Goal: Transaction & Acquisition: Purchase product/service

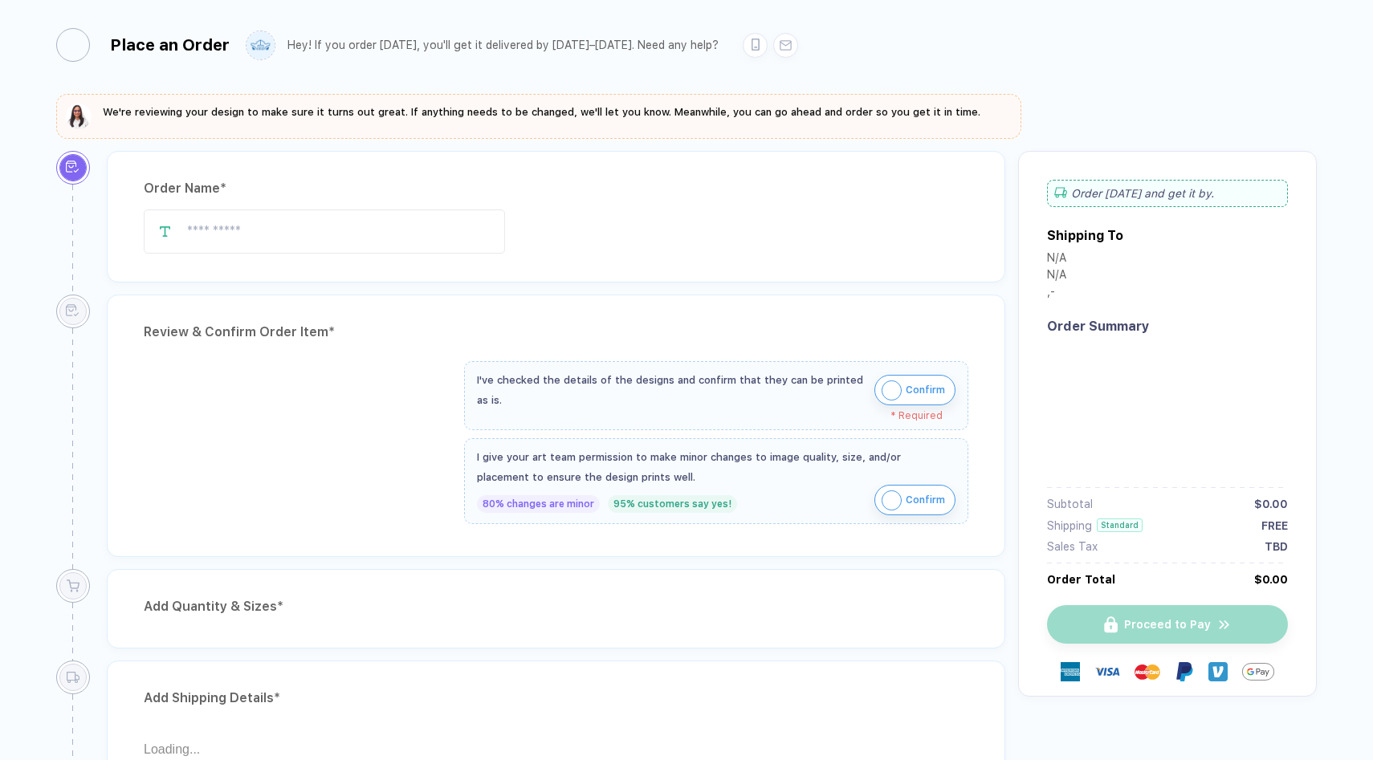
type input "**********"
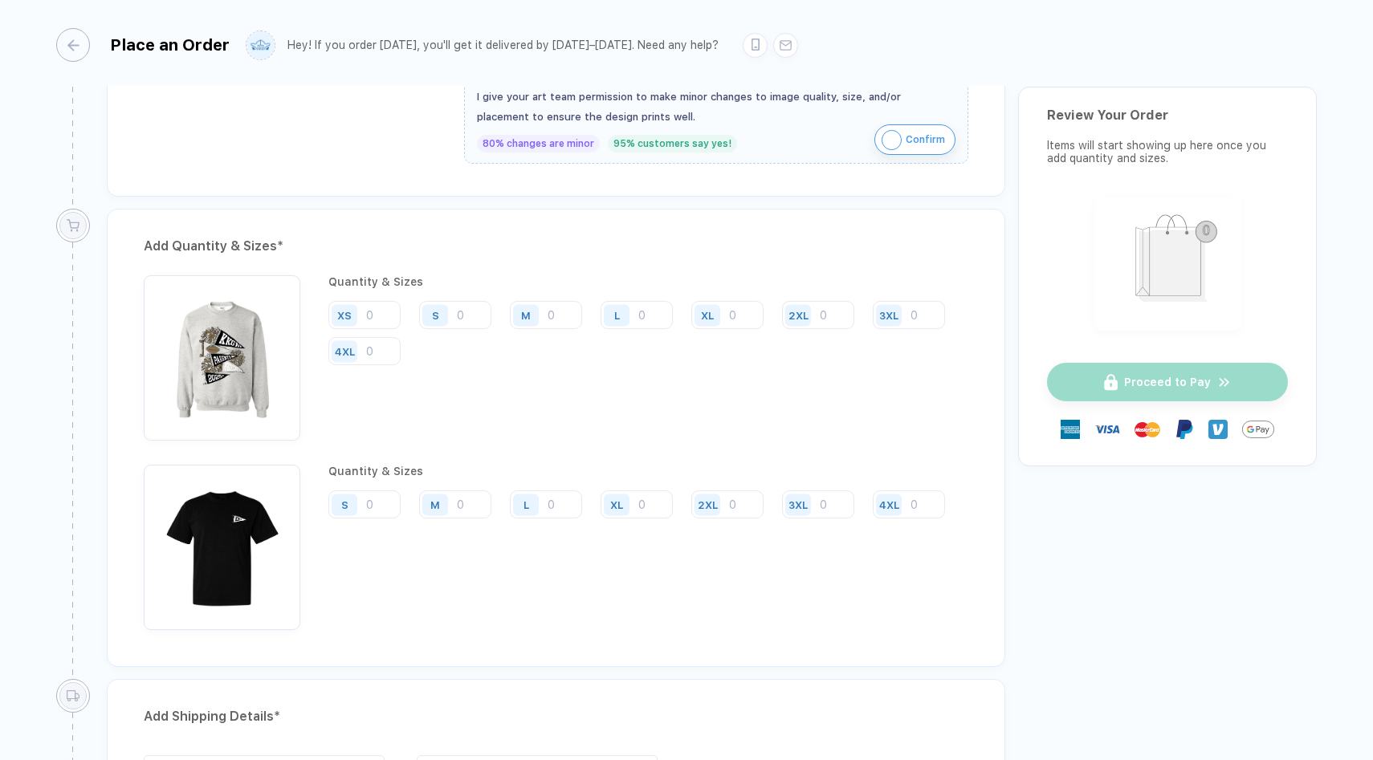
scroll to position [1127, 0]
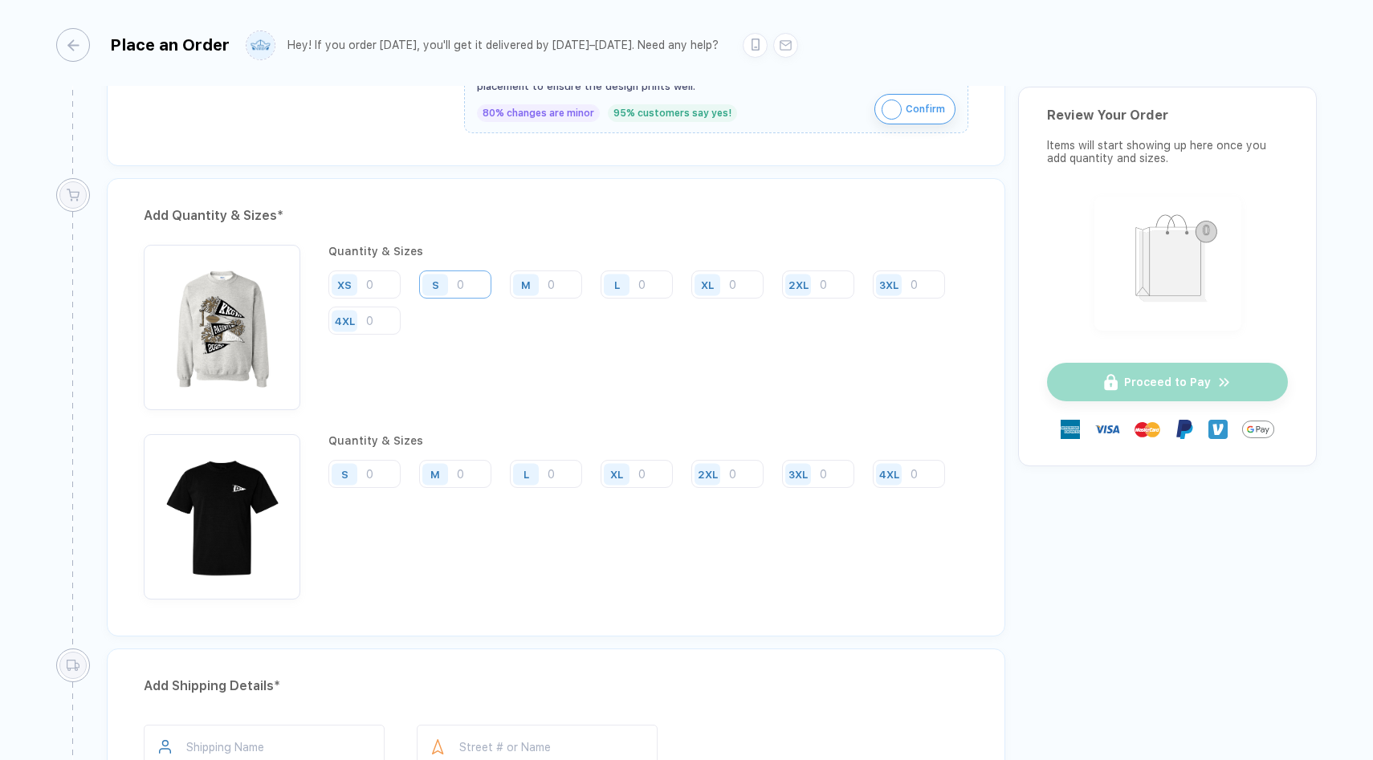
click at [476, 281] on input "number" at bounding box center [455, 285] width 72 height 28
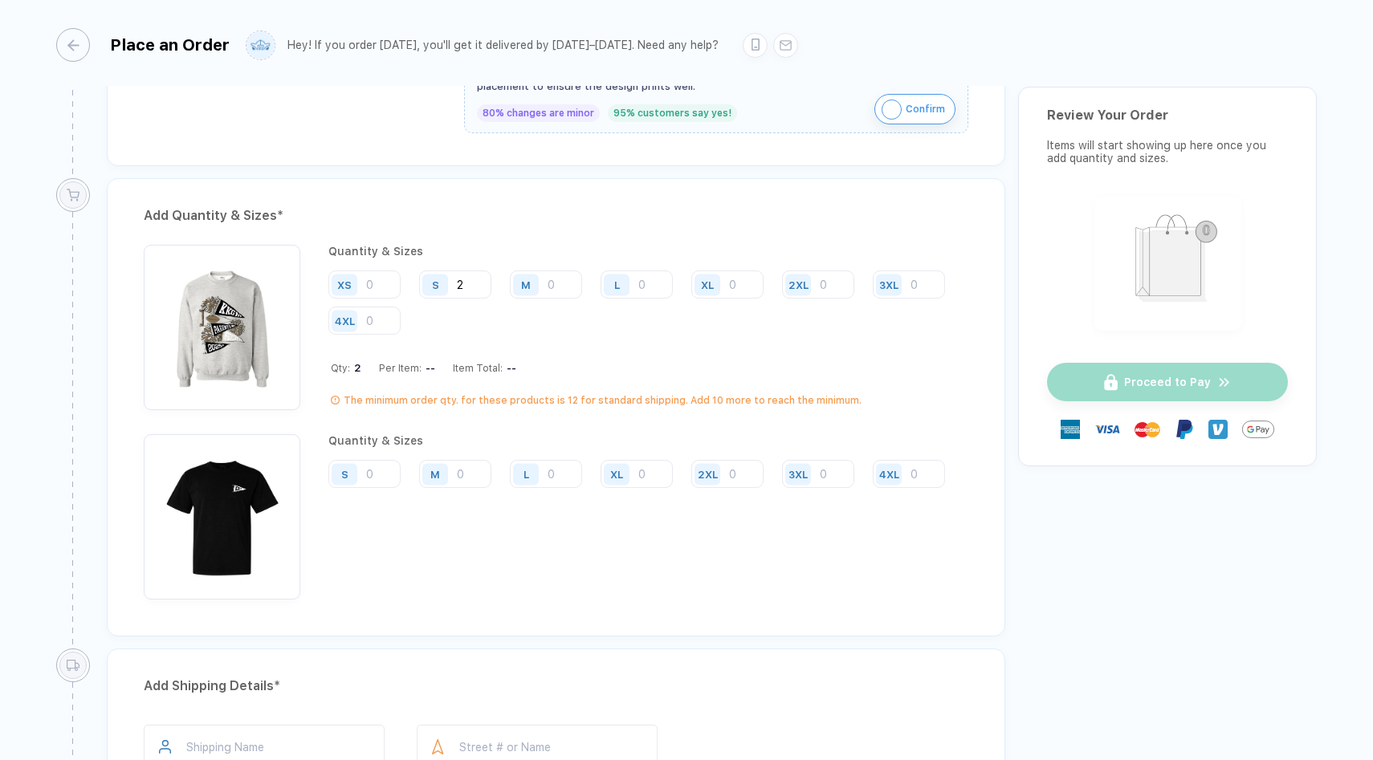
type input "2"
click at [565, 280] on input "number" at bounding box center [546, 285] width 72 height 28
type input "6"
click at [649, 281] on input "number" at bounding box center [637, 285] width 72 height 28
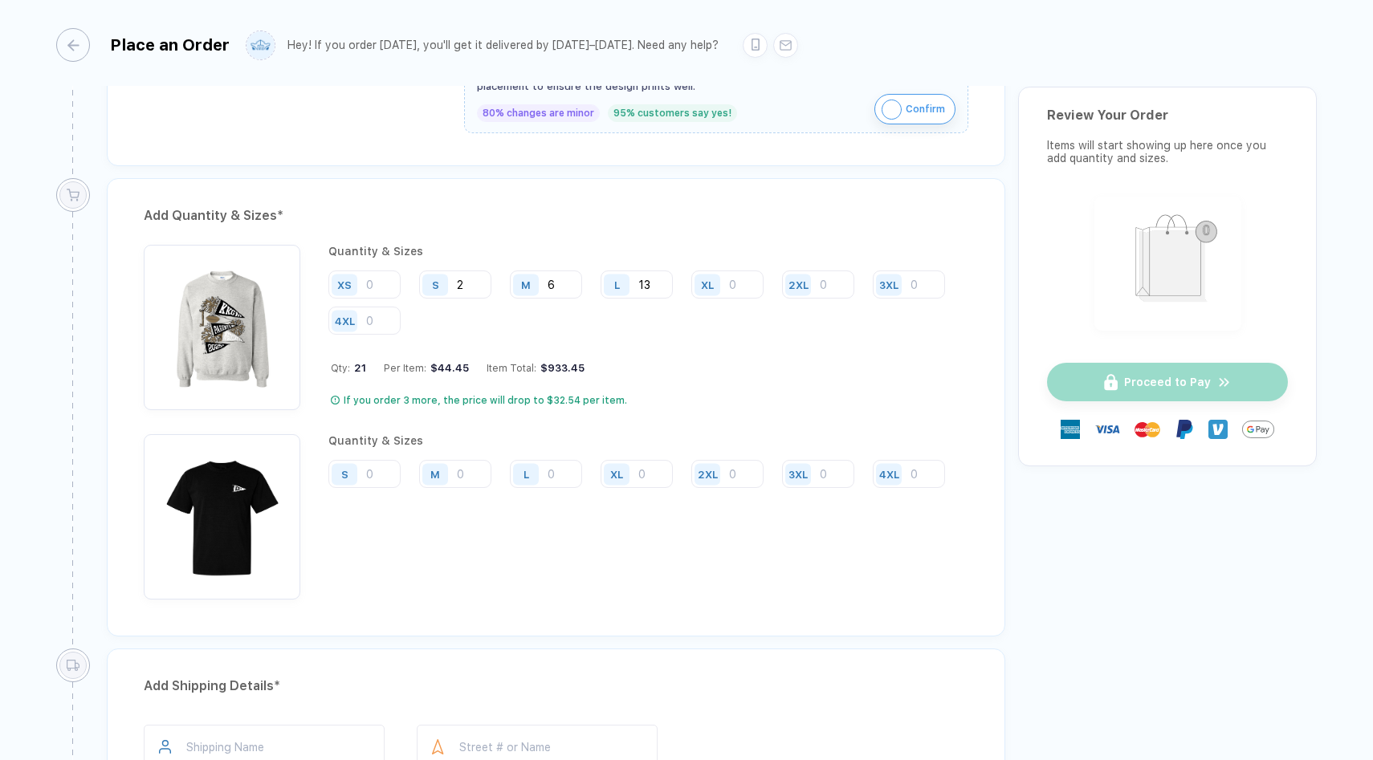
type input "13"
click at [738, 283] on input "number" at bounding box center [727, 285] width 72 height 28
type input "9"
click at [828, 280] on input "number" at bounding box center [818, 285] width 72 height 28
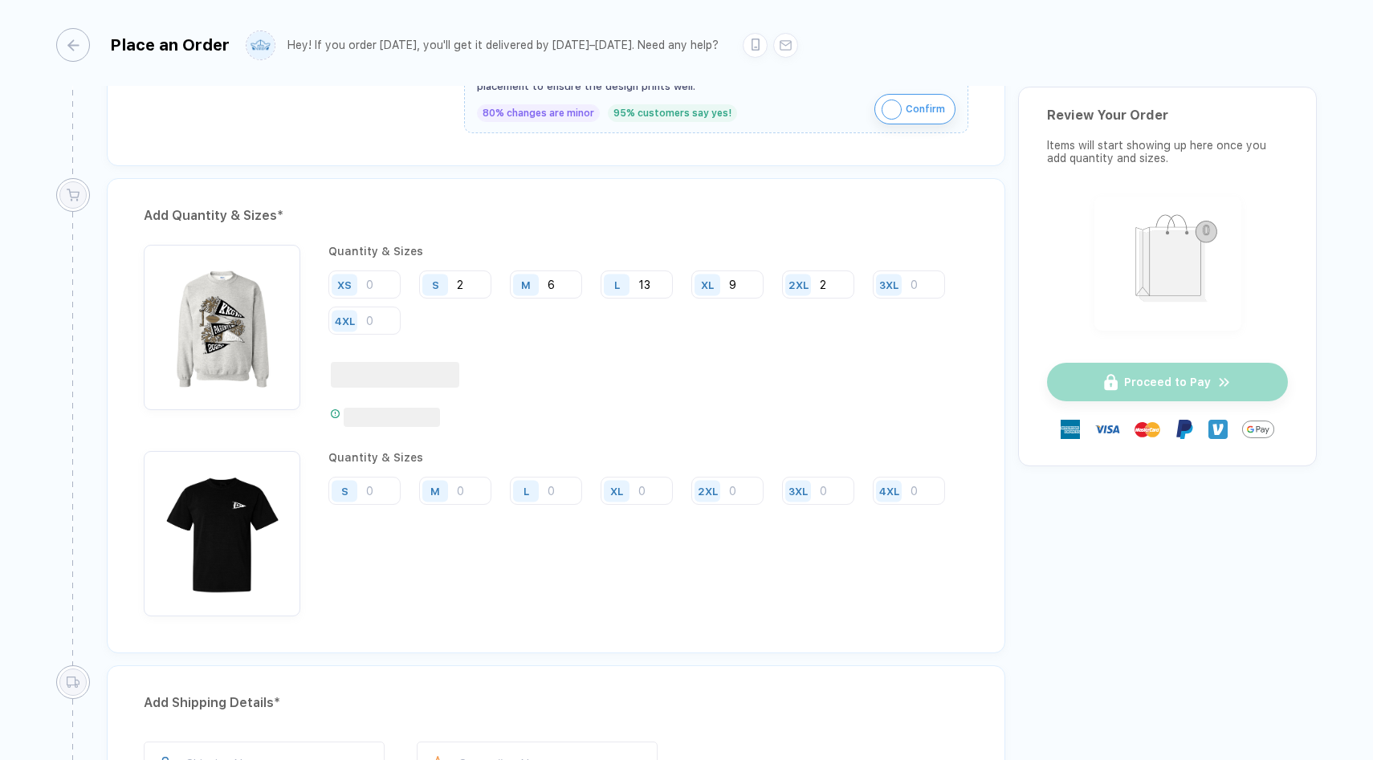
type input "2"
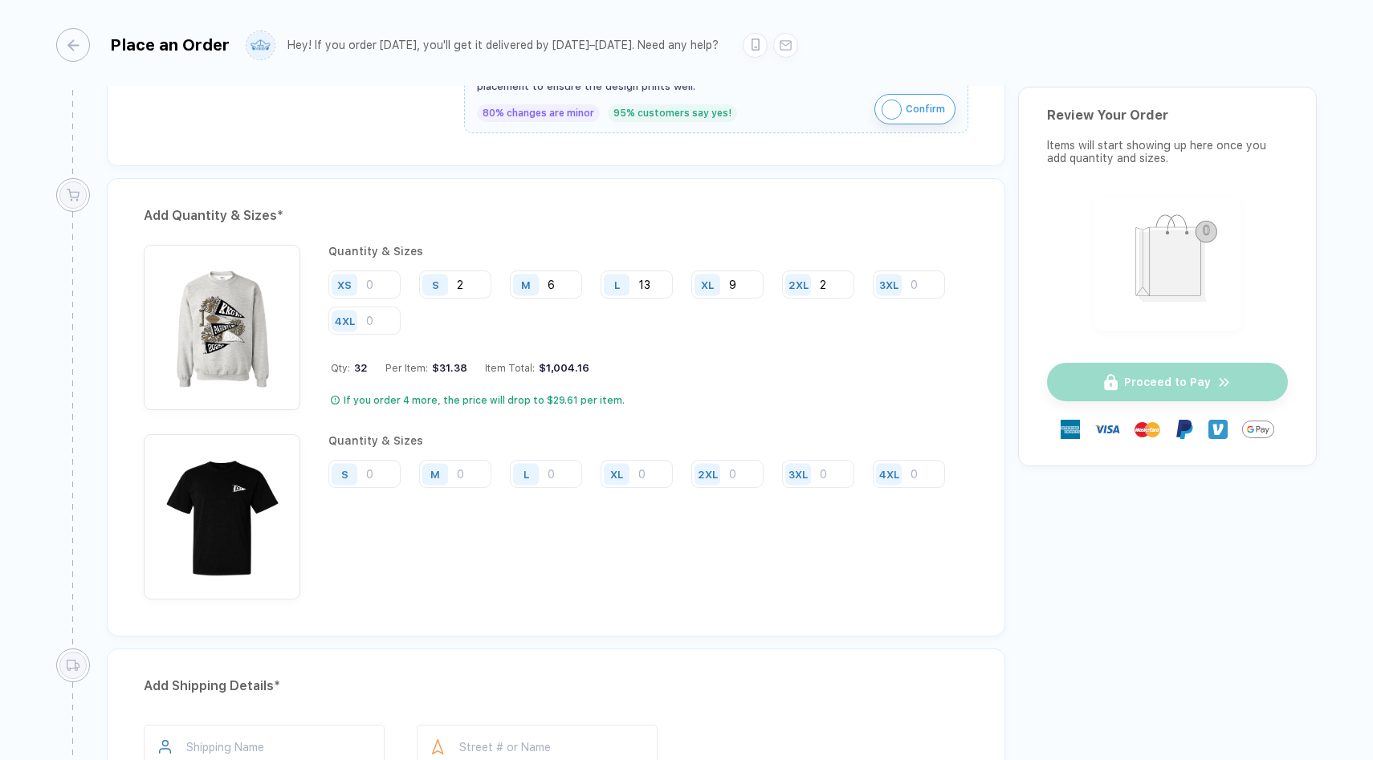
click at [796, 355] on div "Quantity & Sizes XS S 2 M 6 L 13 XL 9 2XL 2 3XL 4XL Qty: 32 Per Item: $31.38 It…" at bounding box center [648, 327] width 640 height 165
click at [419, 299] on input "number" at bounding box center [455, 285] width 72 height 28
type input "9"
click at [510, 299] on input "number" at bounding box center [546, 285] width 72 height 28
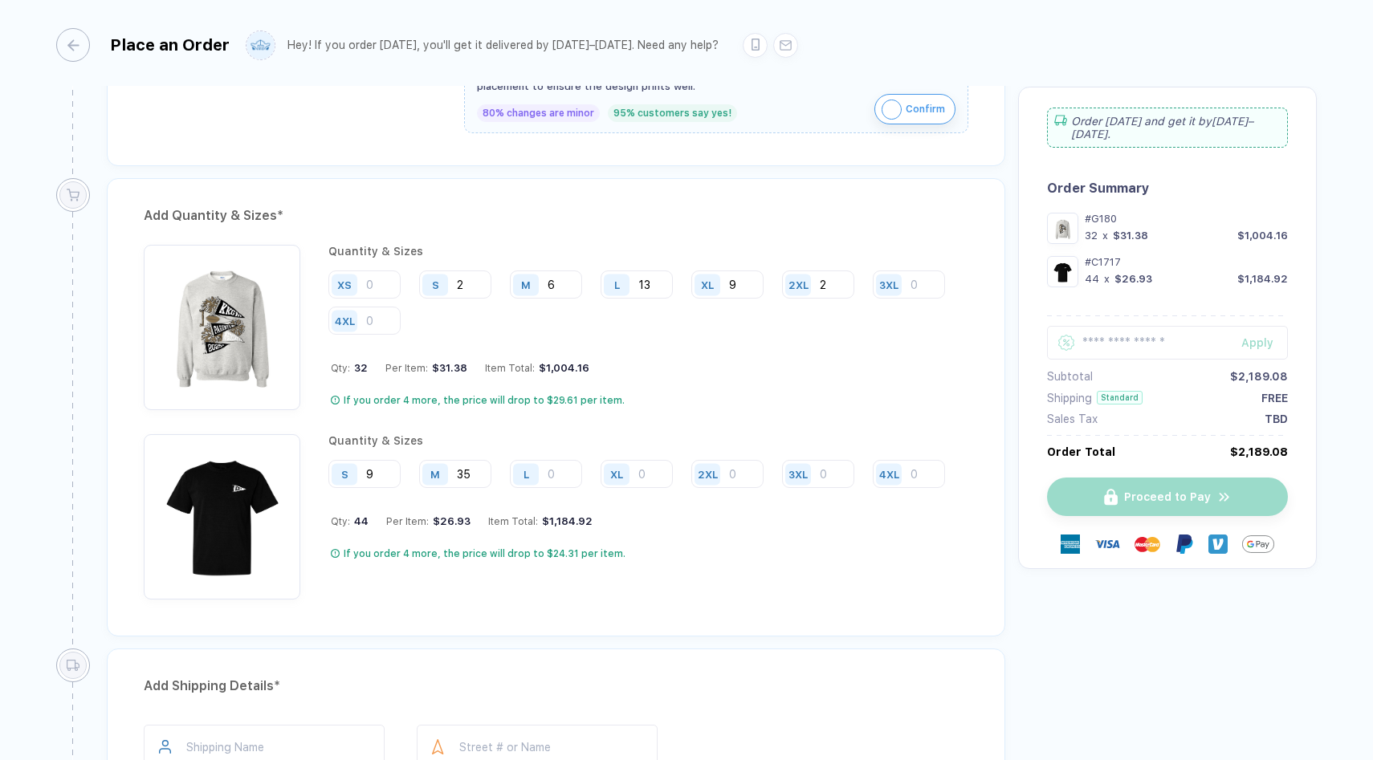
type input "35"
click at [601, 299] on input "number" at bounding box center [637, 285] width 72 height 28
type input "38"
click at [691, 299] on input "number" at bounding box center [727, 285] width 72 height 28
type input "28"
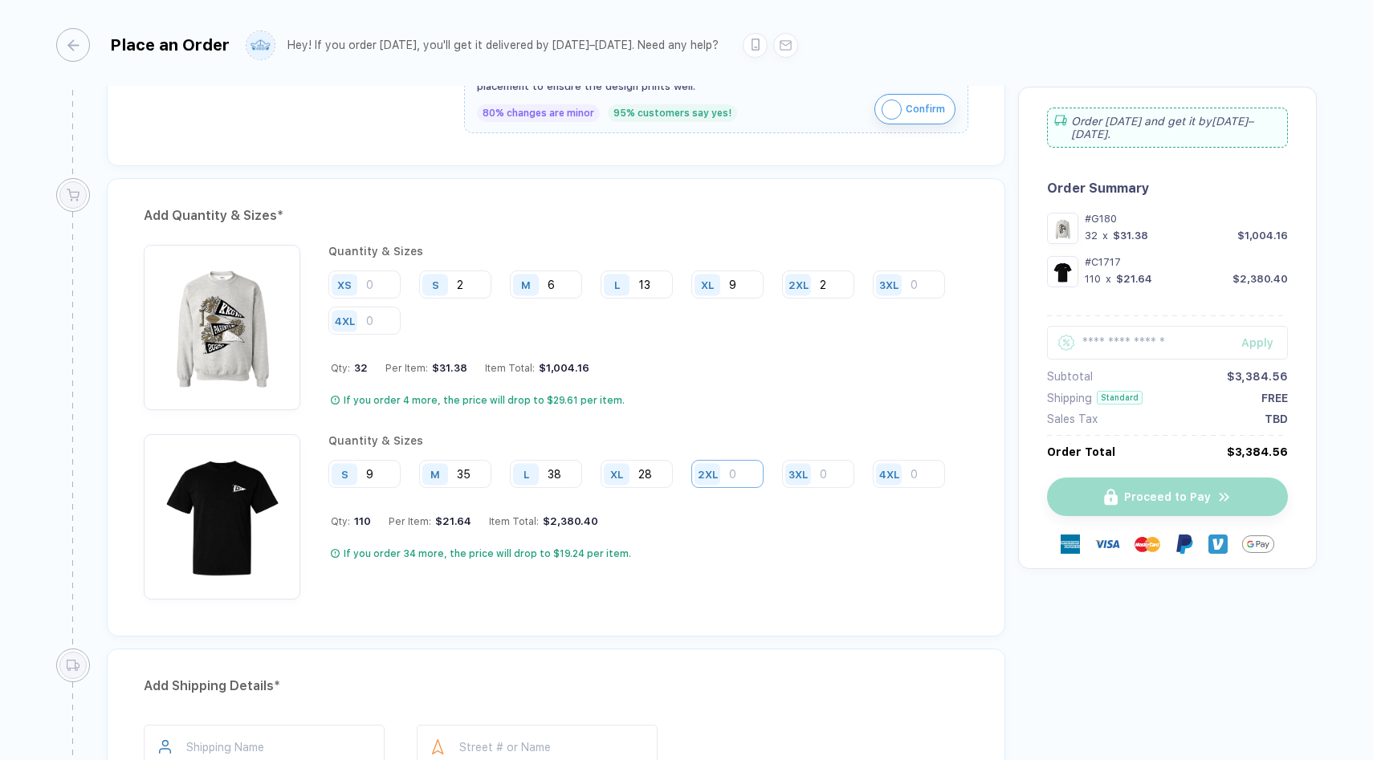
click at [782, 299] on input "number" at bounding box center [818, 285] width 72 height 28
type input "8"
click at [873, 299] on input "number" at bounding box center [909, 285] width 72 height 28
type input "2"
click at [401, 335] on input "number" at bounding box center [364, 321] width 72 height 28
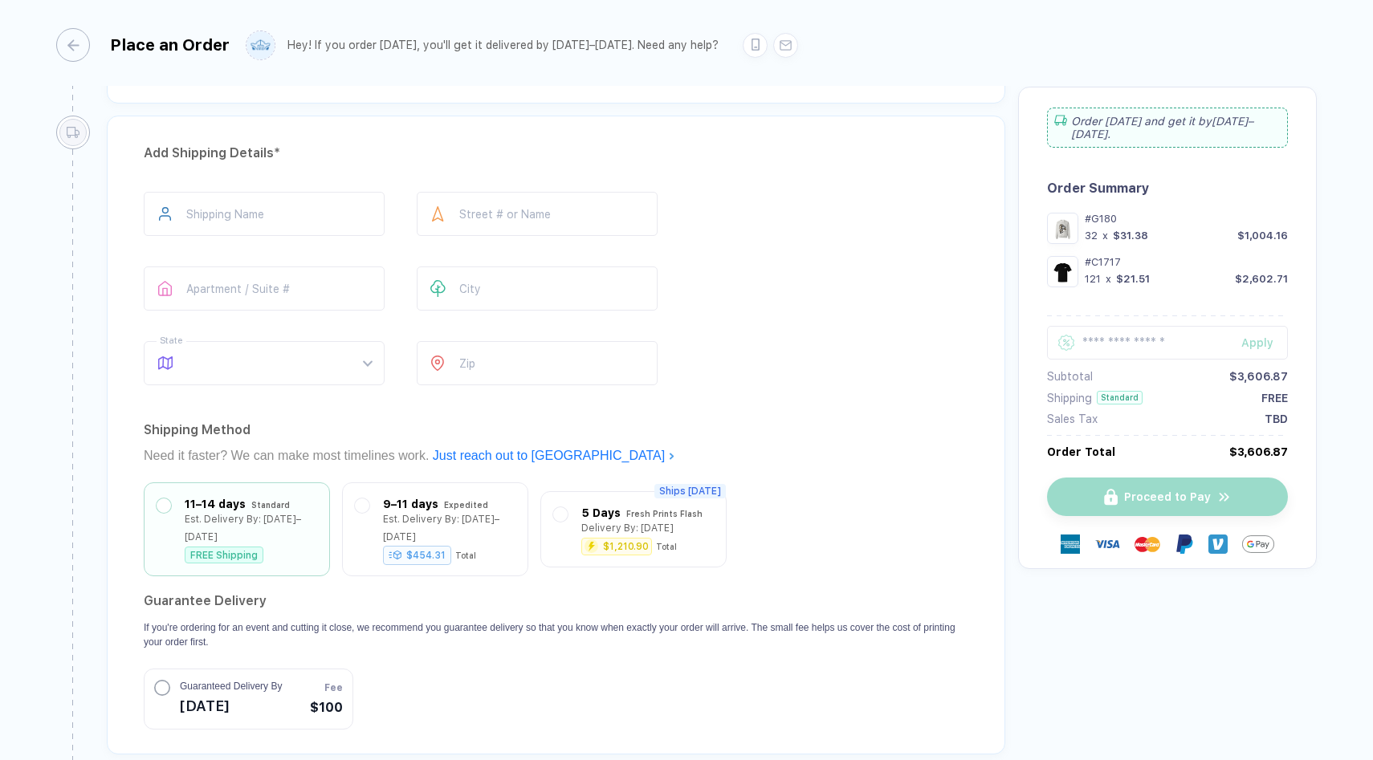
scroll to position [1665, 0]
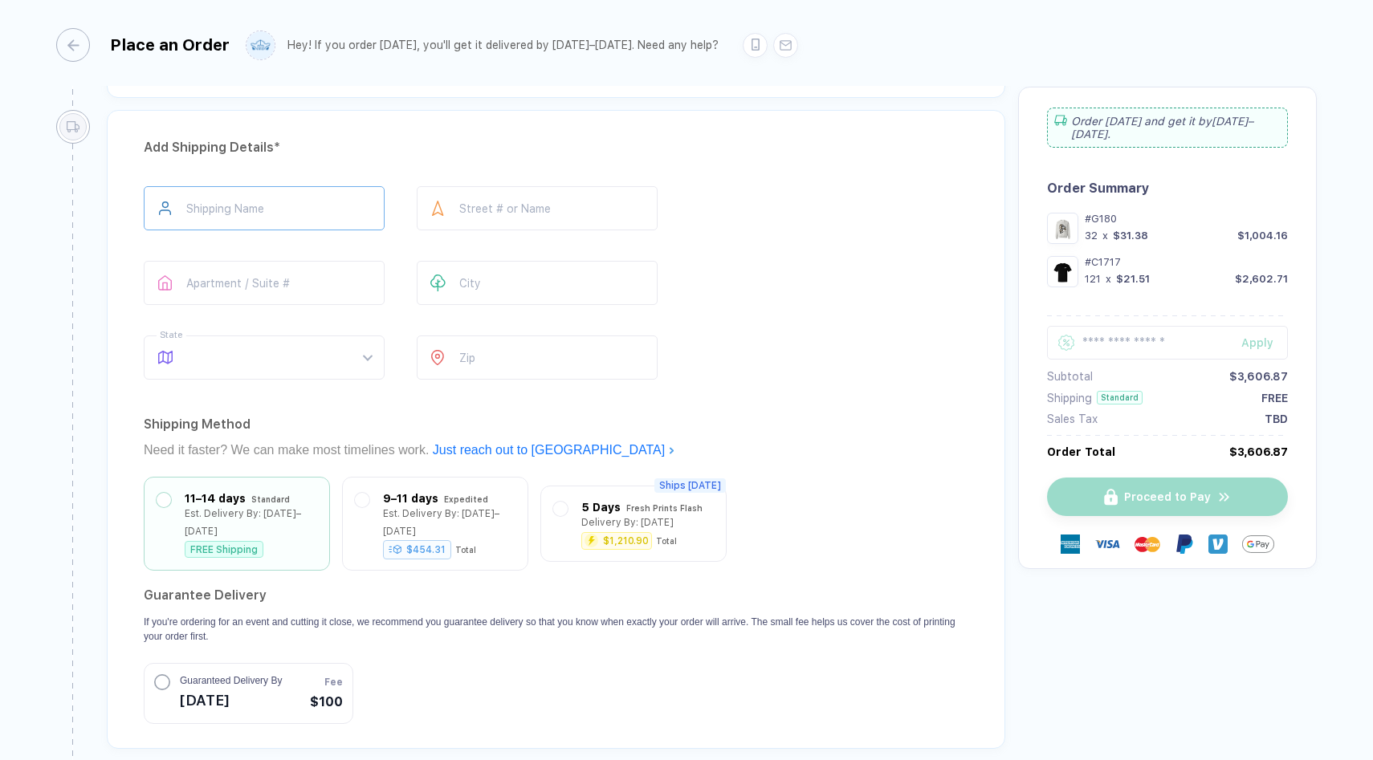
type input "1"
click at [295, 192] on input "text" at bounding box center [264, 208] width 241 height 44
type input "**********"
click at [496, 212] on input "text" at bounding box center [537, 208] width 241 height 44
type input "**********"
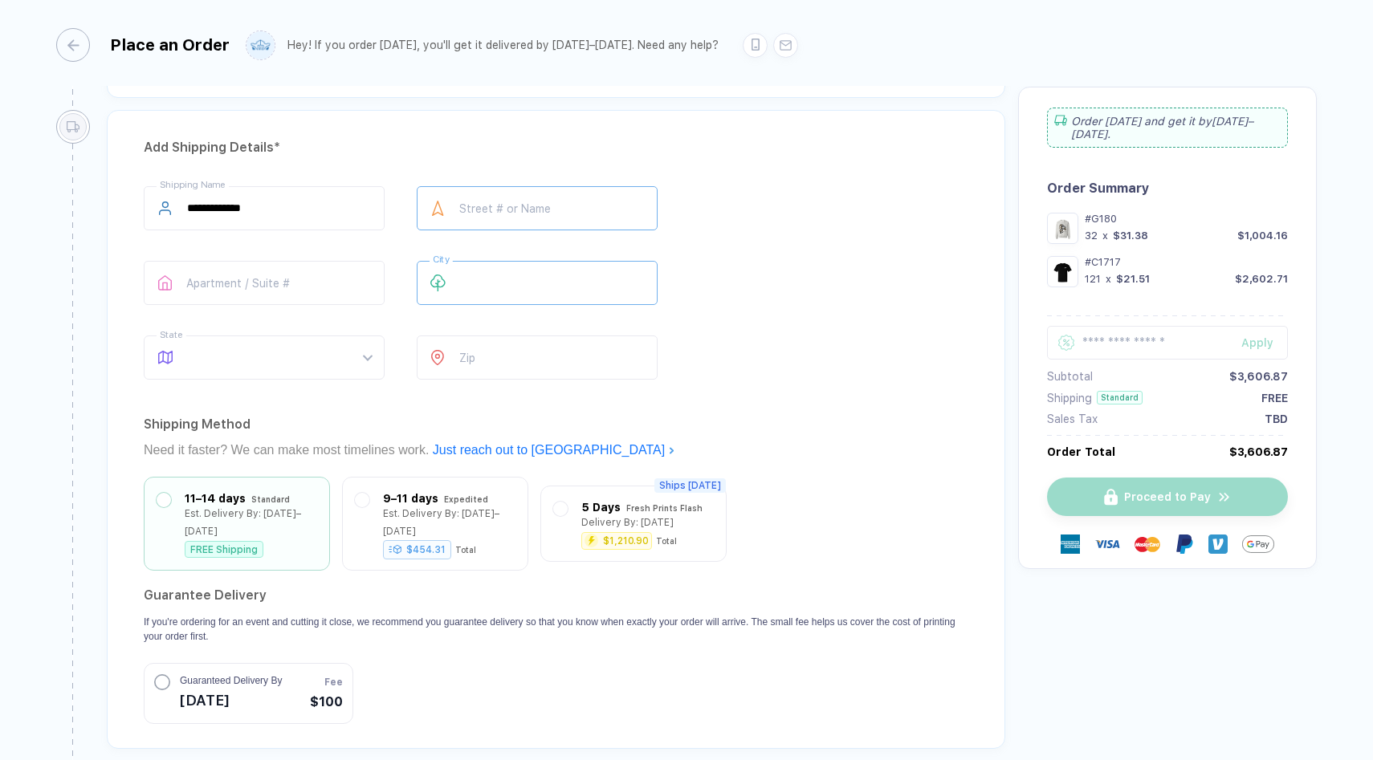
type input "*******"
type input "*****"
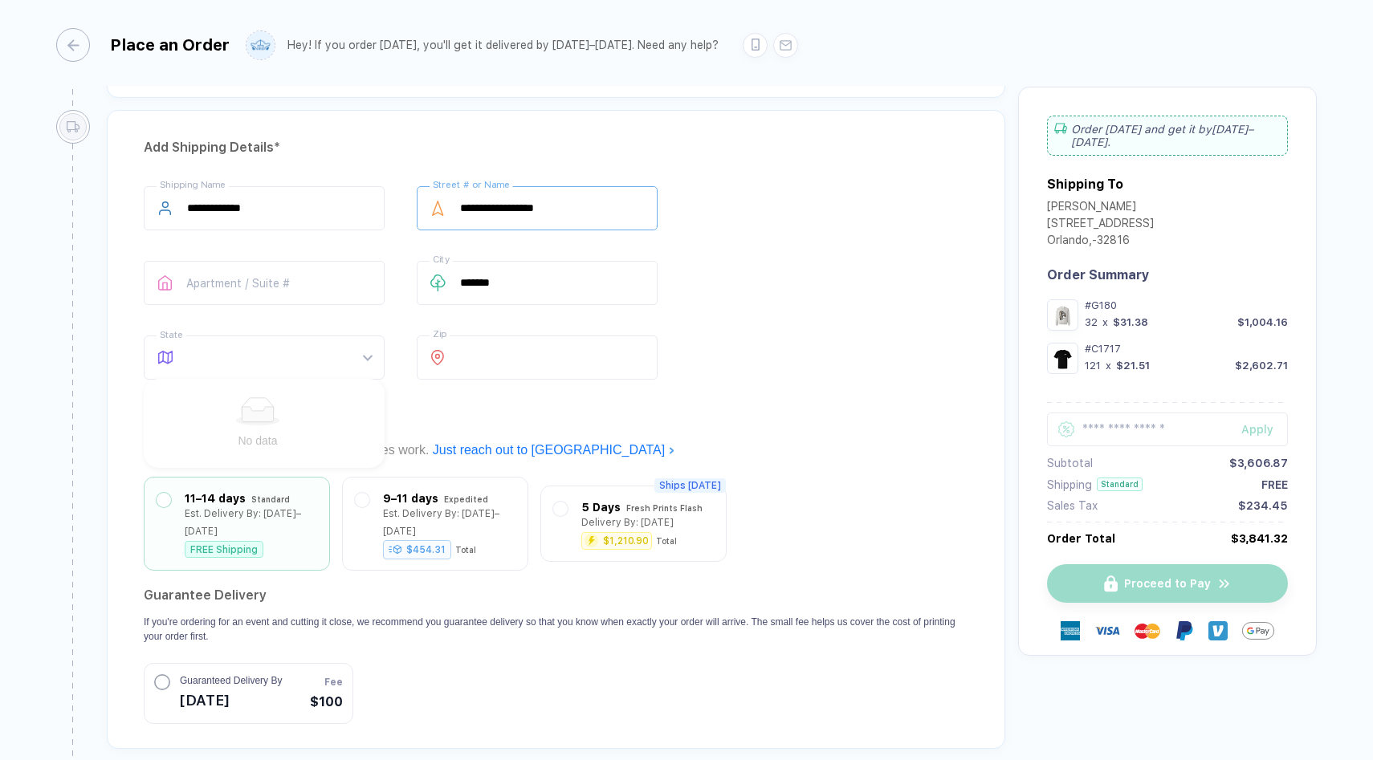
click at [485, 200] on input "**********" at bounding box center [537, 208] width 241 height 44
type input "**********"
click at [752, 412] on div "Shipping Method" at bounding box center [556, 425] width 825 height 26
click at [366, 353] on span at bounding box center [279, 357] width 185 height 43
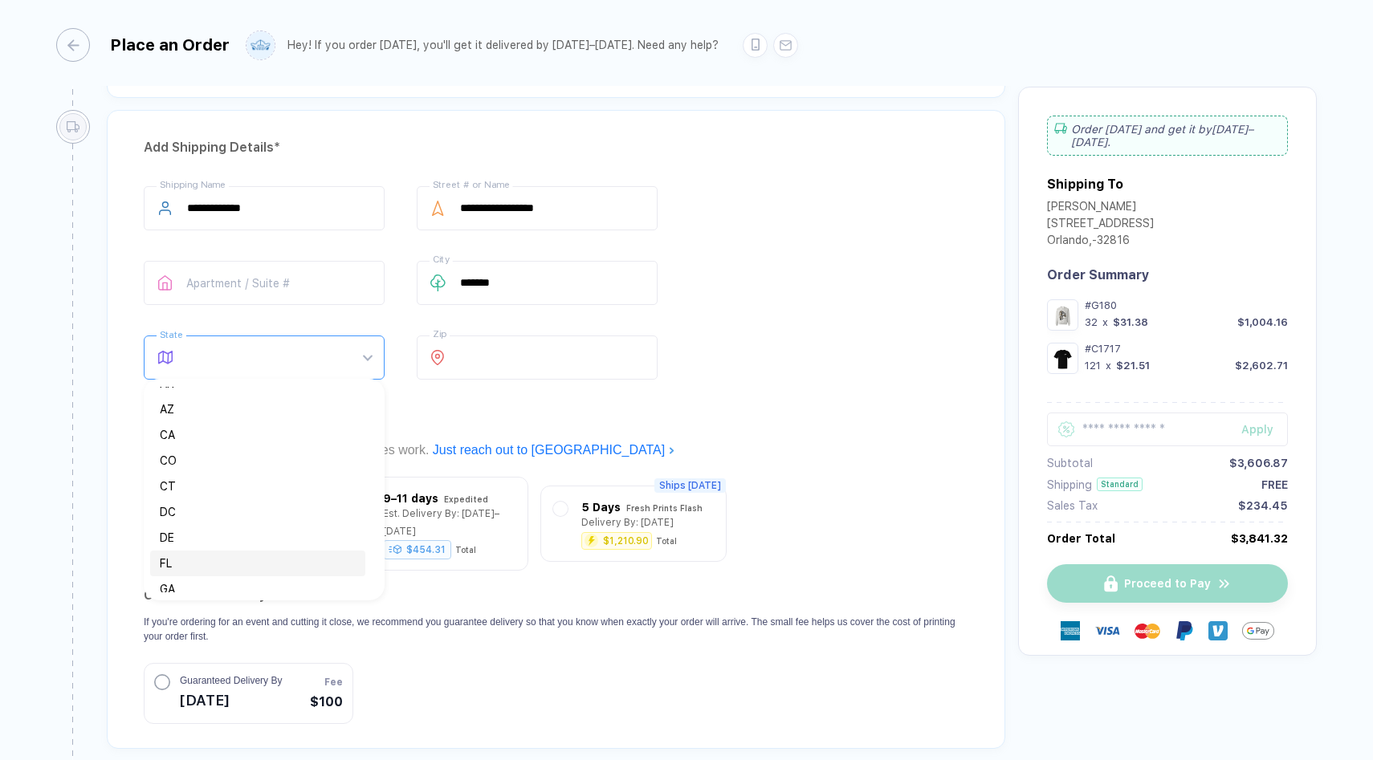
click at [202, 562] on div "FL" at bounding box center [258, 564] width 196 height 18
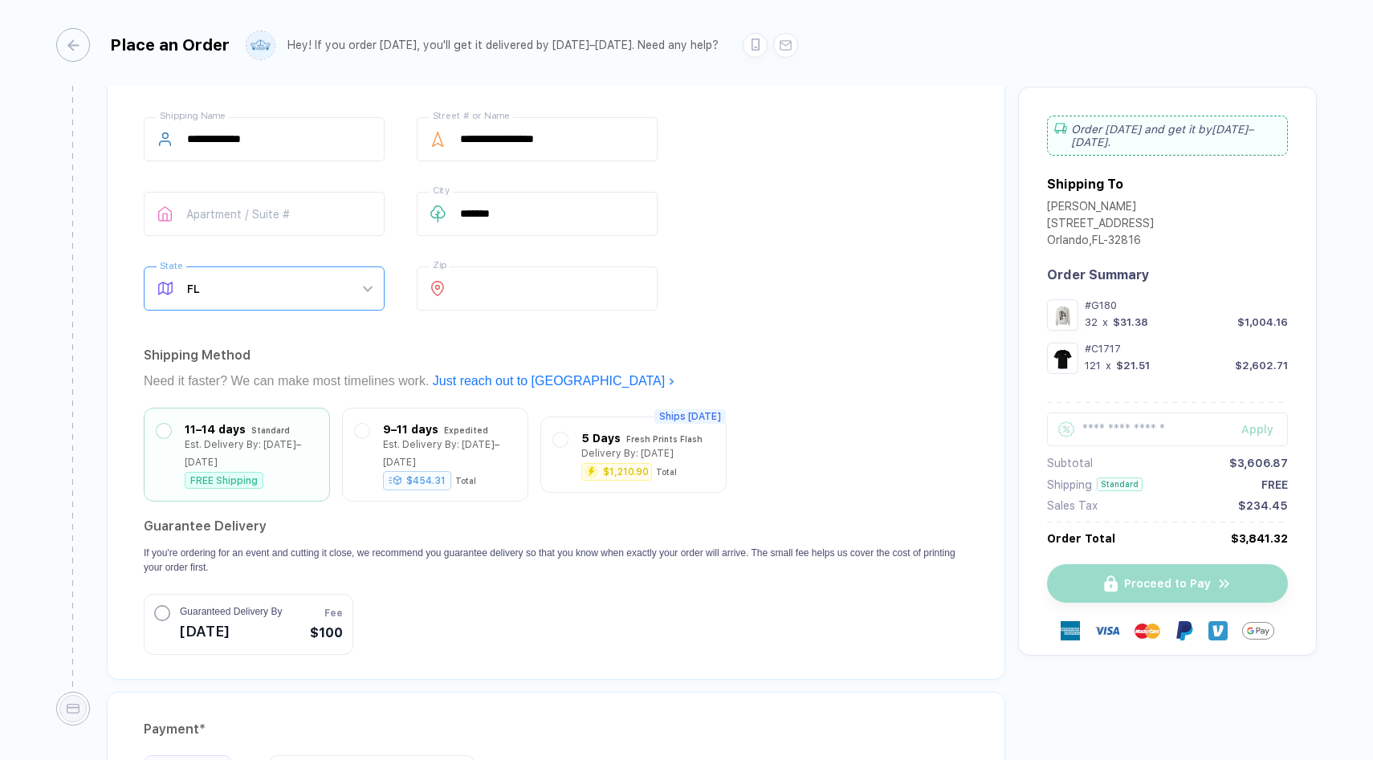
scroll to position [1781, 0]
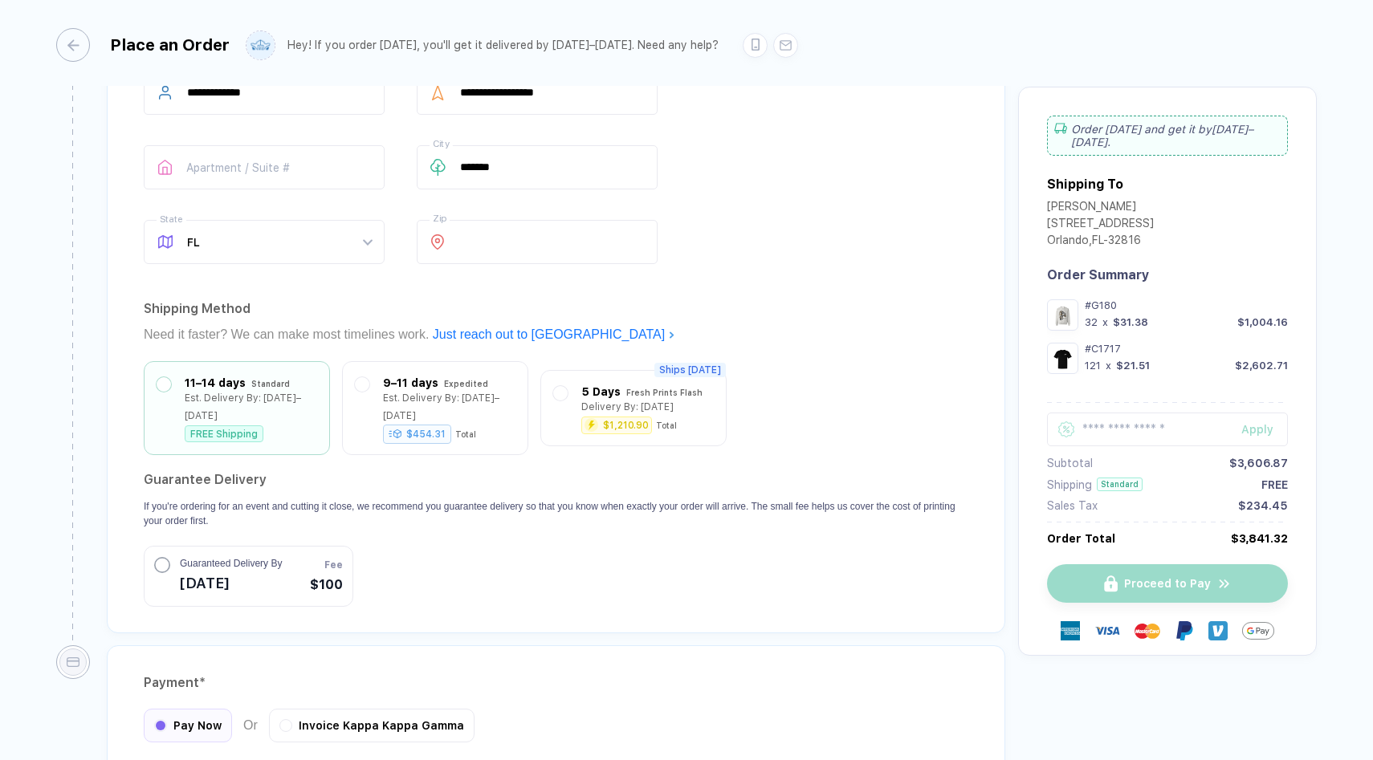
click at [218, 548] on button "Guaranteed Delivery By [DATE] Fee $100" at bounding box center [249, 576] width 210 height 61
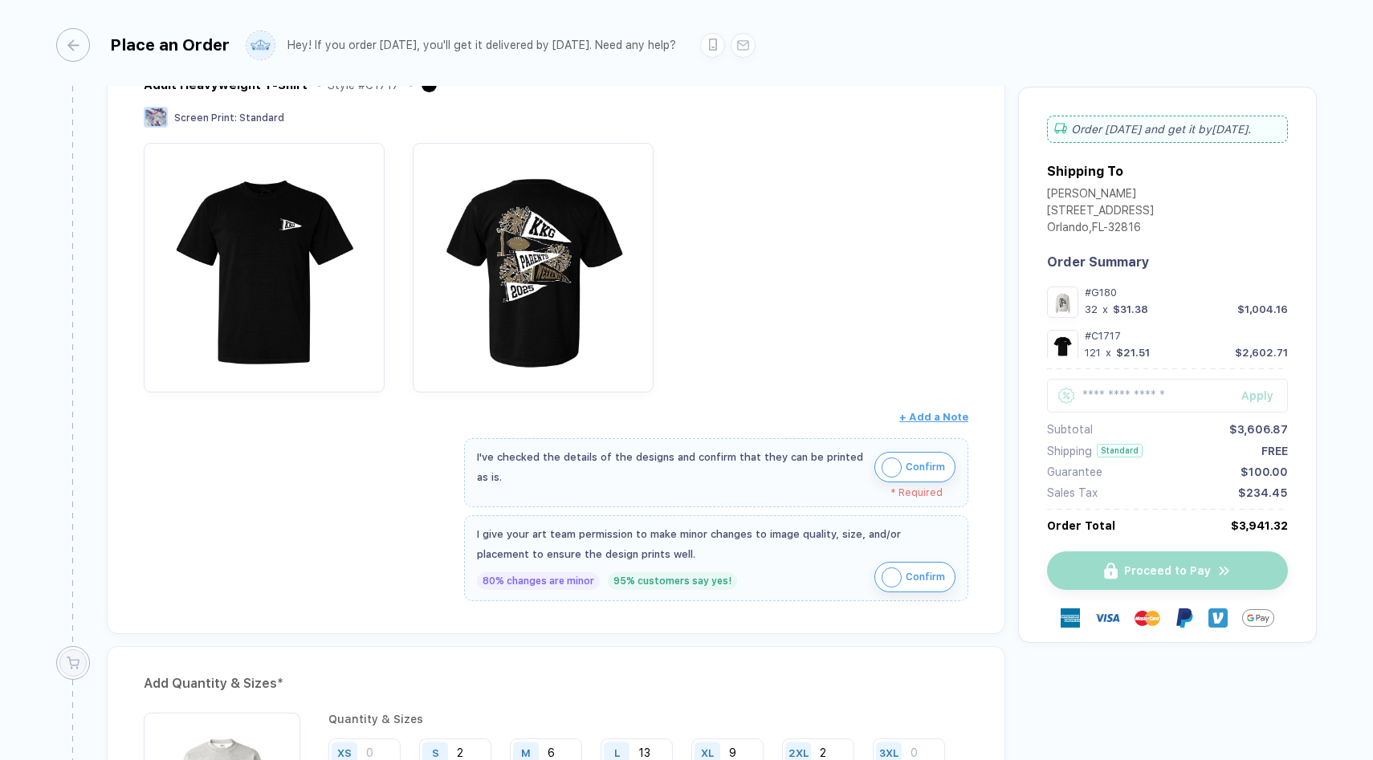
scroll to position [743, 0]
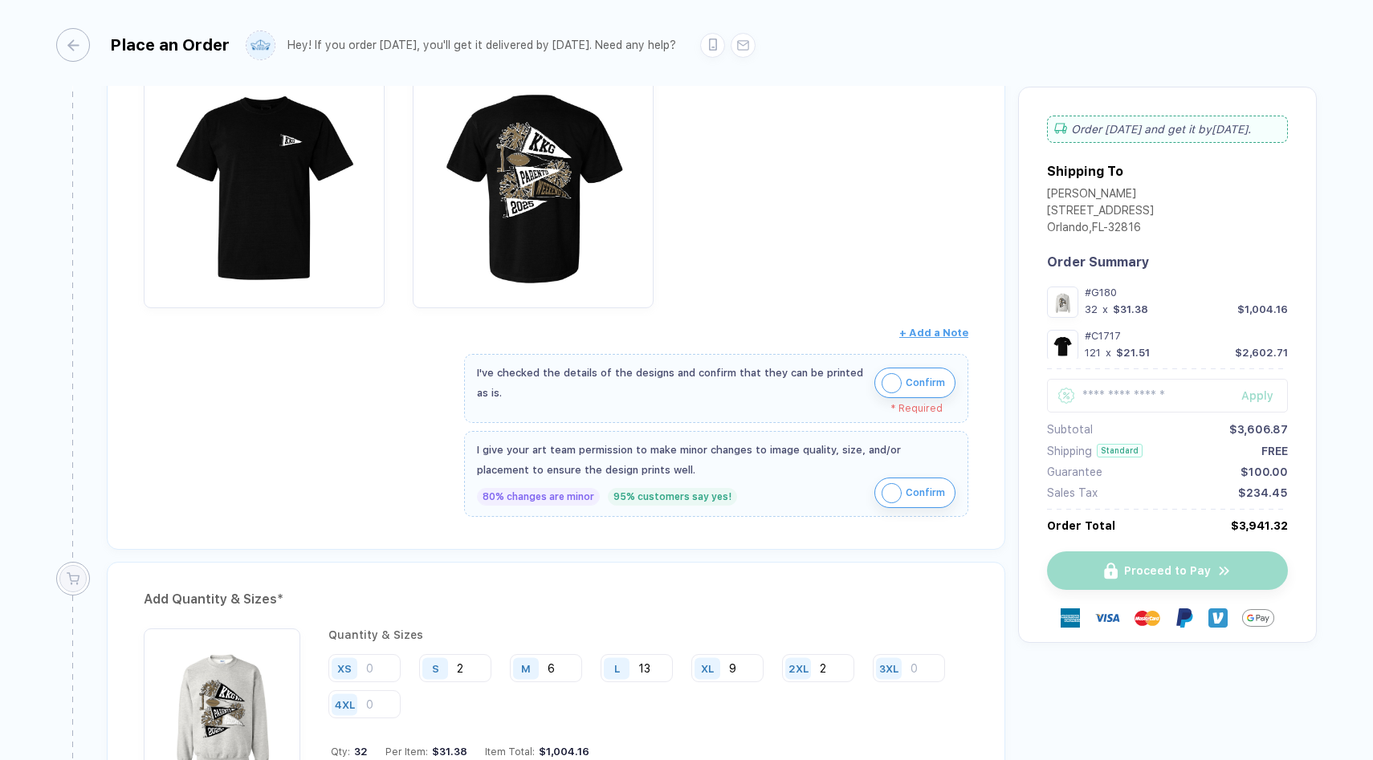
click at [911, 380] on span "Confirm" at bounding box center [925, 383] width 39 height 26
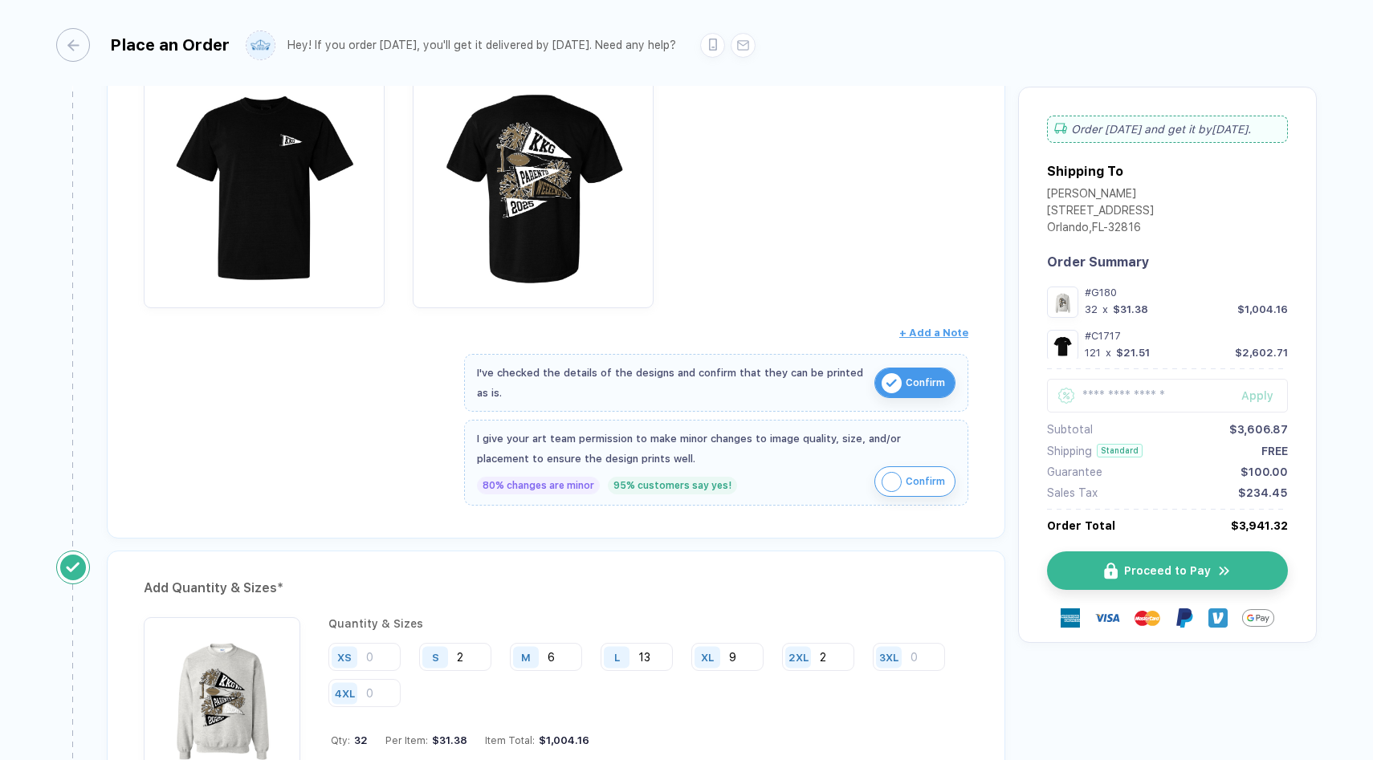
click at [912, 469] on span "Confirm" at bounding box center [925, 482] width 39 height 26
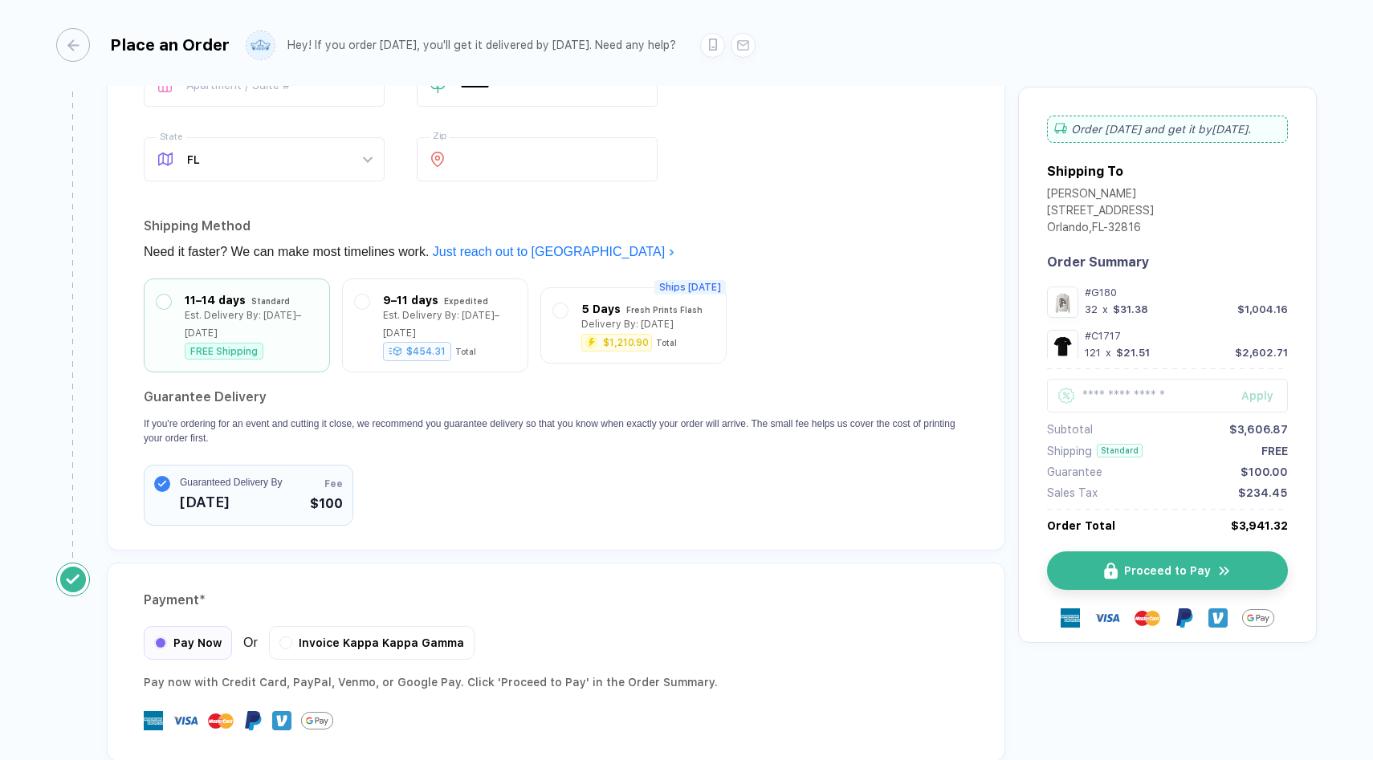
scroll to position [1947, 0]
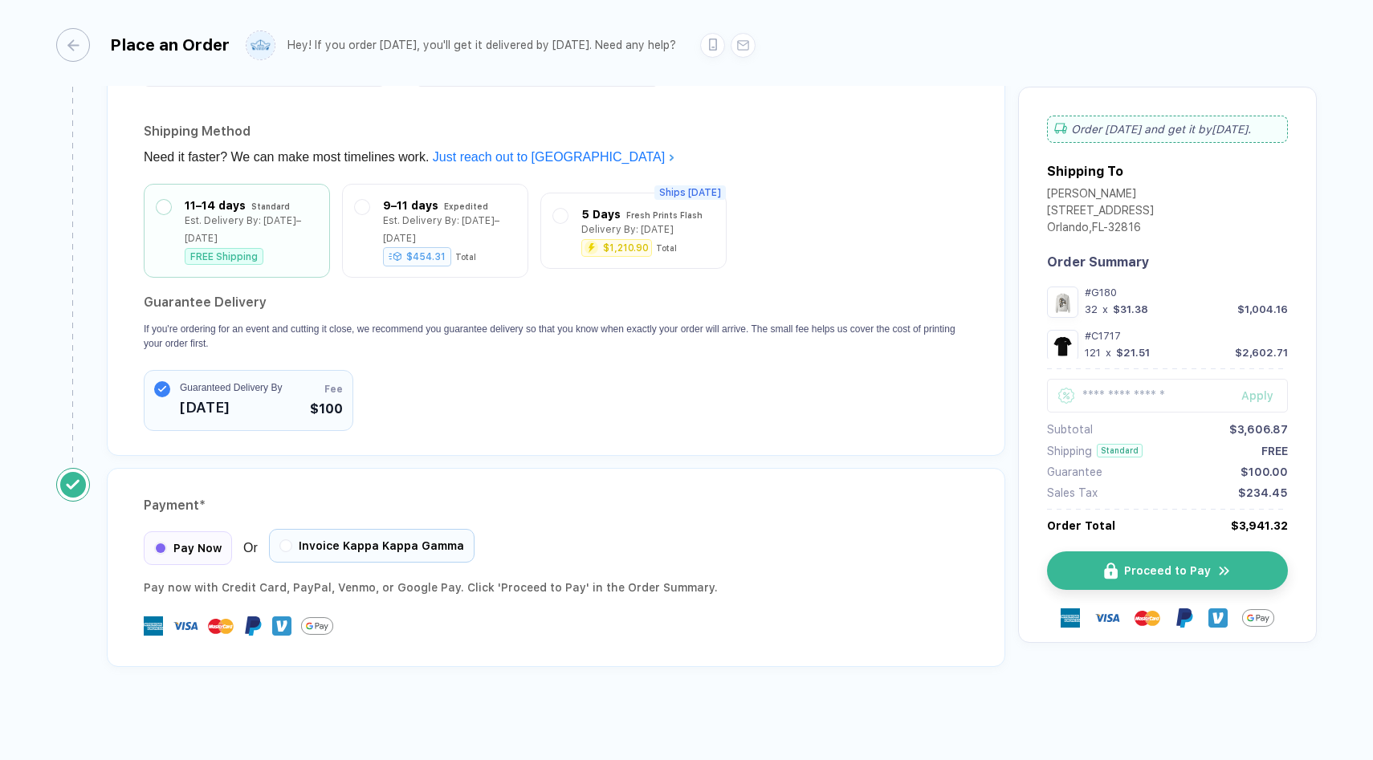
click at [341, 550] on div "Invoice Kappa Kappa Gamma" at bounding box center [372, 546] width 206 height 34
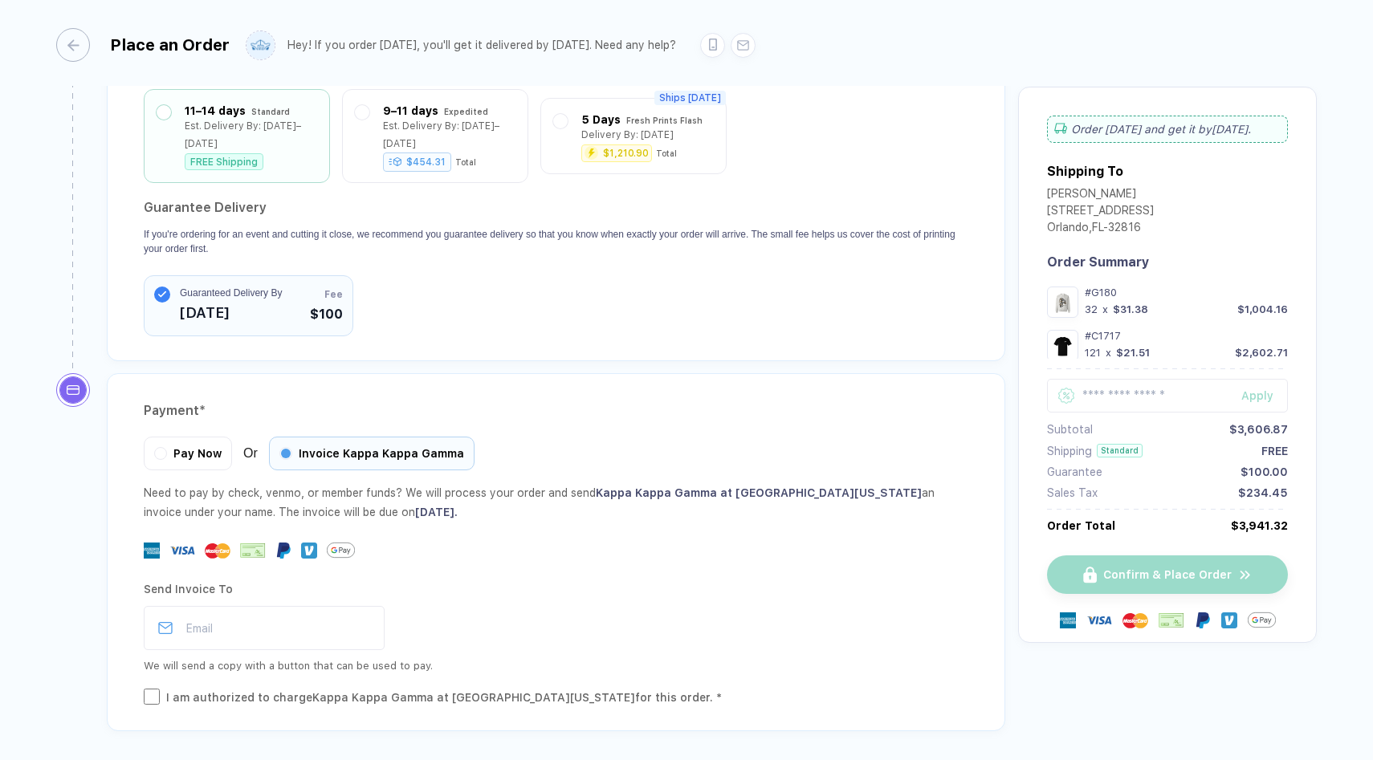
scroll to position [2050, 0]
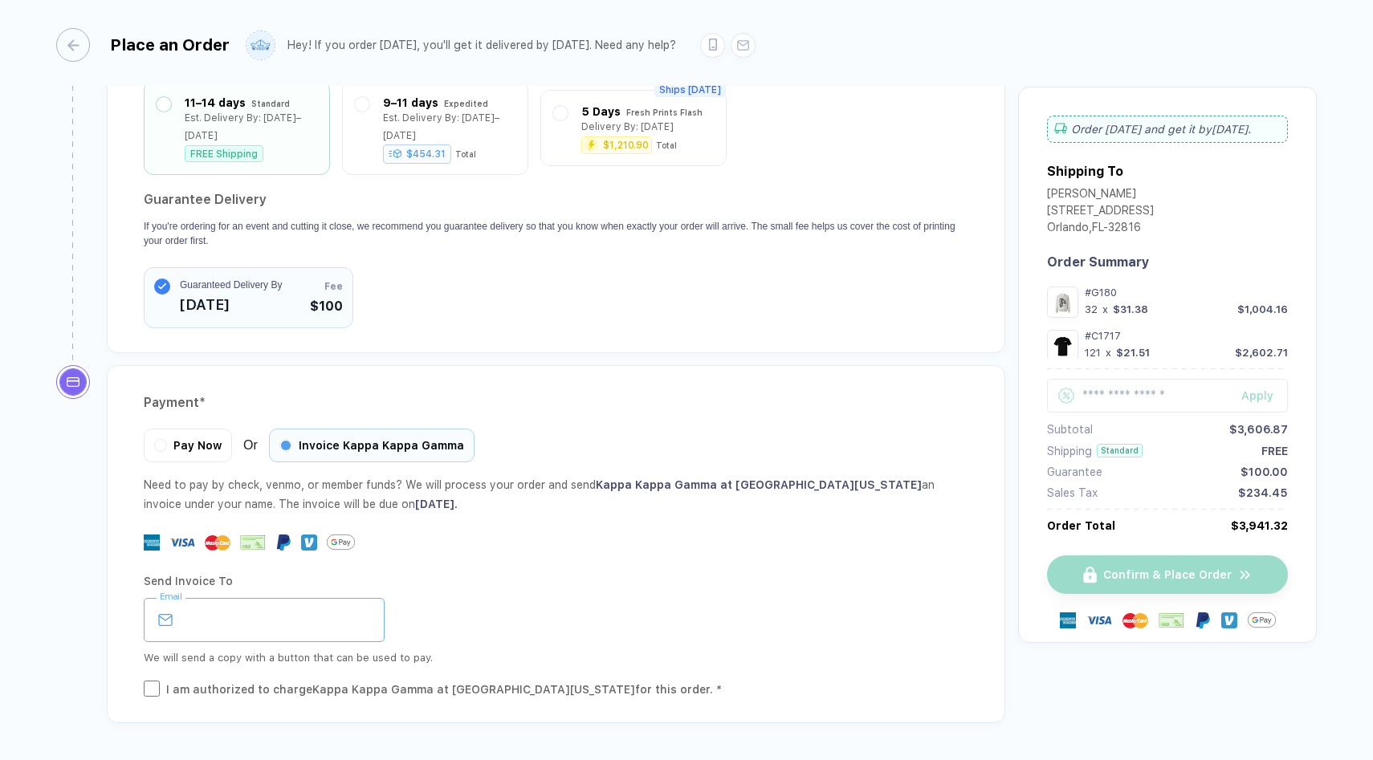
click at [289, 620] on input "email" at bounding box center [264, 620] width 241 height 44
paste input "**********"
type input "**********"
click at [345, 686] on div "I am authorized to charge Kappa Kappa Gamma at [GEOGRAPHIC_DATA][US_STATE] for …" at bounding box center [444, 690] width 556 height 18
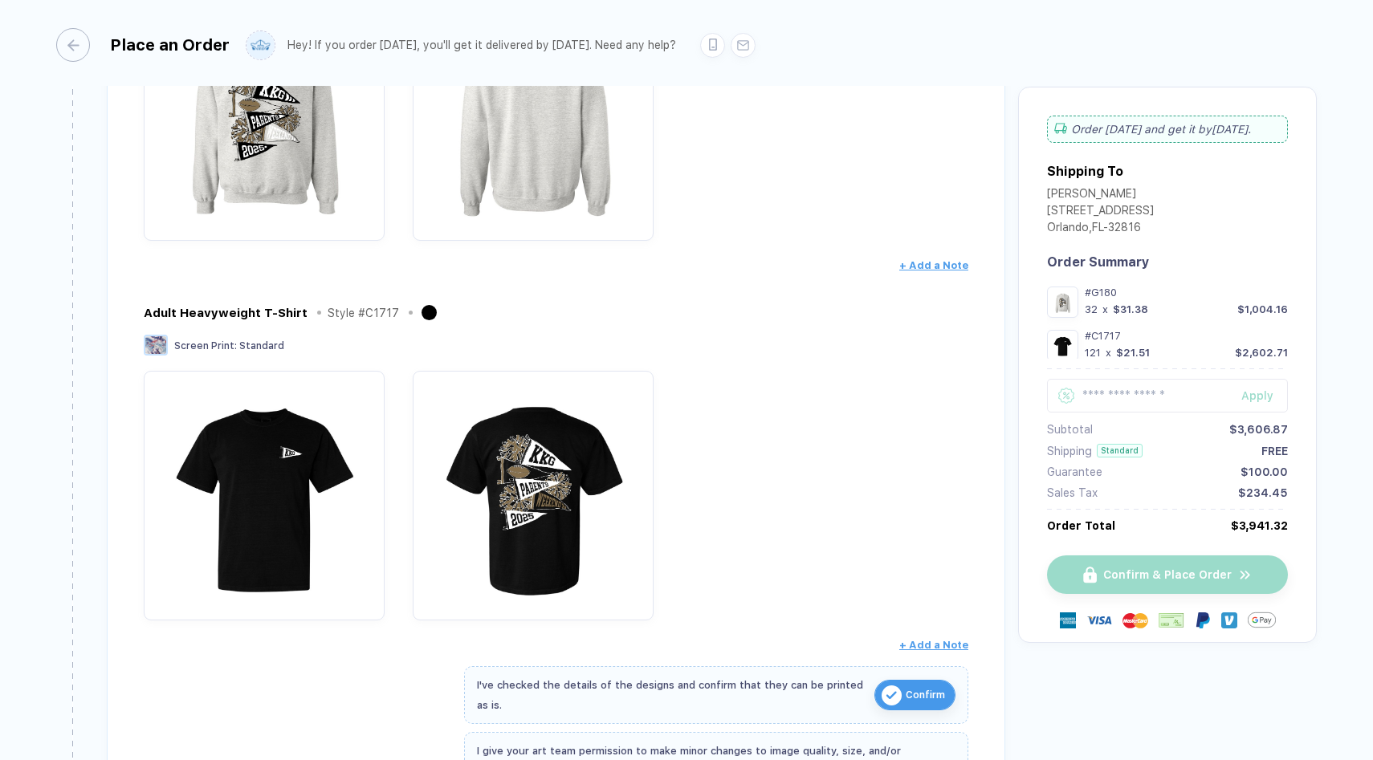
scroll to position [0, 0]
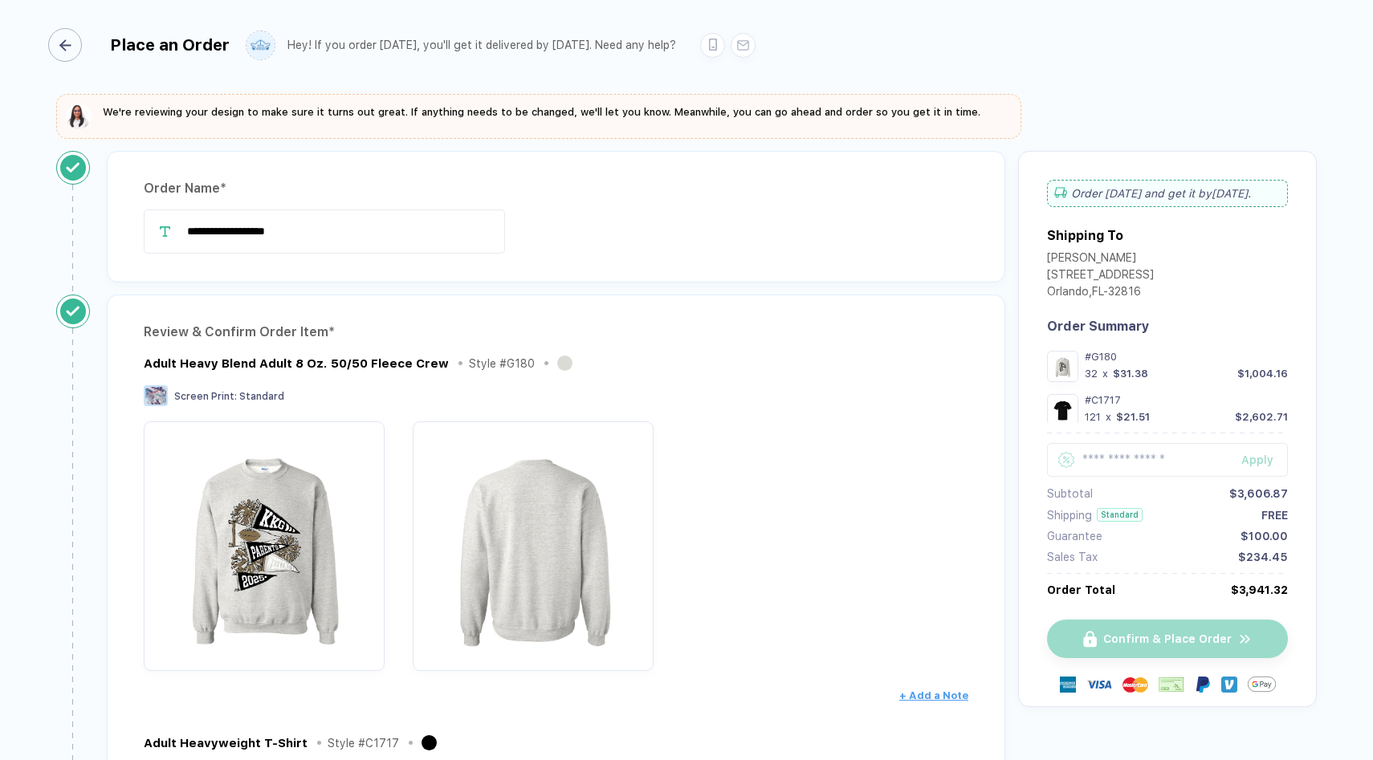
click at [71, 47] on div "button" at bounding box center [65, 45] width 34 height 34
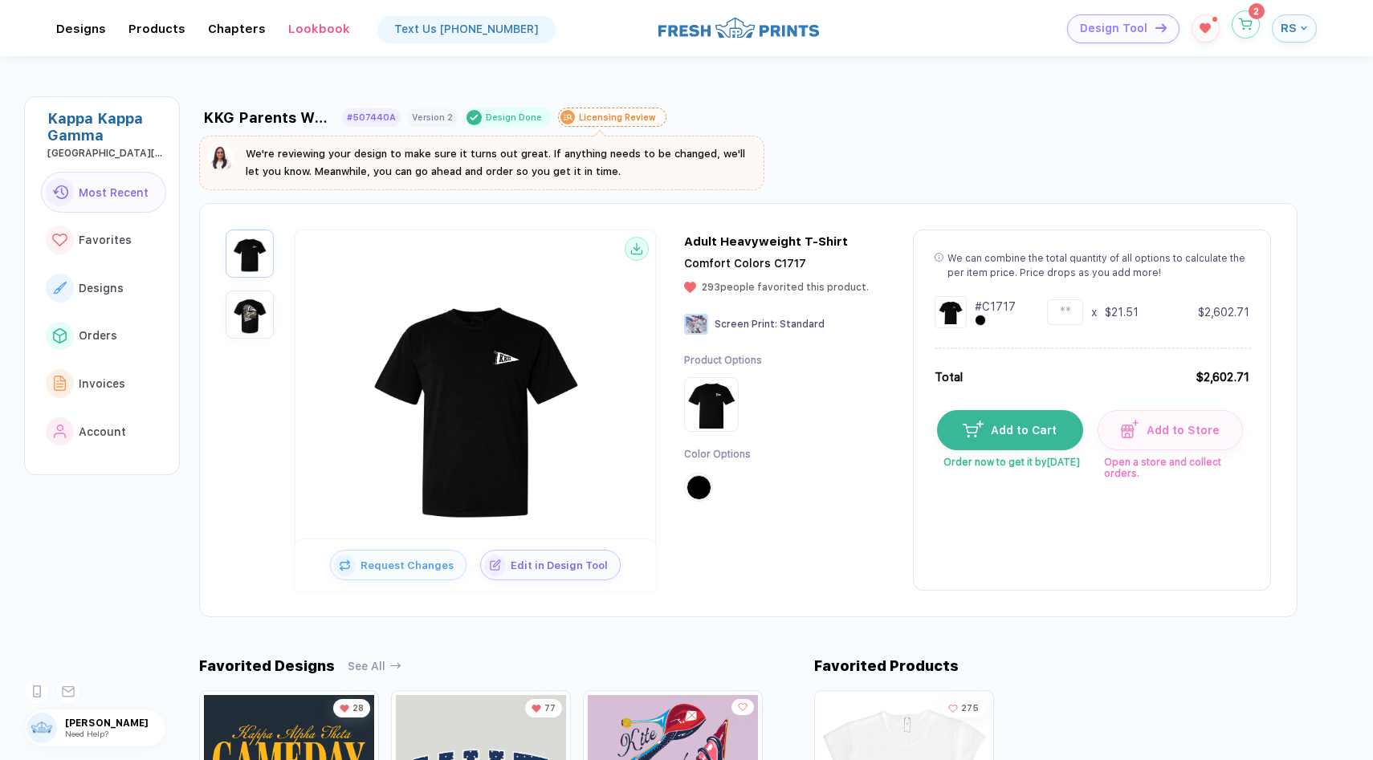
click at [1249, 29] on icon "button" at bounding box center [1246, 24] width 14 height 12
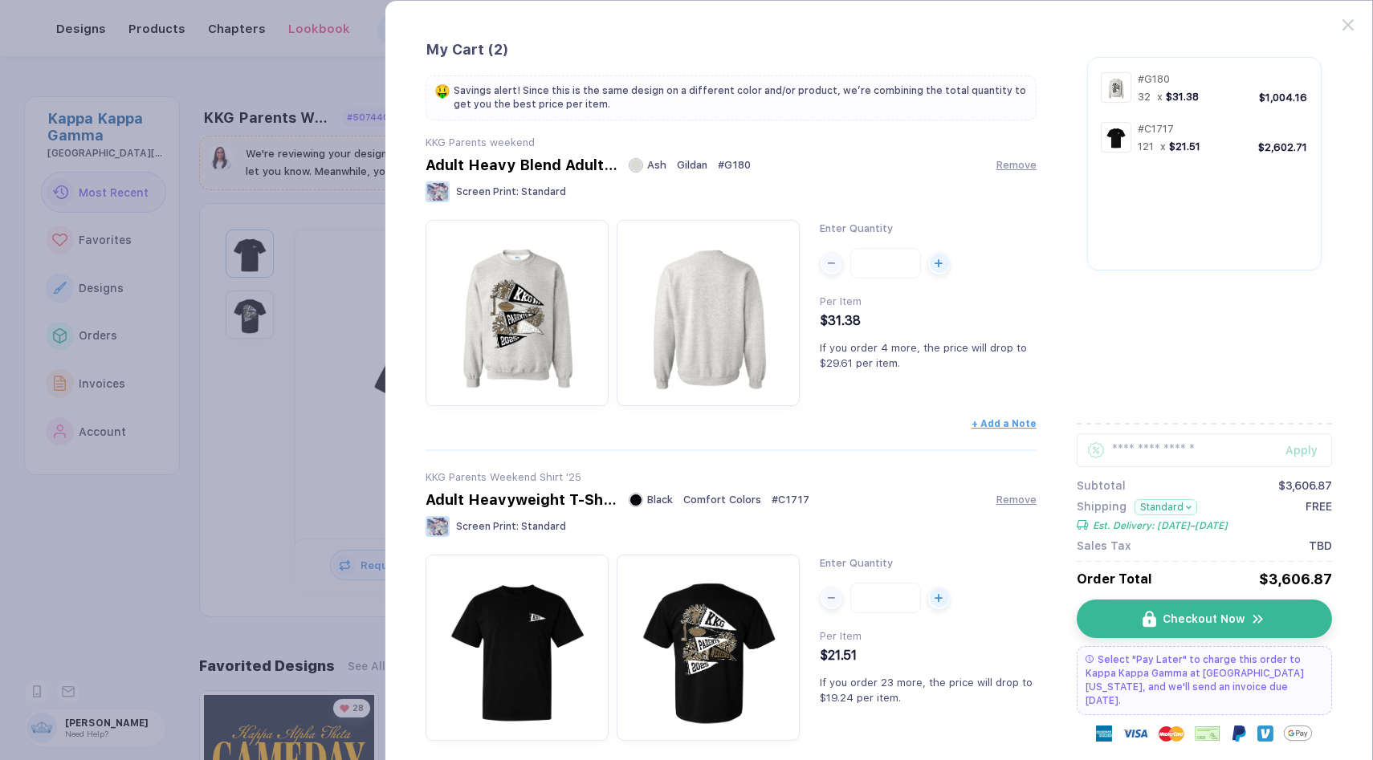
click at [1011, 487] on div "KKG Parents Weekend Shirt '25 Adult Heavyweight T-Shirt Black Comfort Colors # …" at bounding box center [731, 505] width 611 height 69
click at [1013, 502] on span "Remove" at bounding box center [1017, 496] width 40 height 12
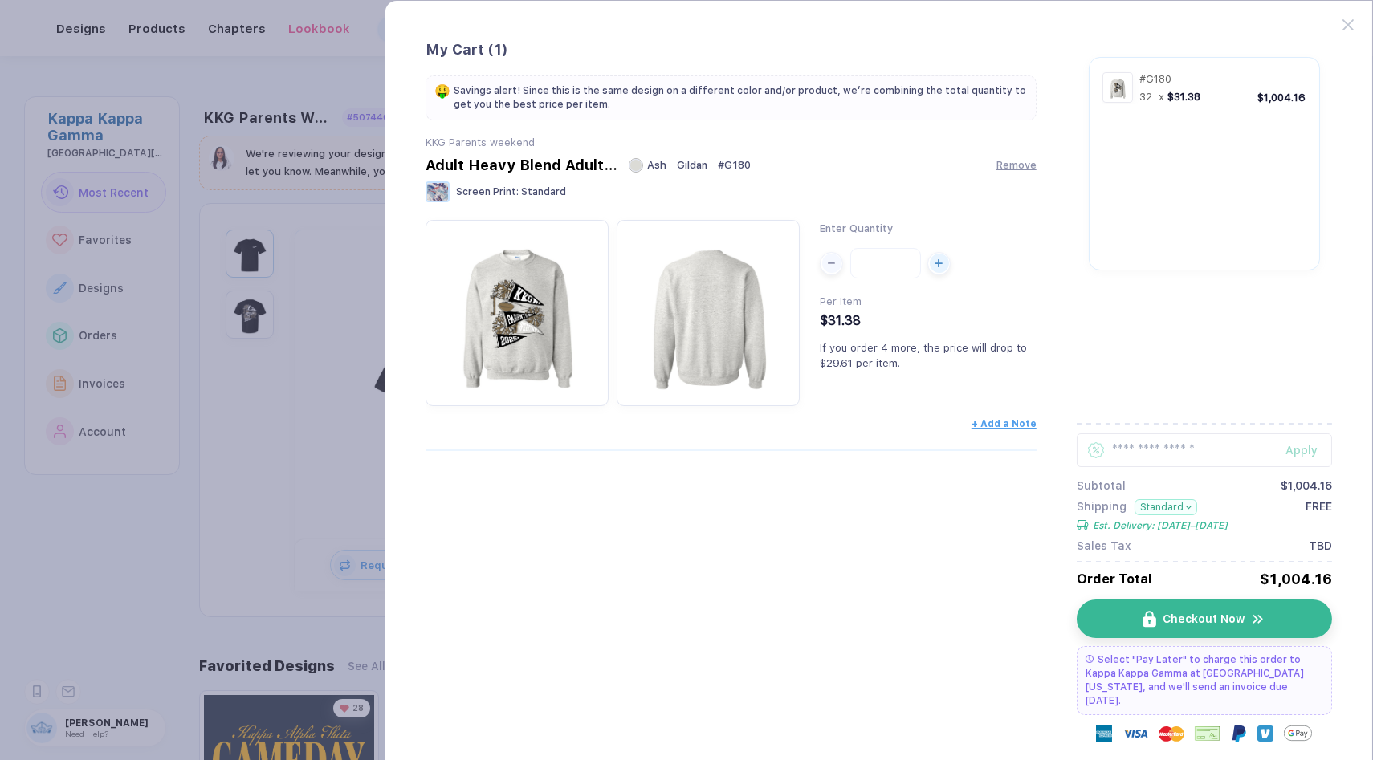
click at [256, 120] on button "button" at bounding box center [686, 380] width 1373 height 760
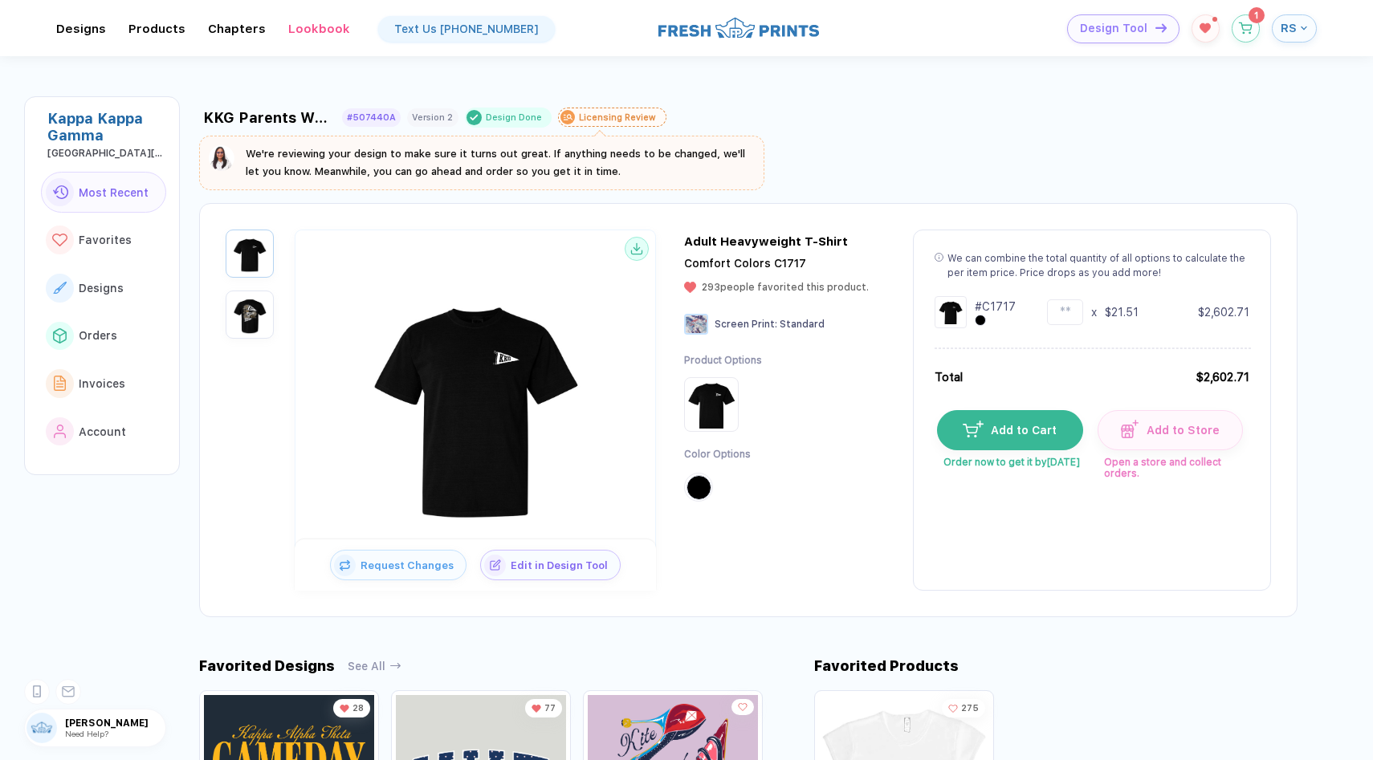
click at [1290, 22] on span "RS" at bounding box center [1289, 28] width 16 height 14
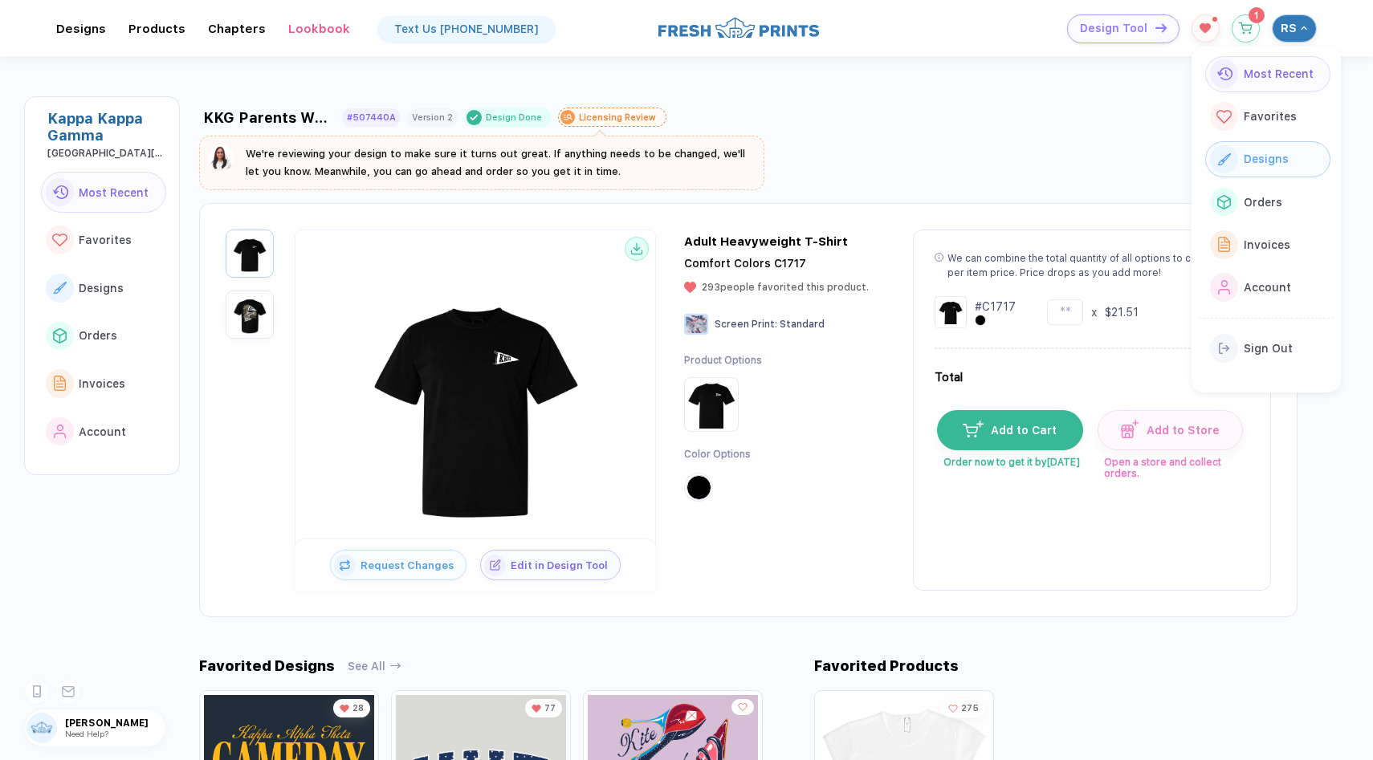
click at [1271, 150] on div "Designs" at bounding box center [1263, 159] width 50 height 18
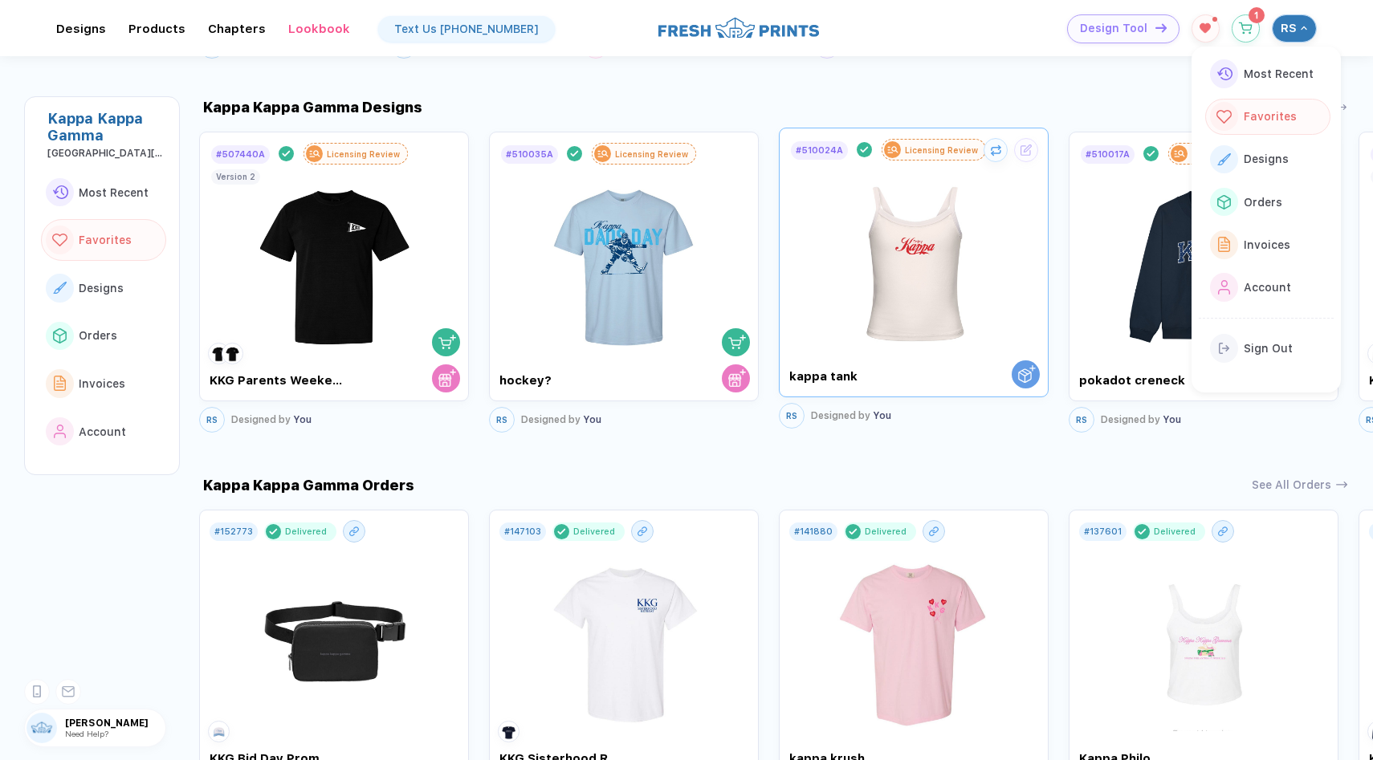
scroll to position [846, 0]
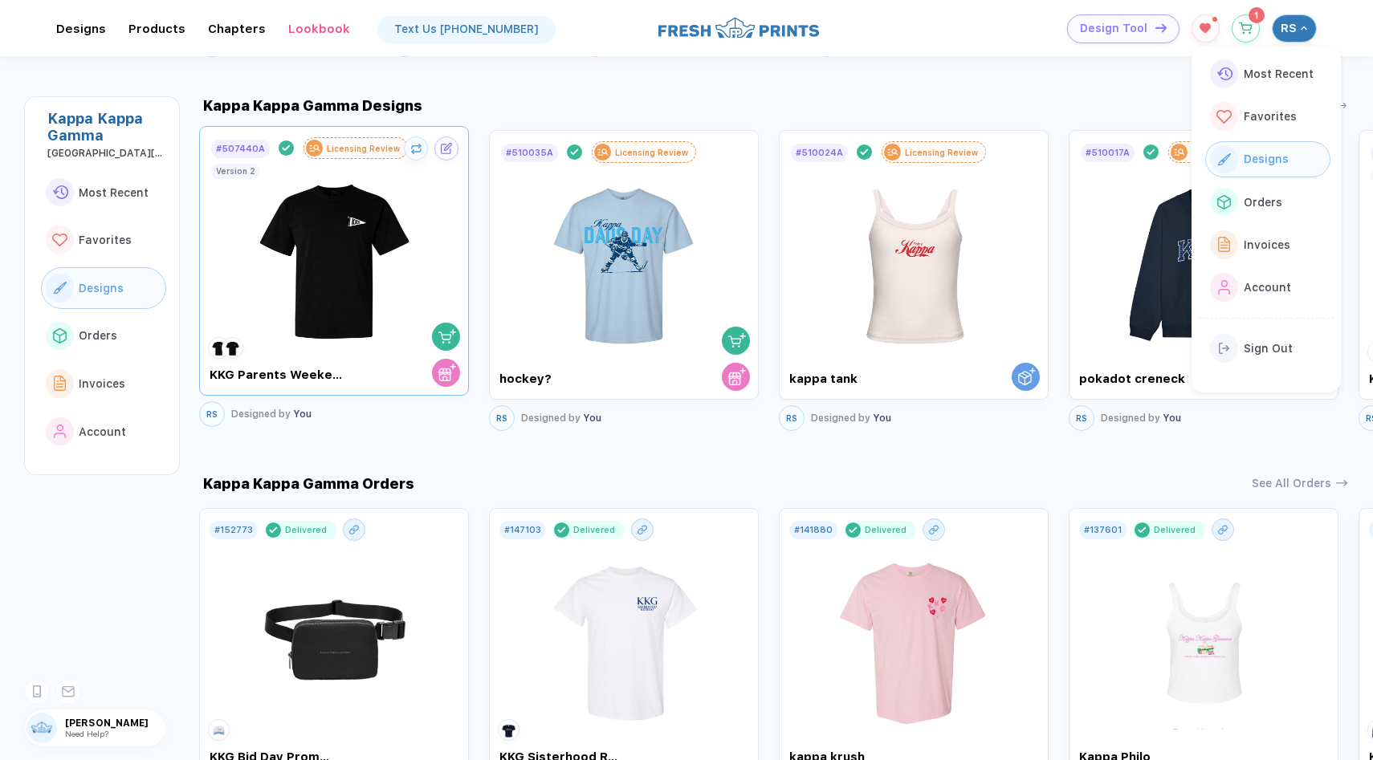
click at [318, 270] on img at bounding box center [334, 254] width 181 height 189
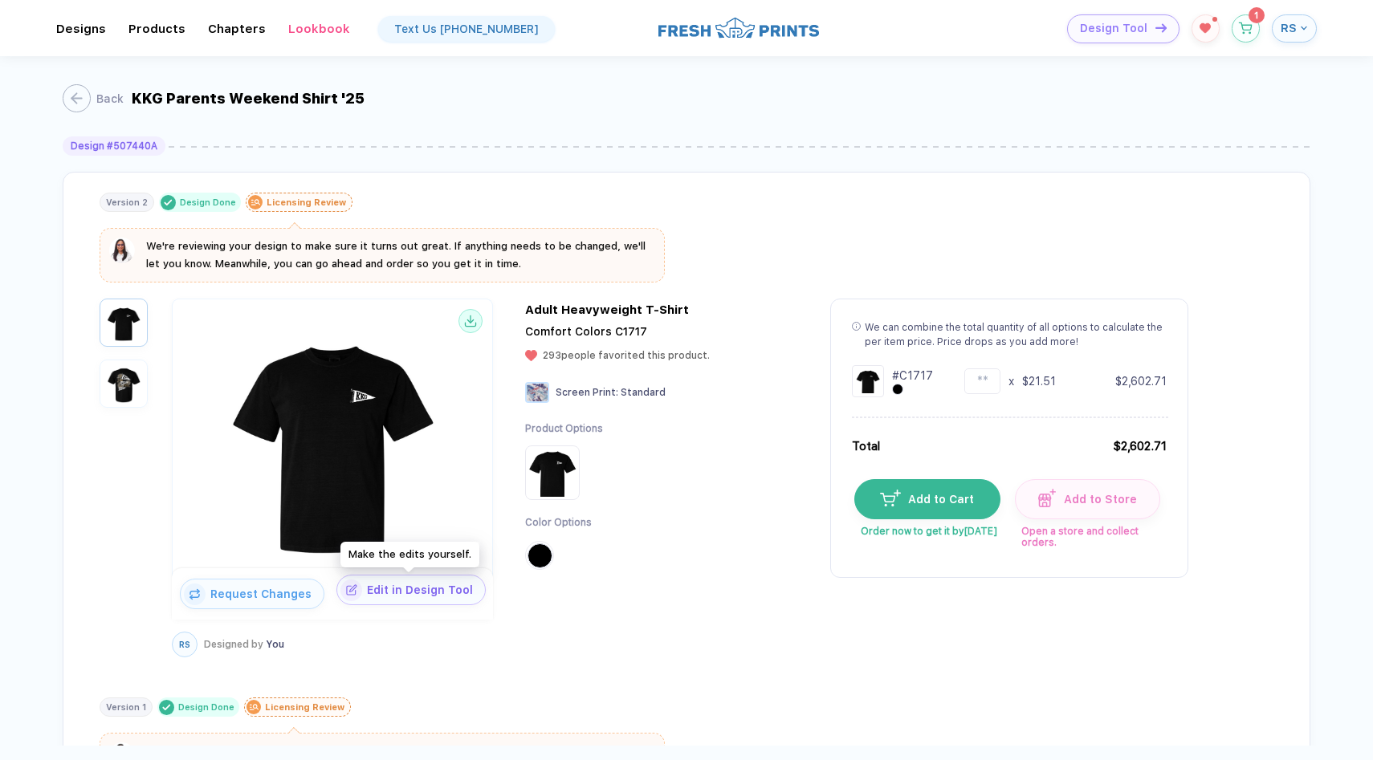
click at [410, 587] on span "Edit in Design Tool" at bounding box center [423, 590] width 123 height 13
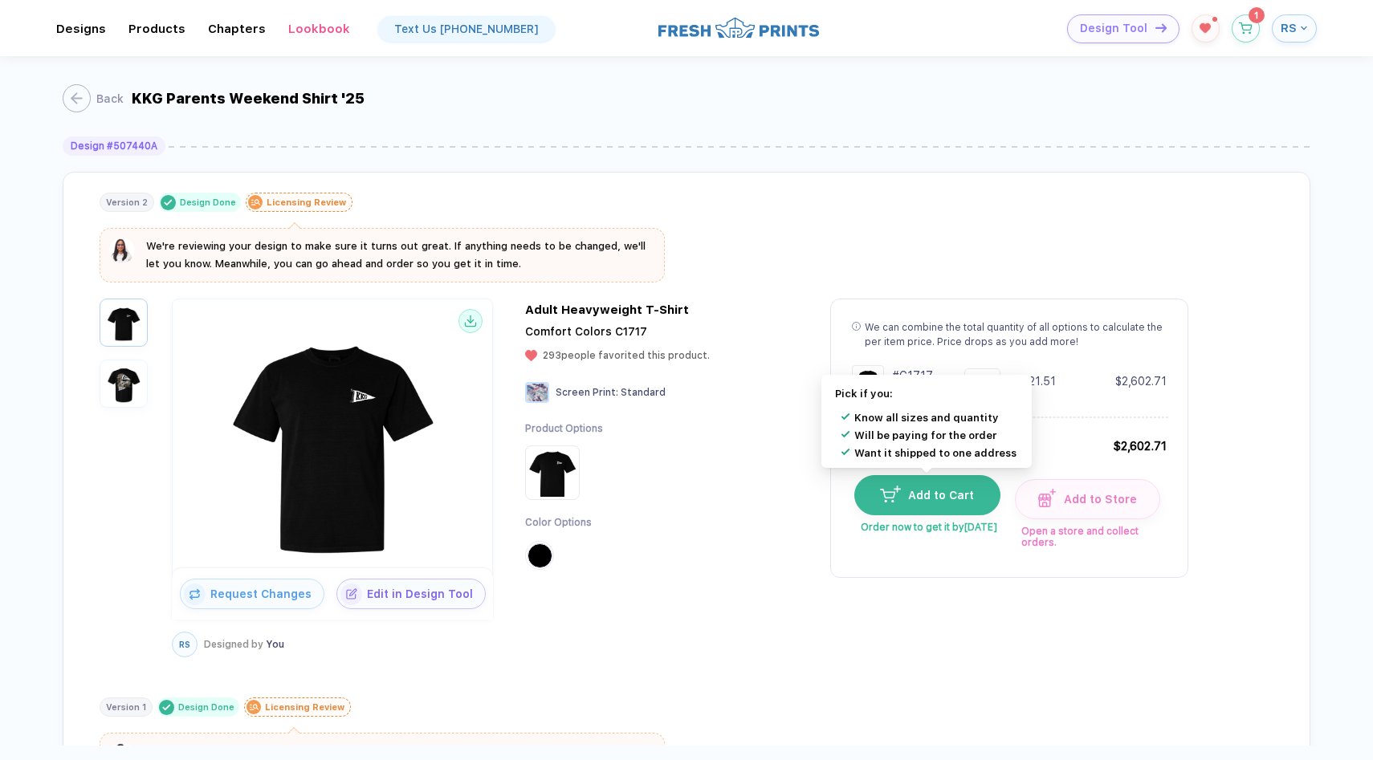
click at [948, 492] on span "Add to Cart" at bounding box center [938, 495] width 74 height 13
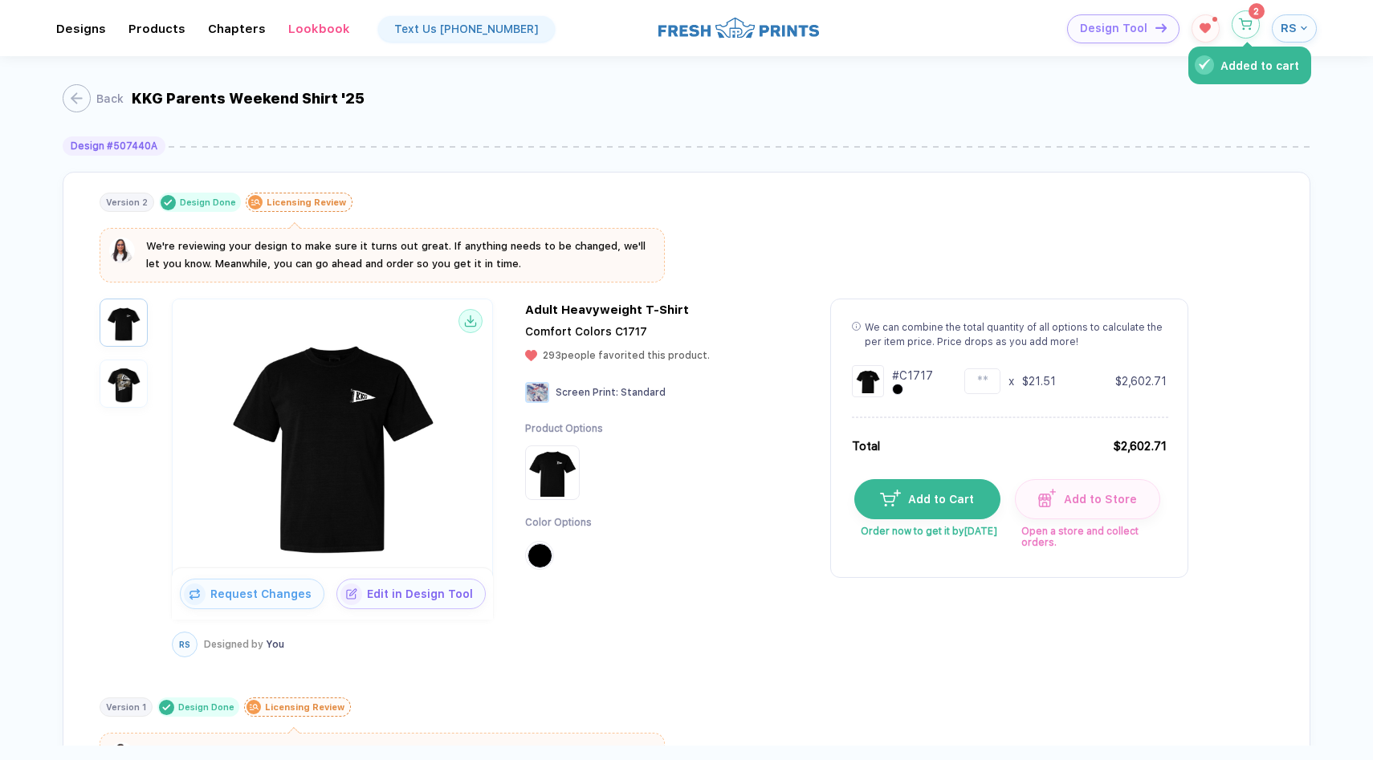
click at [1253, 23] on button "Added to cart" at bounding box center [1246, 24] width 28 height 28
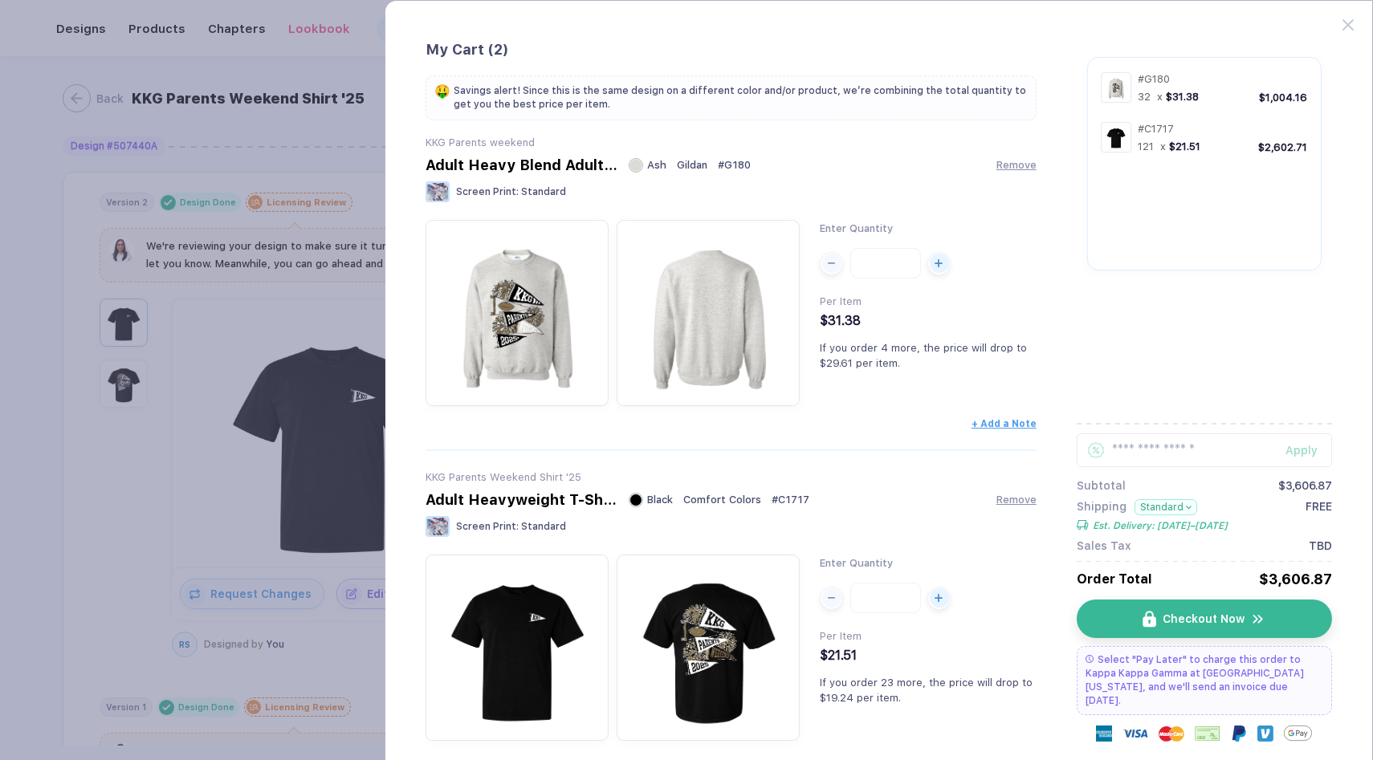
scroll to position [63, 0]
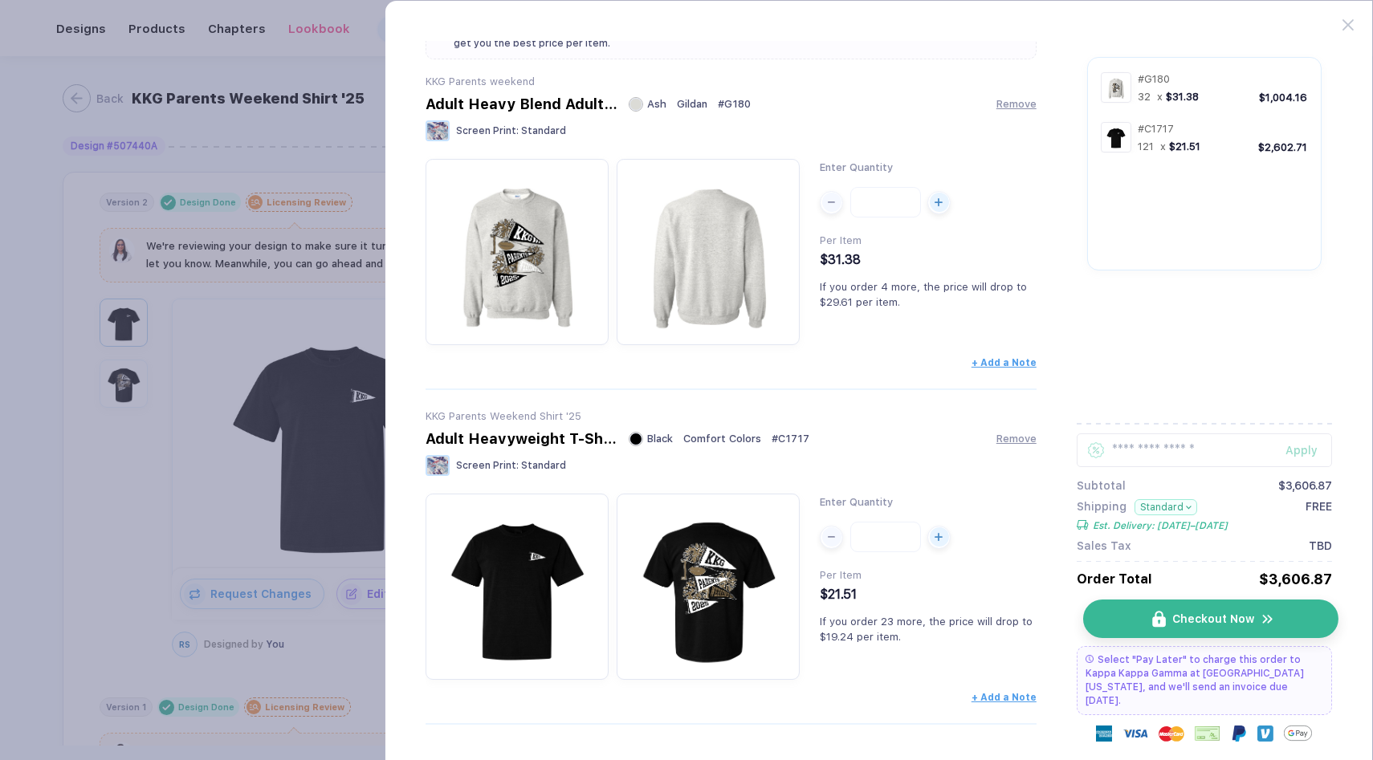
click at [1176, 625] on span "Checkout Now" at bounding box center [1213, 619] width 82 height 13
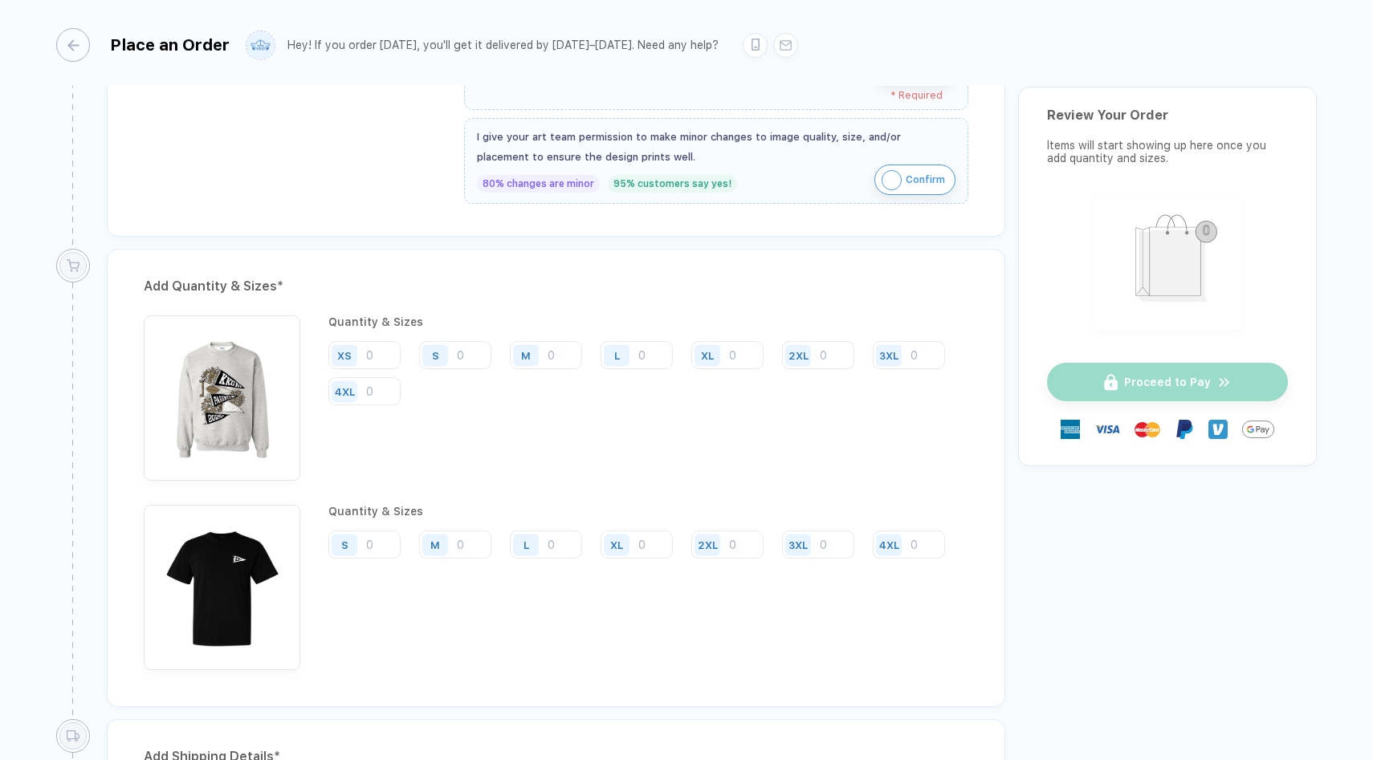
scroll to position [1062, 0]
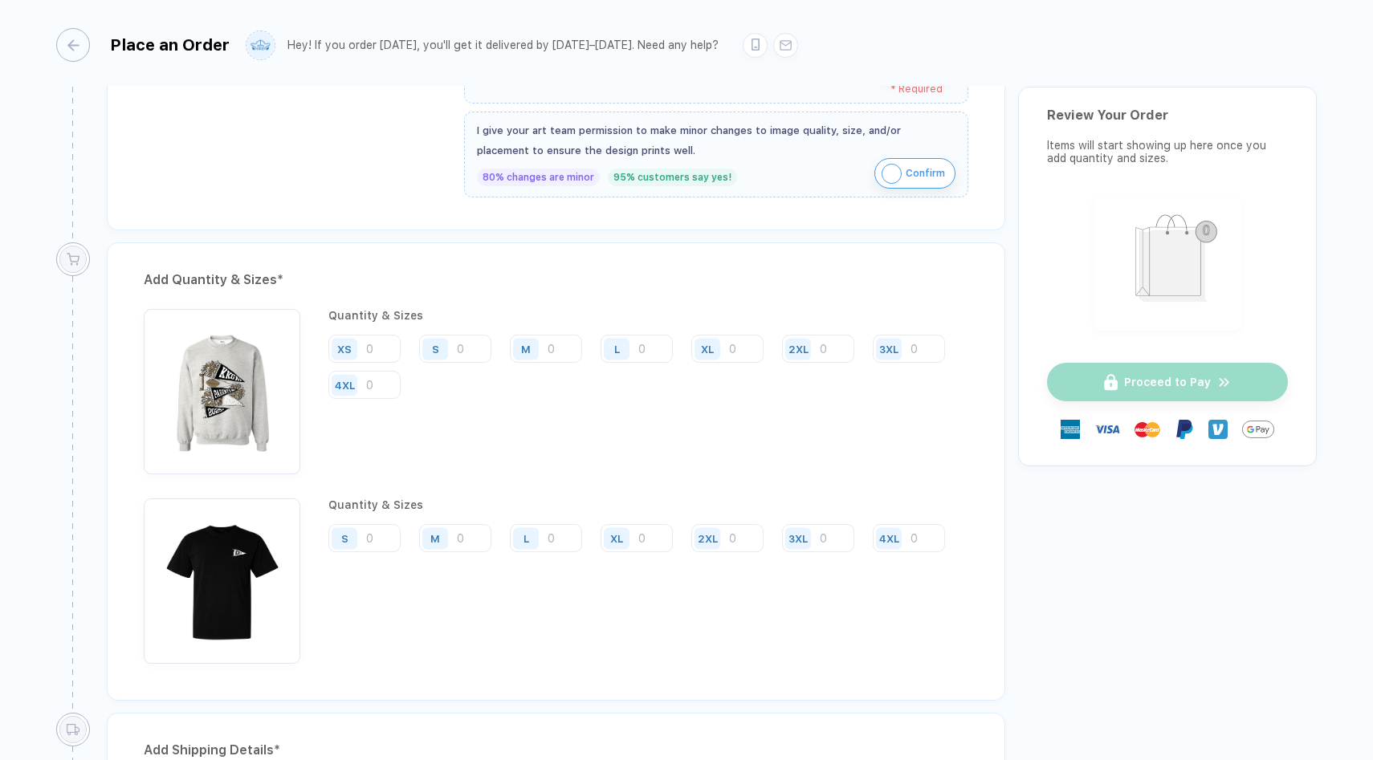
click at [365, 524] on div "S" at bounding box center [346, 538] width 37 height 28
click at [419, 363] on input "number" at bounding box center [455, 349] width 72 height 28
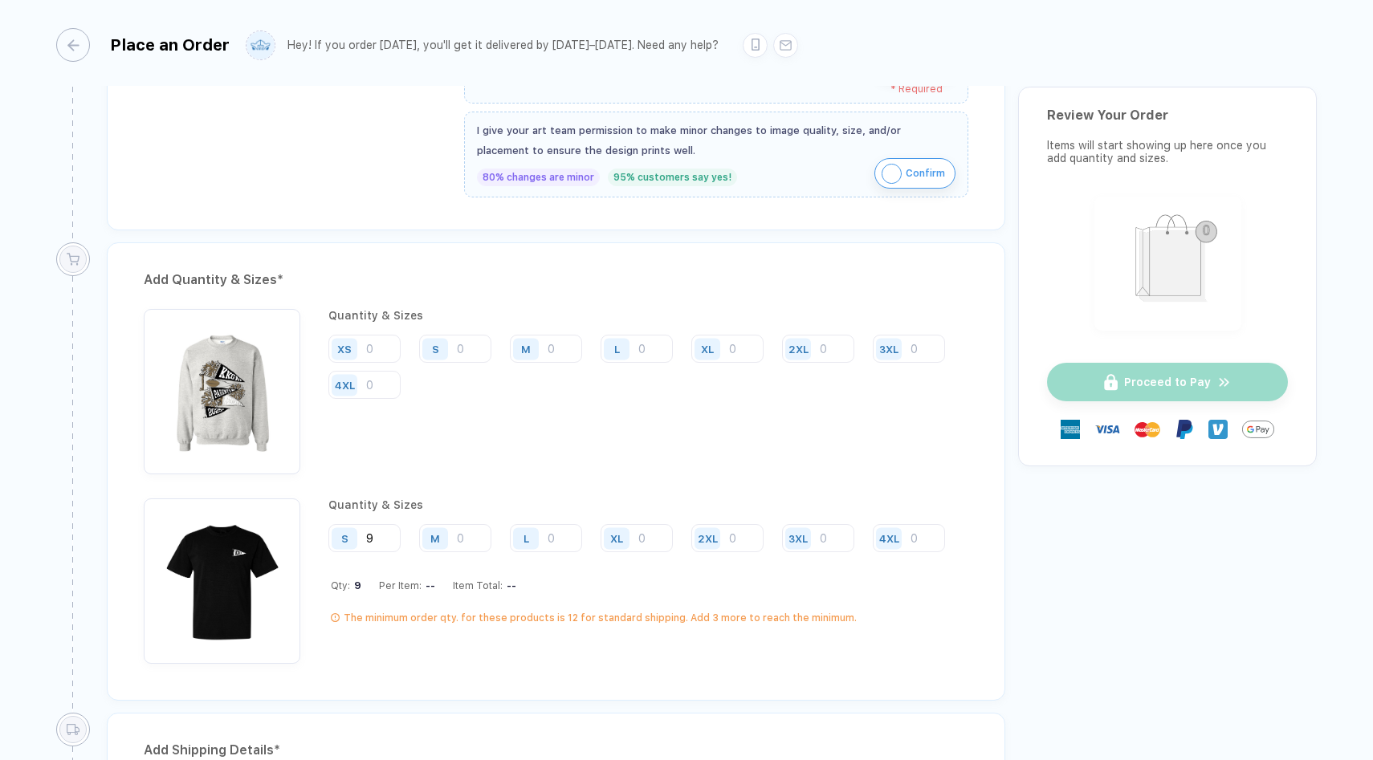
type input "9"
click at [510, 363] on input "number" at bounding box center [546, 349] width 72 height 28
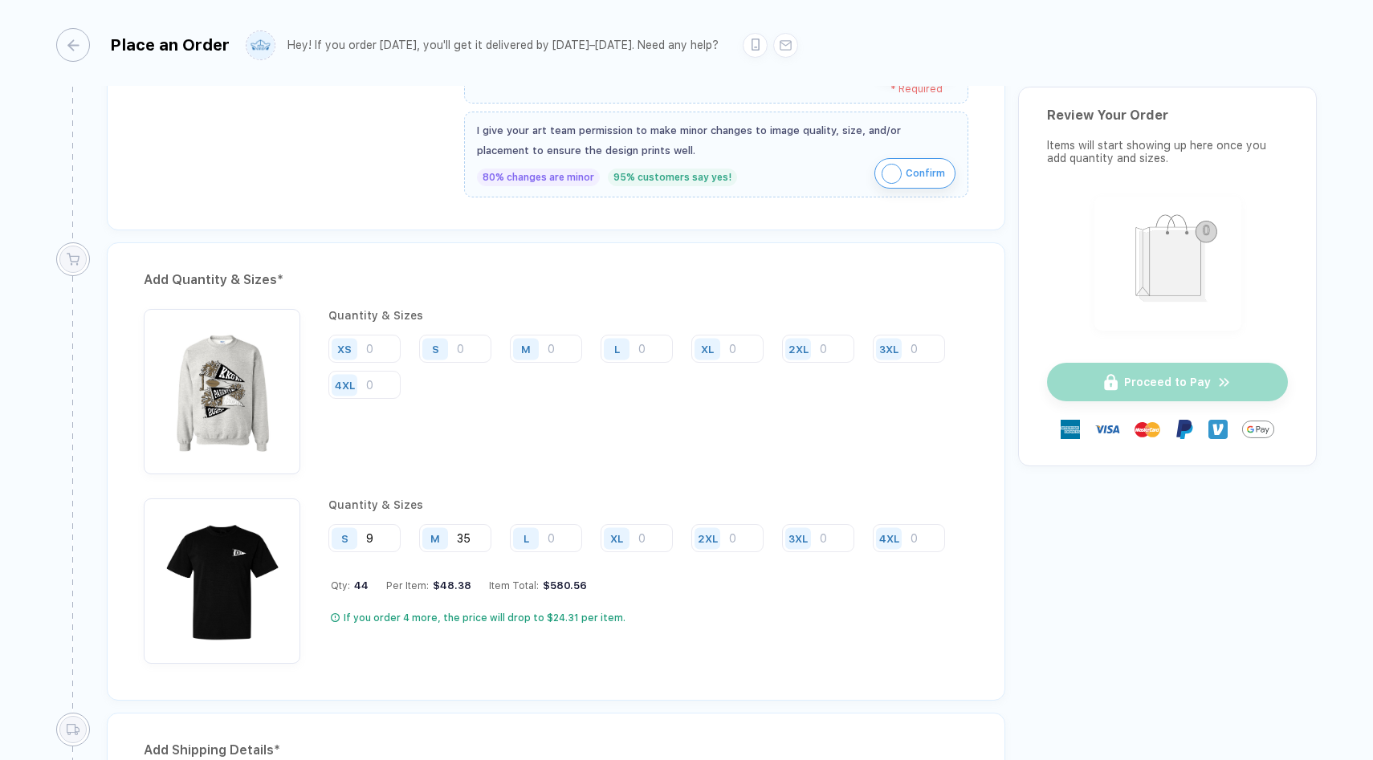
type input "35"
click at [601, 363] on input "number" at bounding box center [637, 349] width 72 height 28
type input "38"
click at [691, 363] on input "number" at bounding box center [727, 349] width 72 height 28
type input "28"
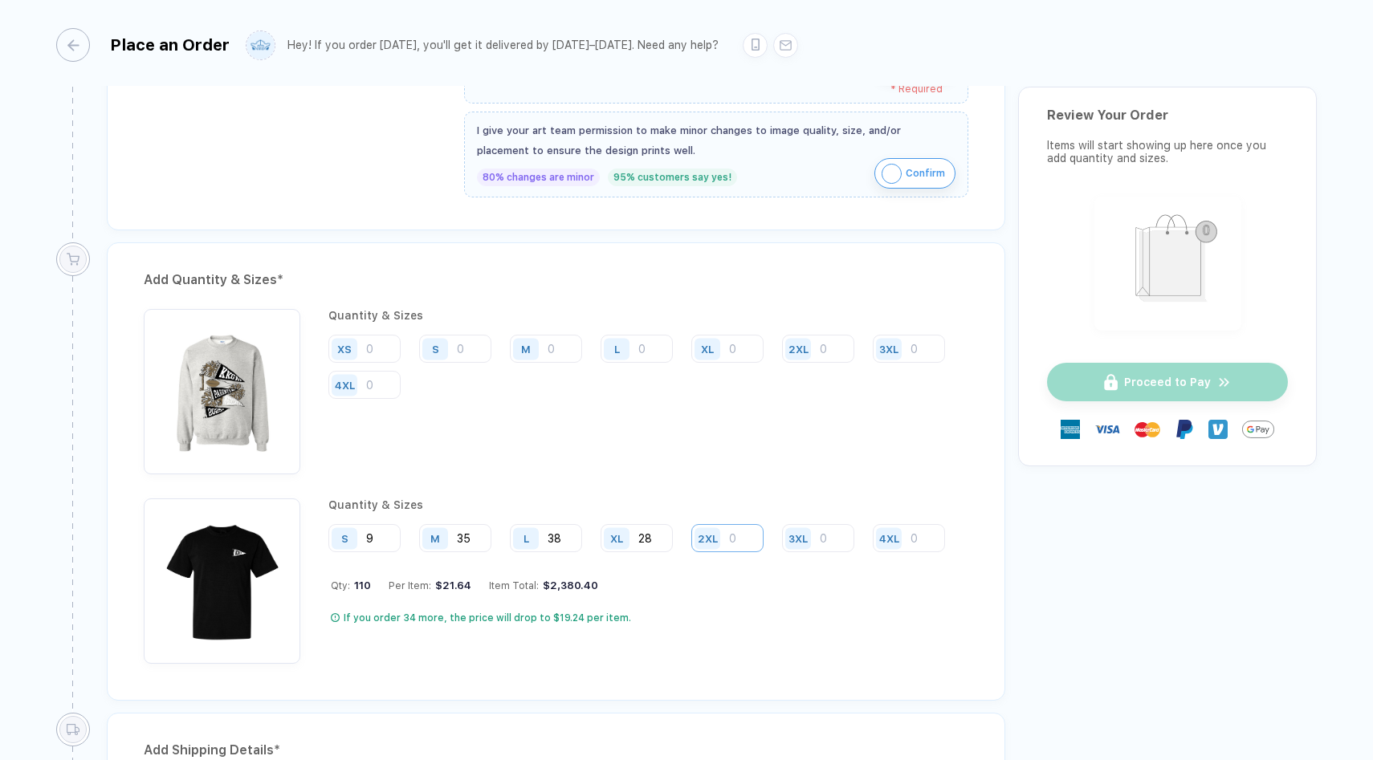
click at [782, 363] on input "number" at bounding box center [818, 349] width 72 height 28
type input "8"
click at [873, 363] on input "number" at bounding box center [909, 349] width 72 height 28
type input "2"
click at [401, 399] on input "number" at bounding box center [364, 385] width 72 height 28
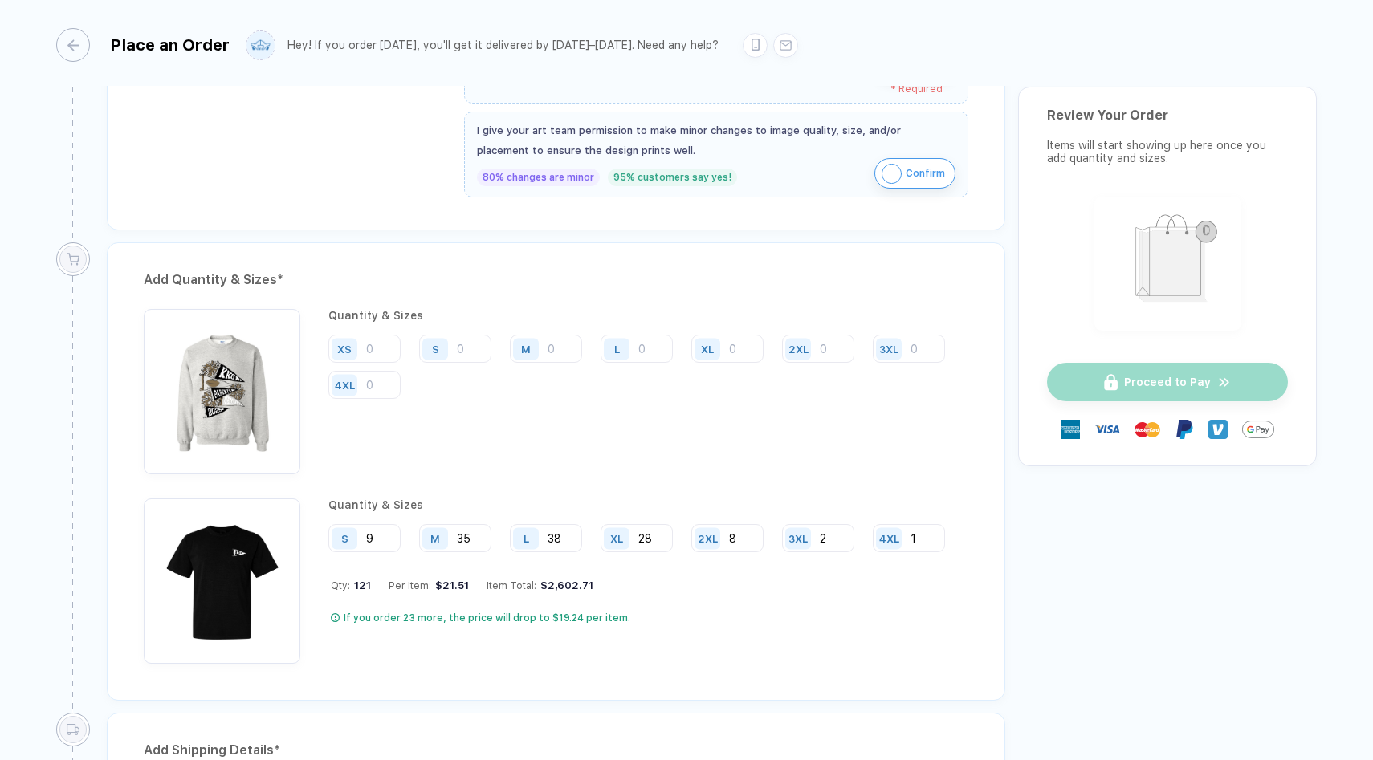
type input "1"
click at [465, 353] on input "number" at bounding box center [455, 349] width 72 height 28
type input "2"
click at [554, 362] on div "M" at bounding box center [552, 350] width 84 height 30
click at [548, 340] on input "number" at bounding box center [546, 349] width 72 height 28
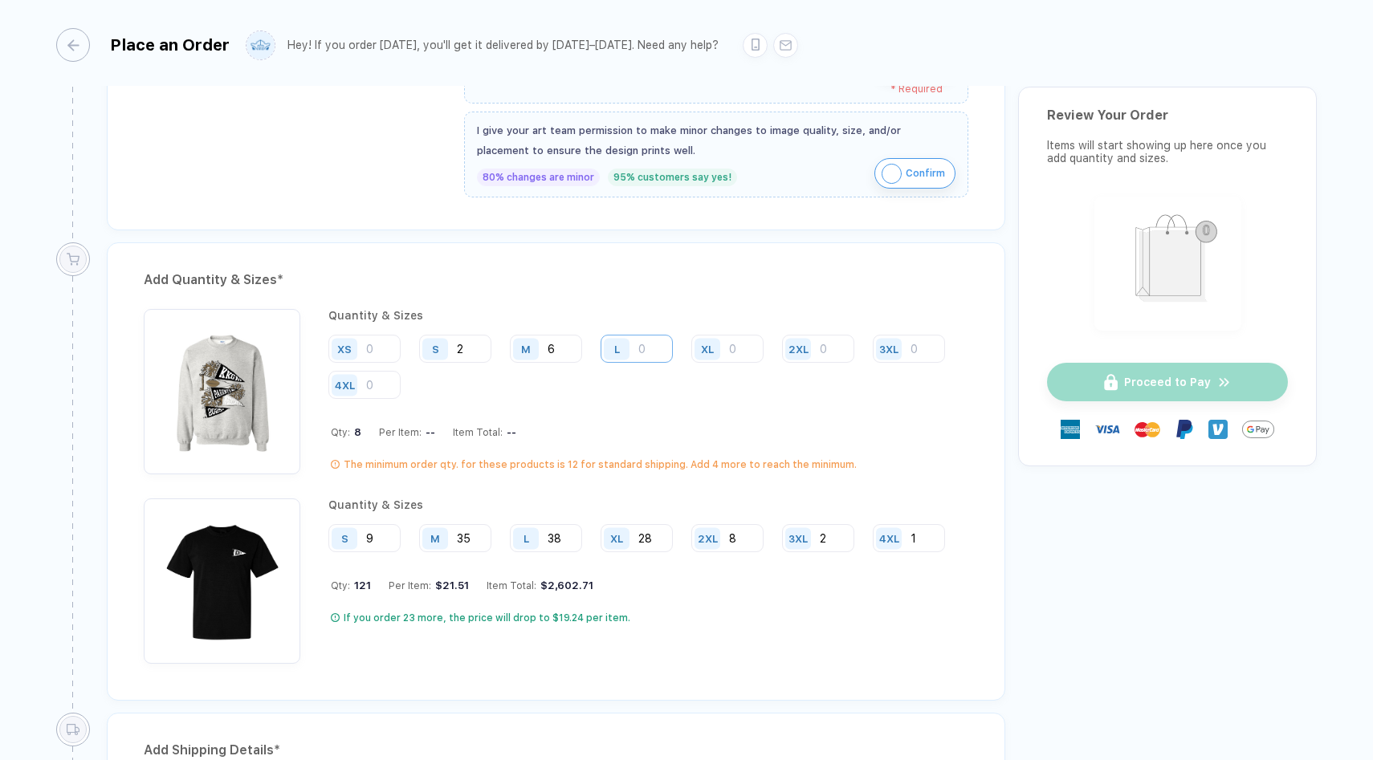
type input "6"
click at [651, 347] on input "number" at bounding box center [637, 349] width 72 height 28
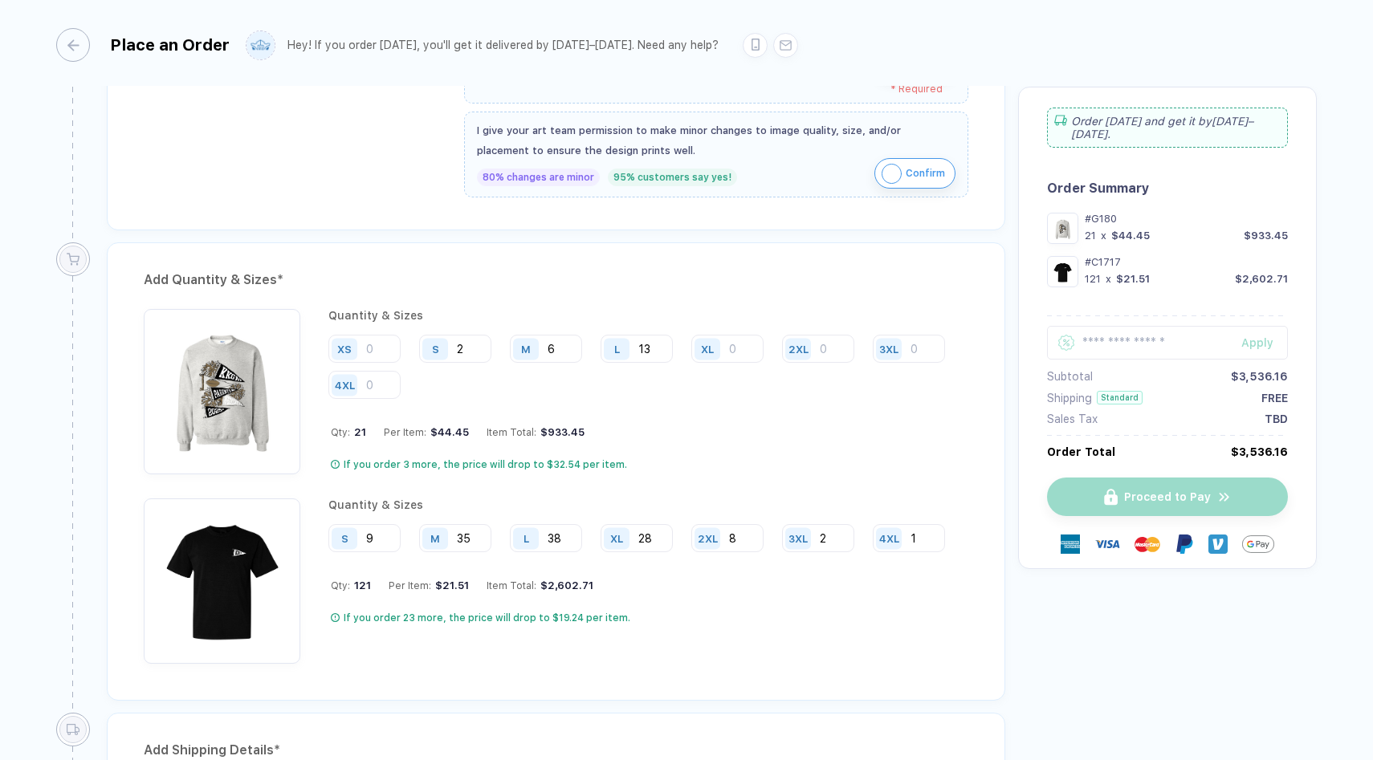
type input "13"
click at [741, 344] on input "number" at bounding box center [727, 349] width 72 height 28
type input "9"
click at [830, 348] on input "number" at bounding box center [818, 349] width 72 height 28
type input "2"
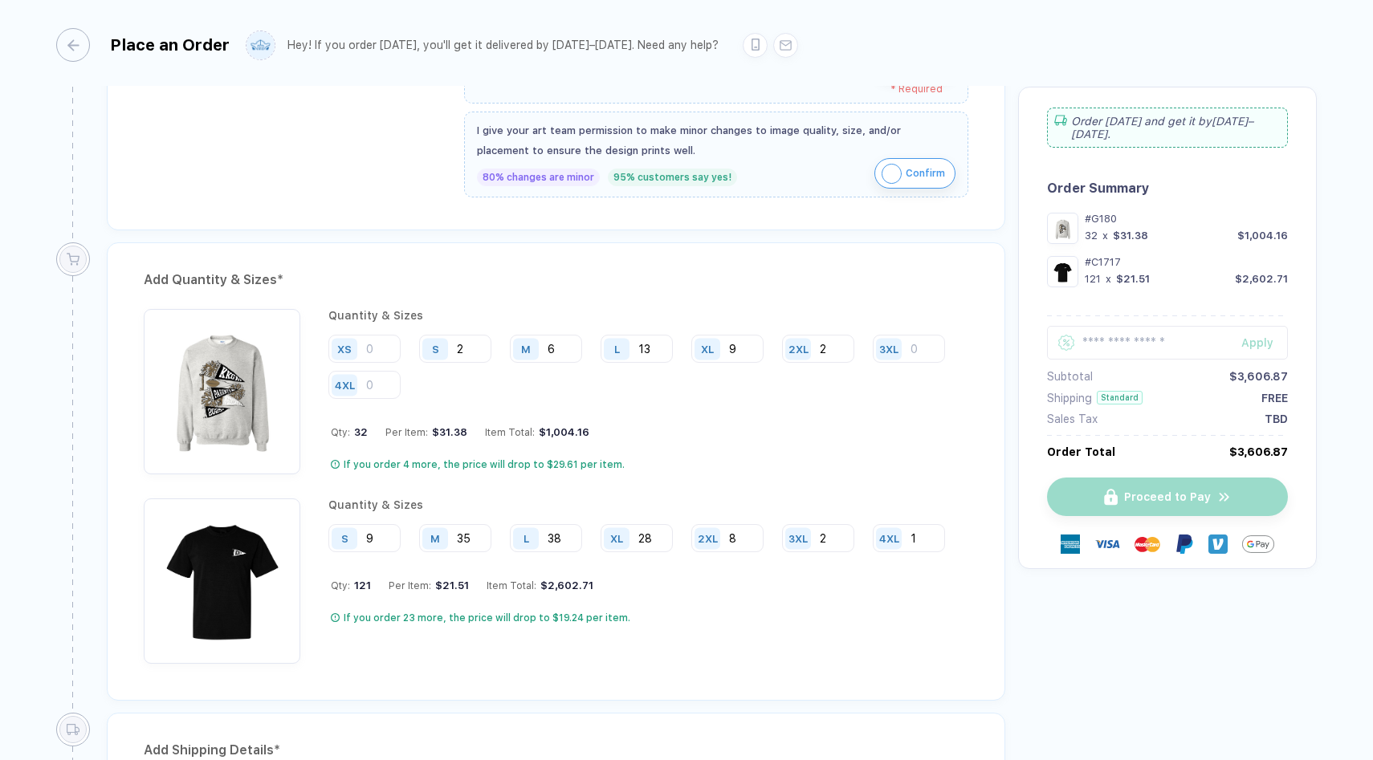
click at [1084, 716] on div "**********" at bounding box center [686, 345] width 1261 height 2513
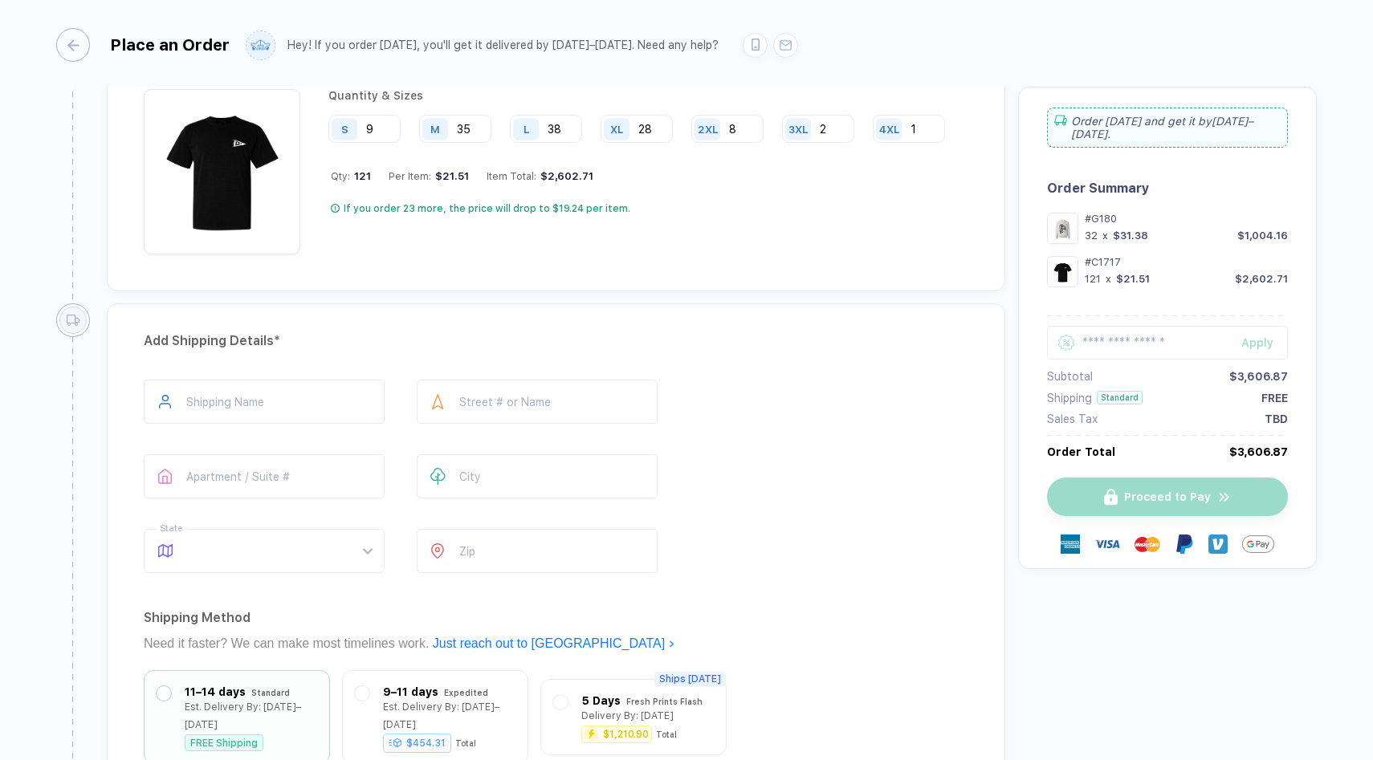
scroll to position [1482, 0]
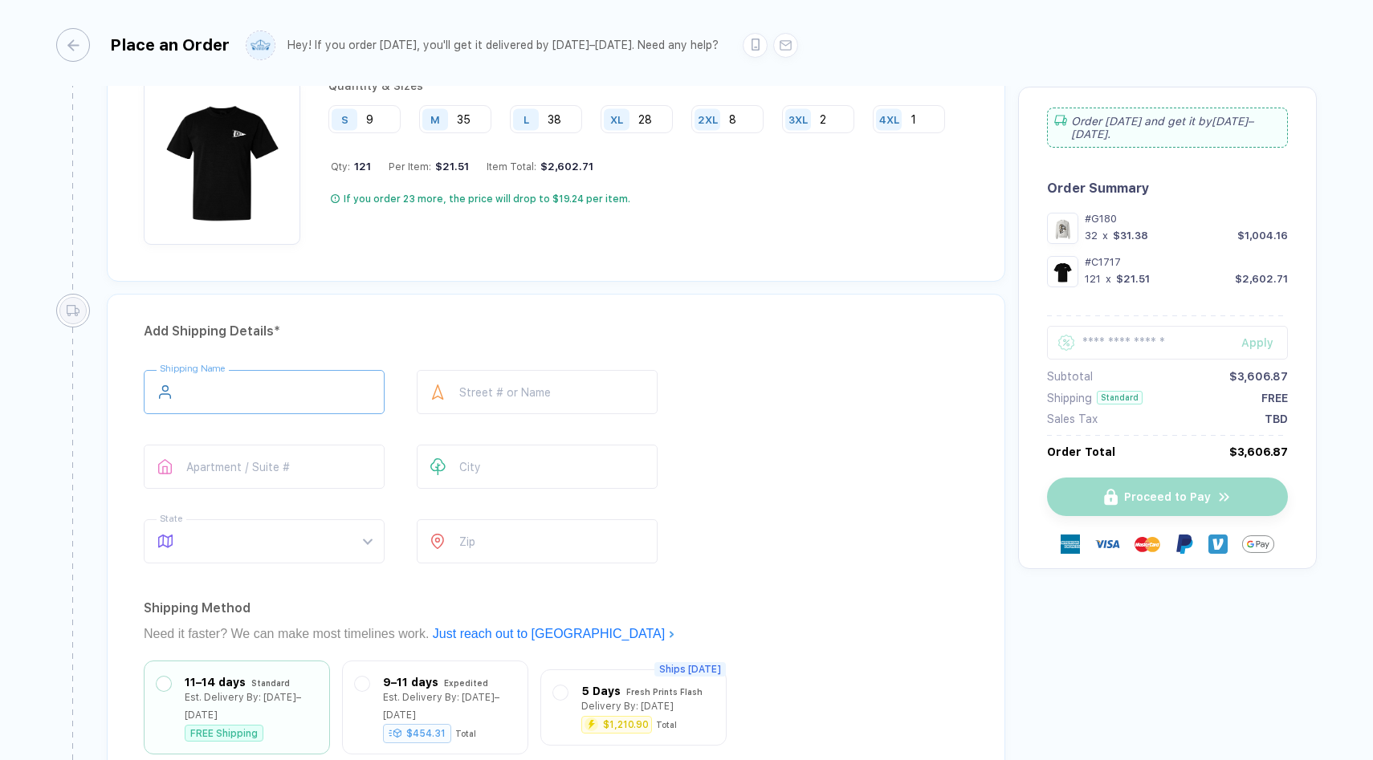
click at [235, 397] on input "text" at bounding box center [264, 392] width 241 height 44
type input "**********"
click at [459, 389] on div at bounding box center [438, 392] width 43 height 44
click at [475, 393] on input "text" at bounding box center [537, 392] width 241 height 44
type input "**********"
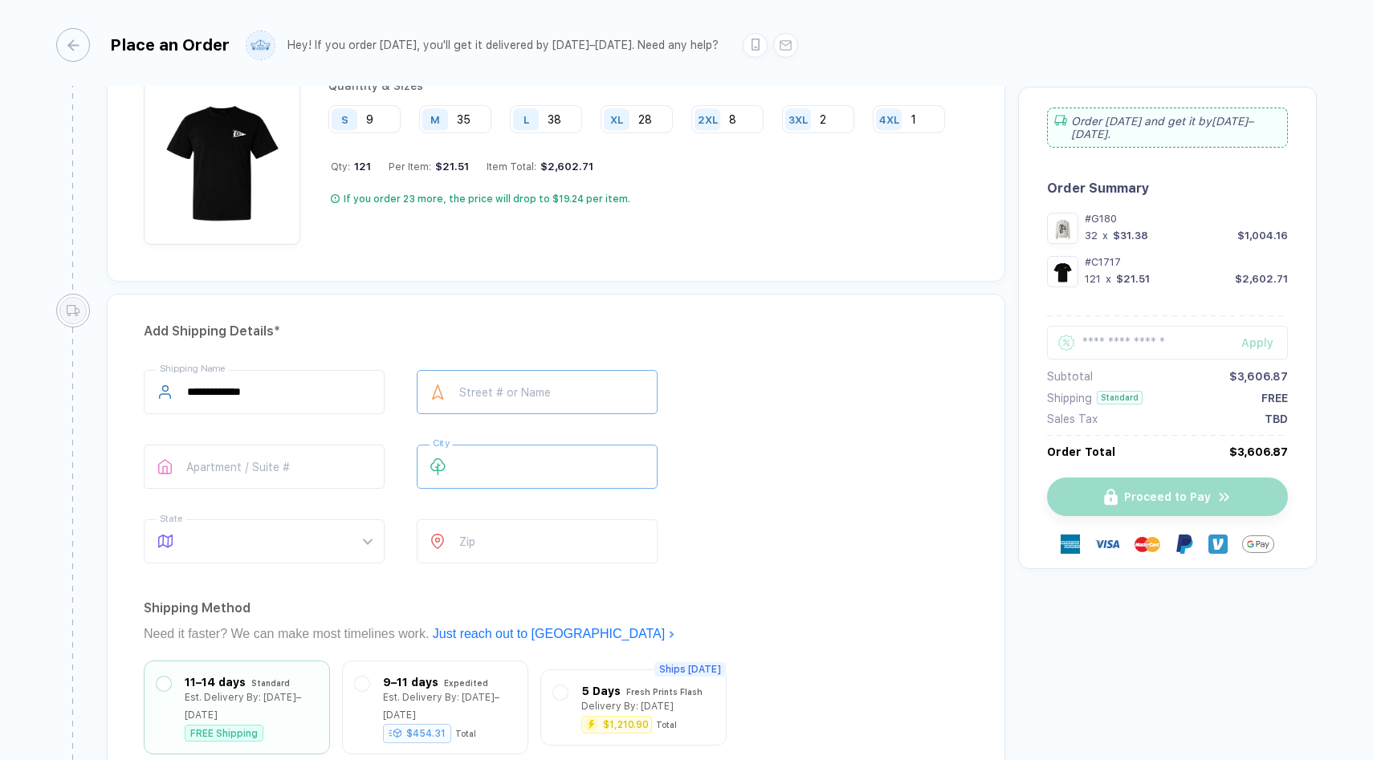
type input "*******"
type input "*****"
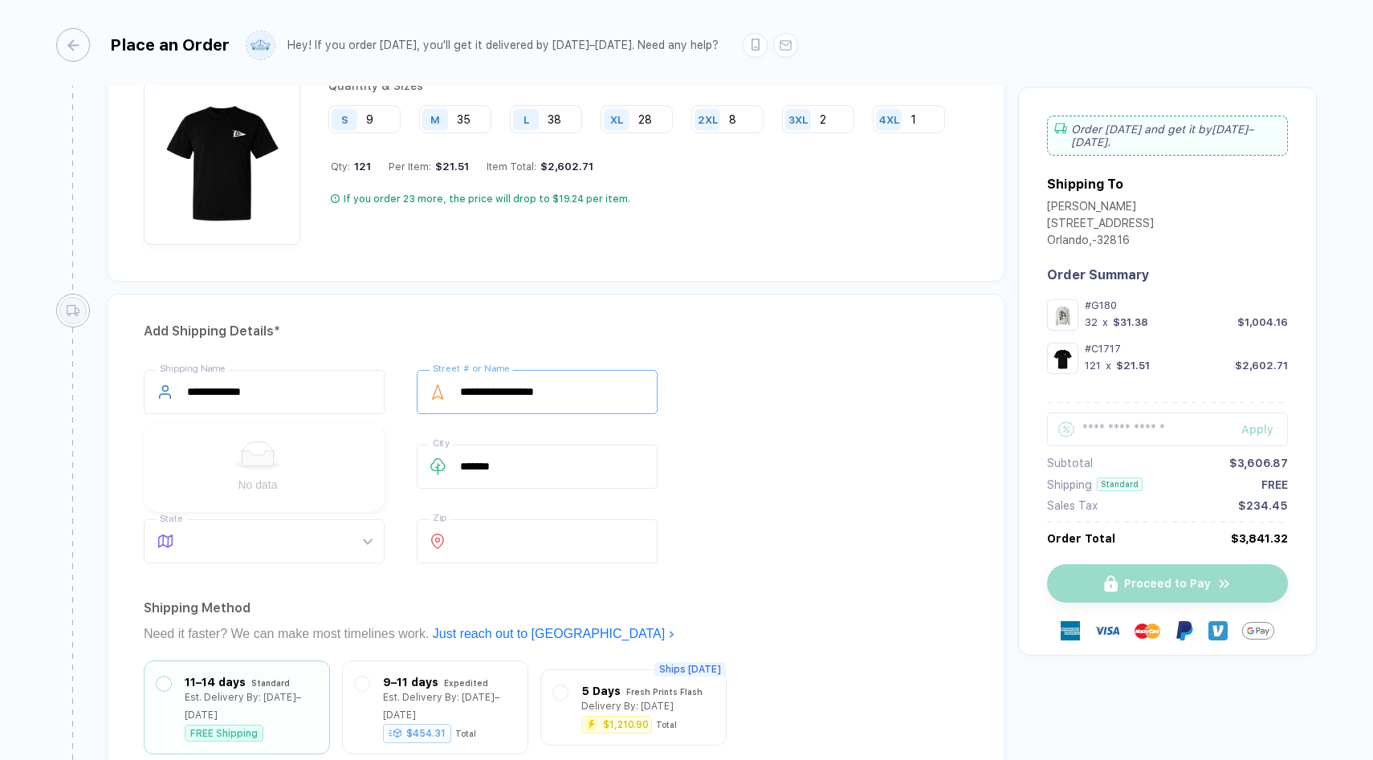
click at [483, 384] on input "**********" at bounding box center [537, 392] width 241 height 44
type input "**********"
click at [851, 611] on div "Shipping Method" at bounding box center [556, 609] width 825 height 26
click at [338, 538] on span at bounding box center [279, 541] width 185 height 43
type input "*******"
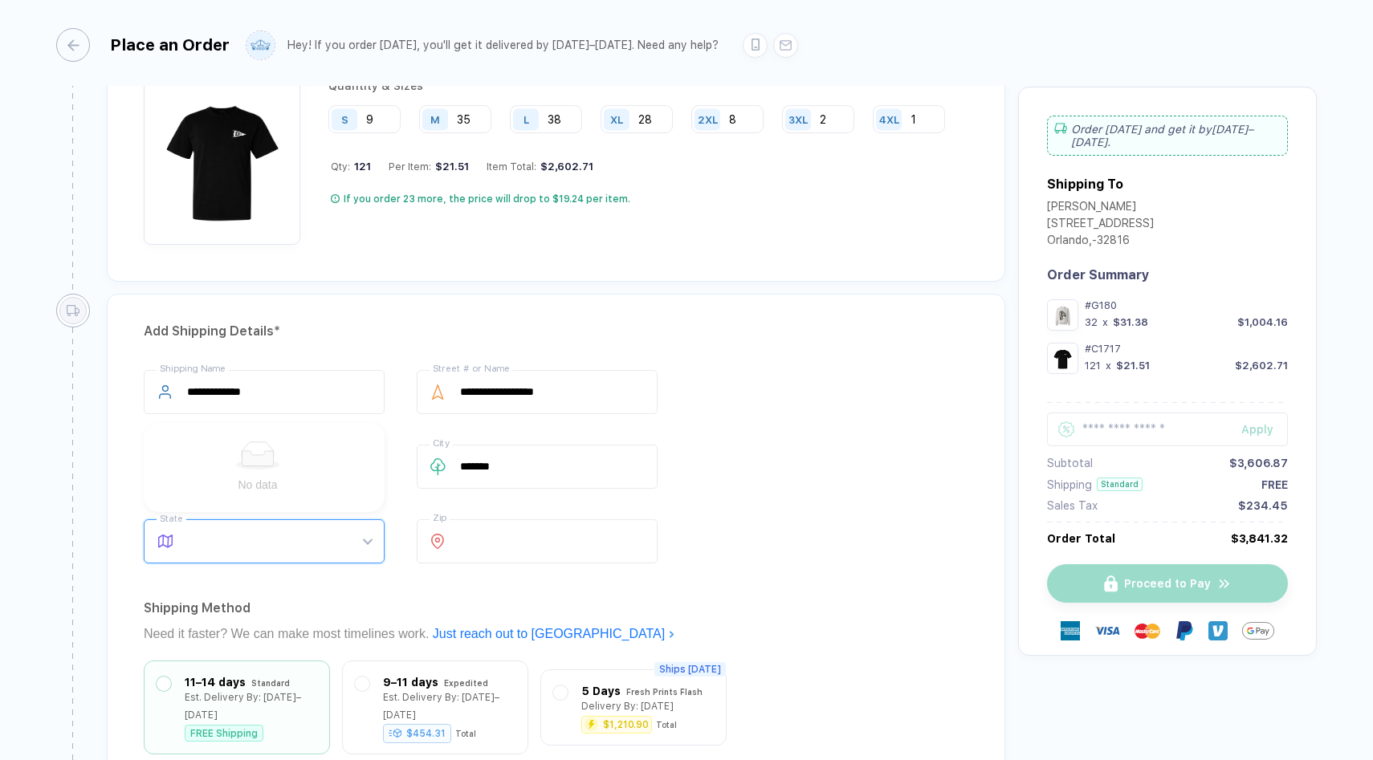
click at [424, 605] on div "Shipping Method" at bounding box center [556, 609] width 825 height 26
click at [349, 540] on span at bounding box center [279, 541] width 185 height 43
click at [241, 491] on div "FL" at bounding box center [258, 497] width 196 height 18
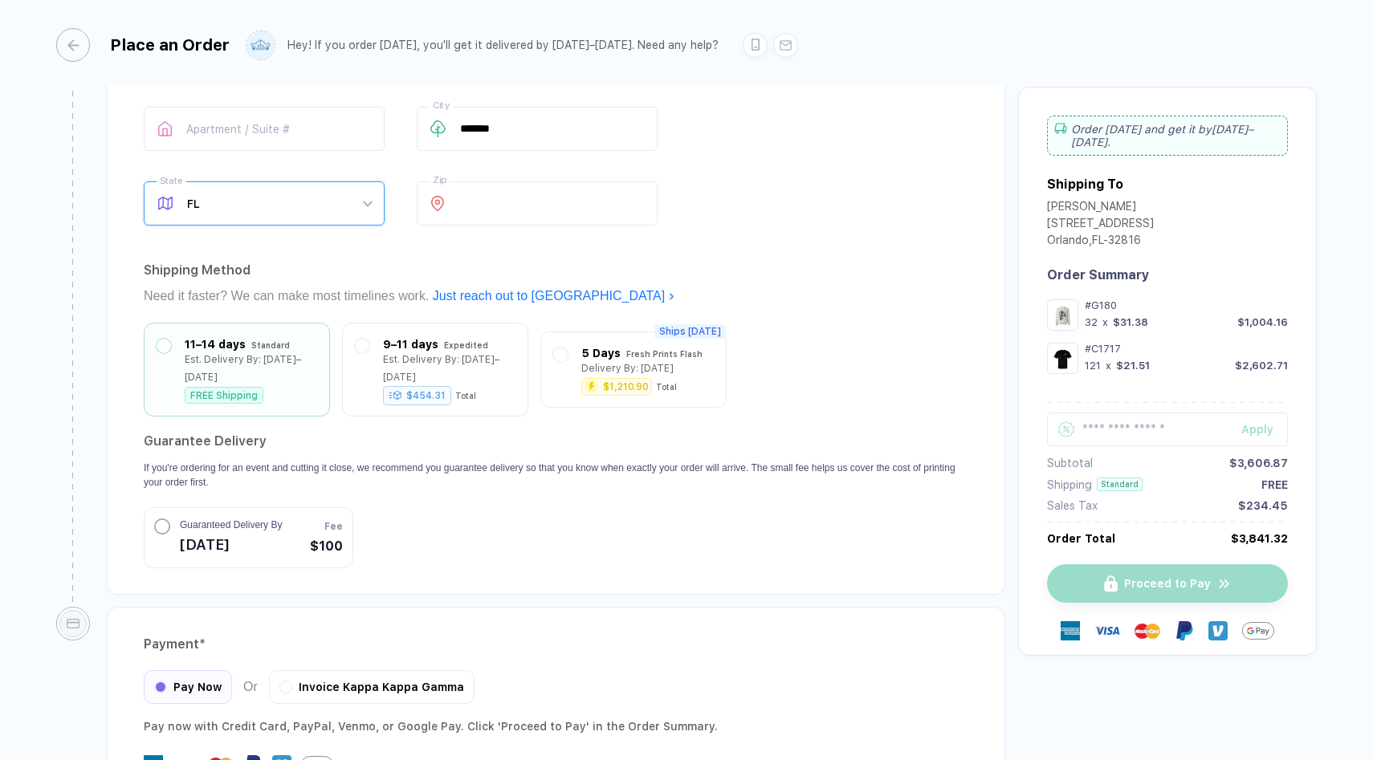
click at [230, 532] on span "[DATE]" at bounding box center [231, 545] width 102 height 26
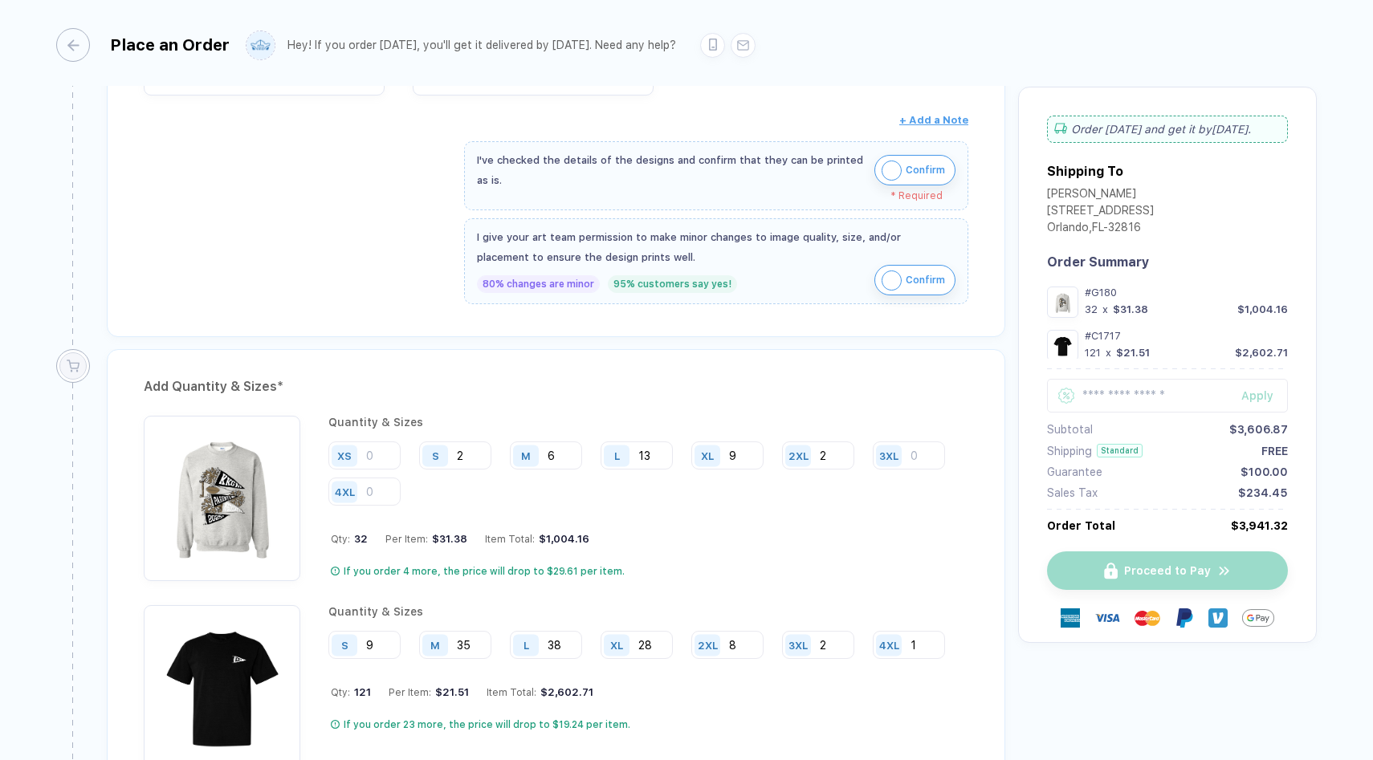
scroll to position [881, 0]
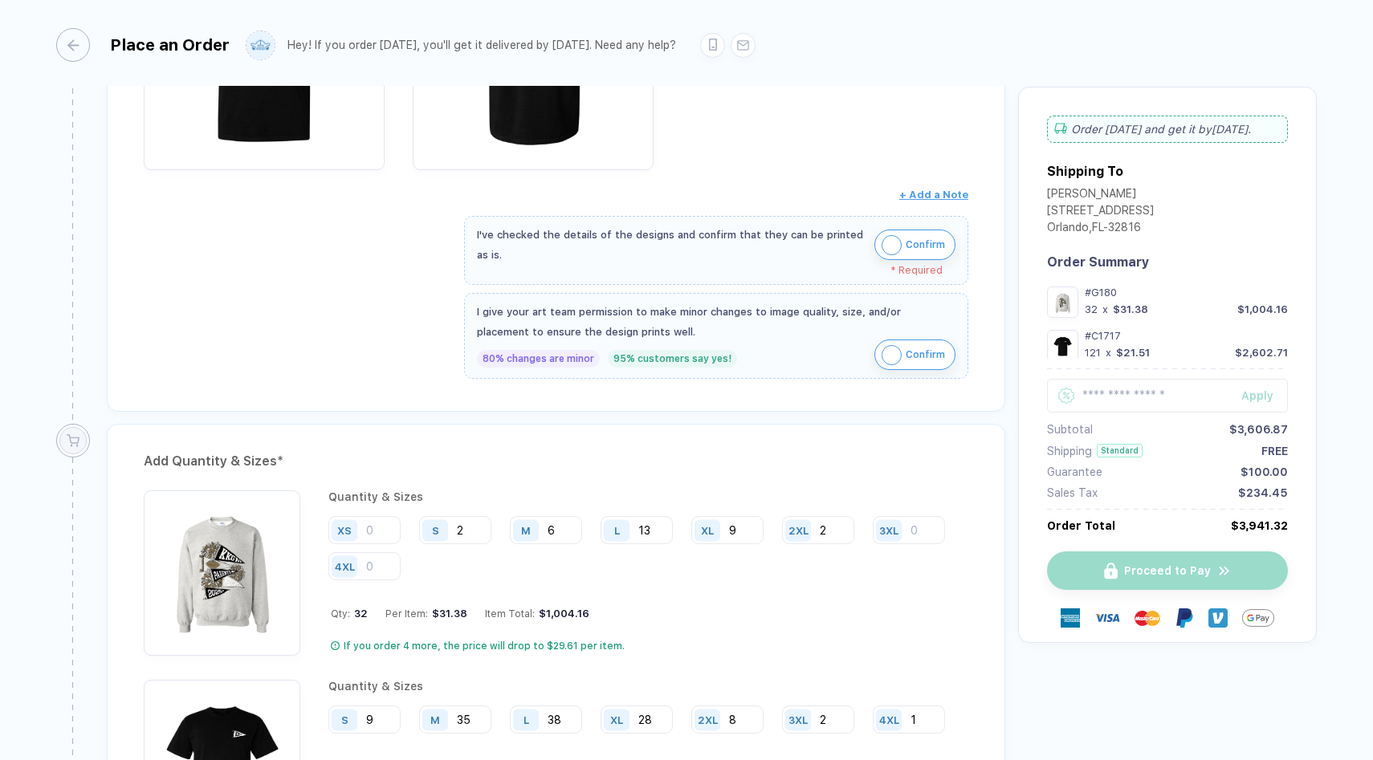
click at [908, 240] on span "Confirm" at bounding box center [925, 245] width 39 height 26
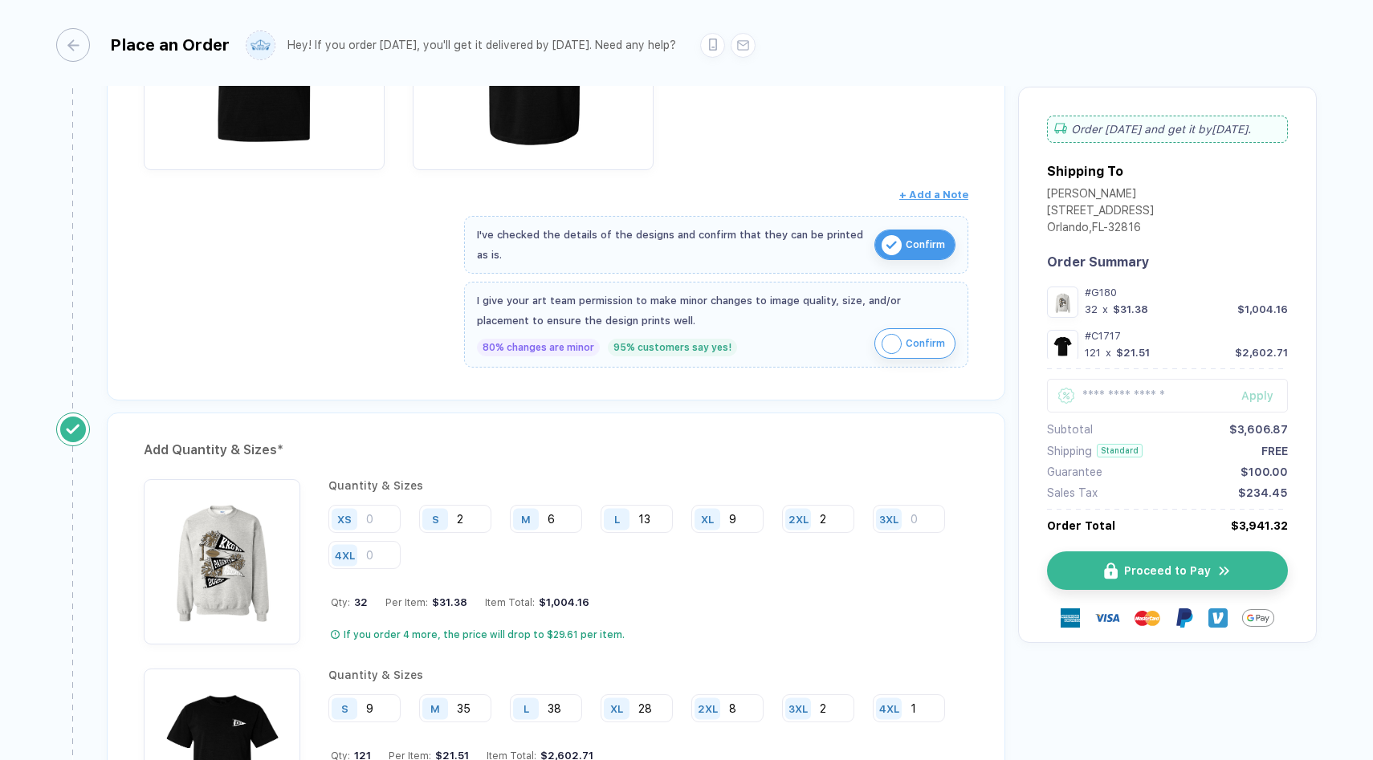
click at [911, 338] on span "Confirm" at bounding box center [925, 344] width 39 height 26
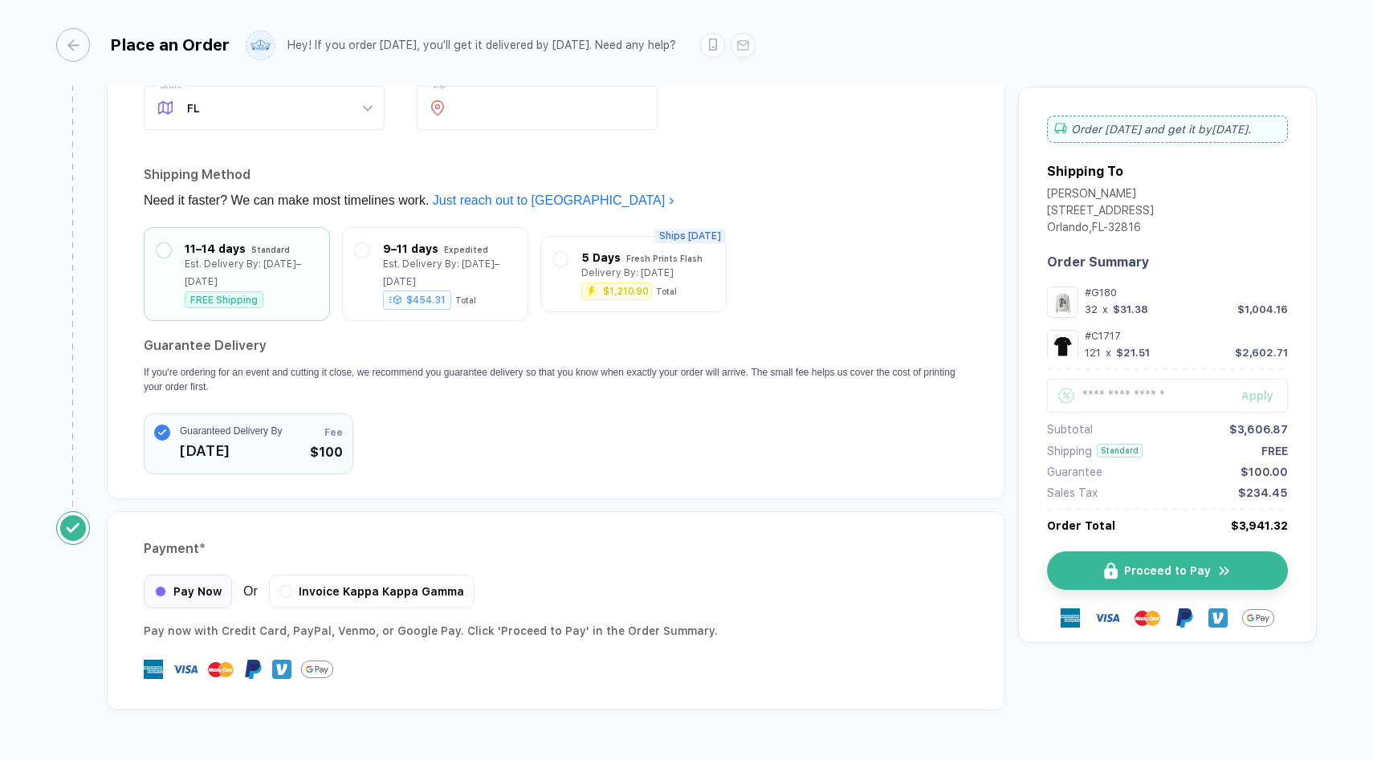
scroll to position [1947, 0]
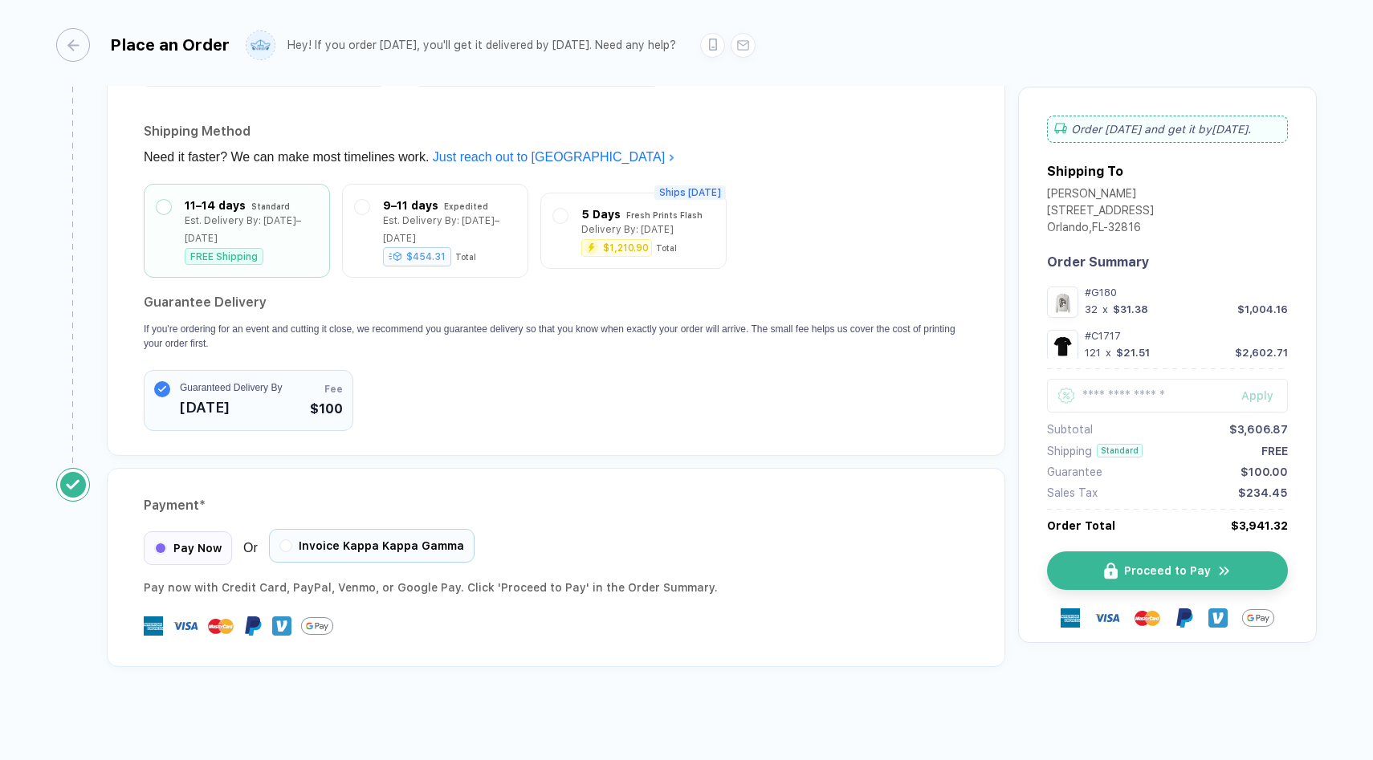
click at [348, 549] on div "Invoice Kappa Kappa Gamma" at bounding box center [372, 546] width 206 height 34
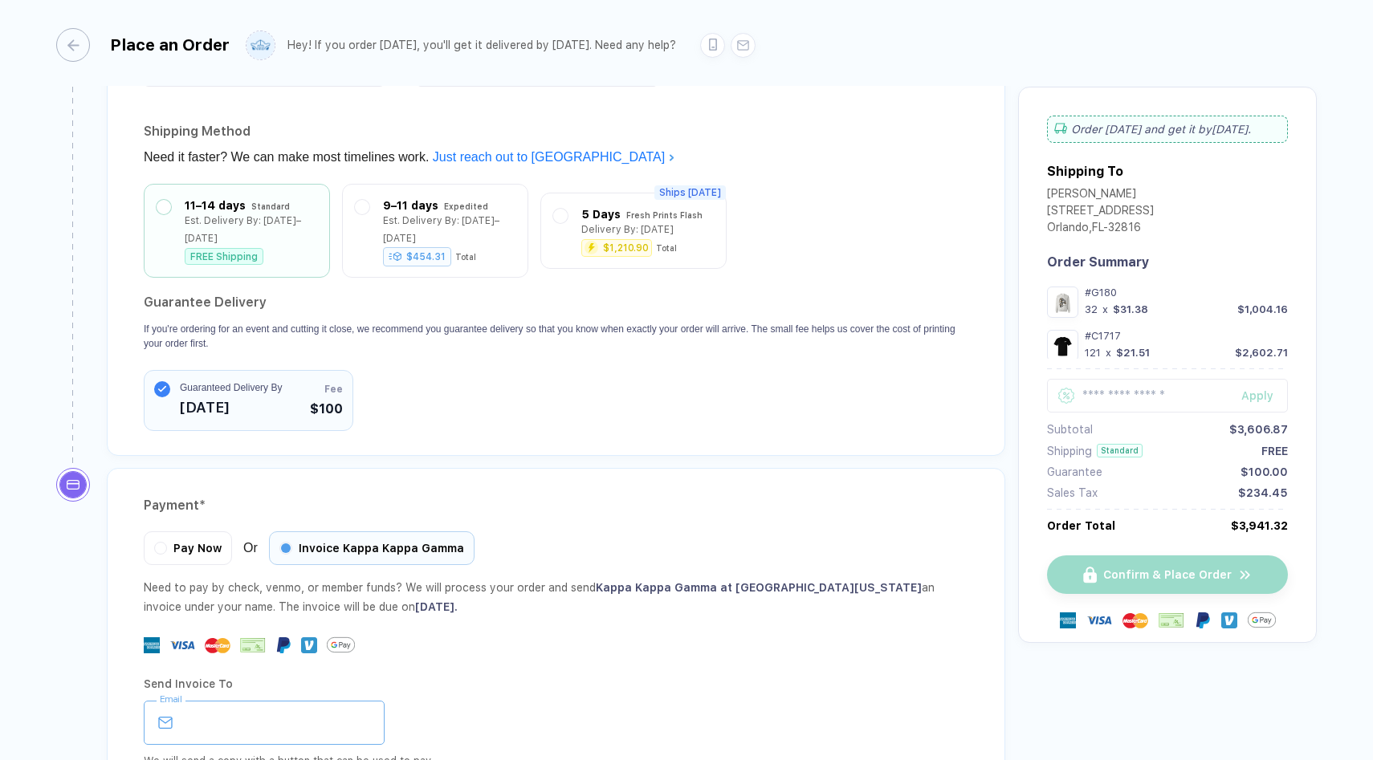
click at [263, 724] on input "email" at bounding box center [264, 723] width 241 height 44
paste input "**********"
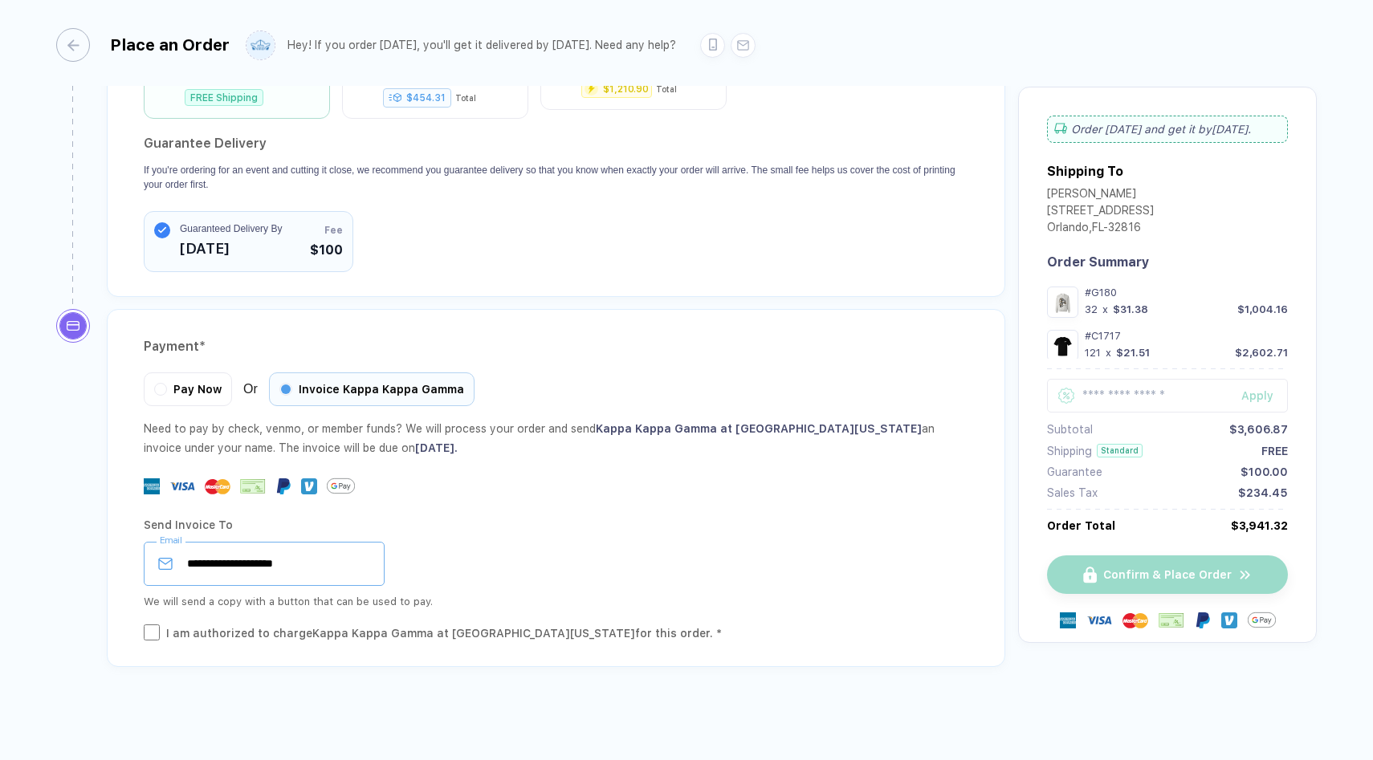
type input "**********"
click at [344, 630] on div "I am authorized to charge Kappa Kappa Gamma at [GEOGRAPHIC_DATA][US_STATE] for …" at bounding box center [444, 634] width 556 height 18
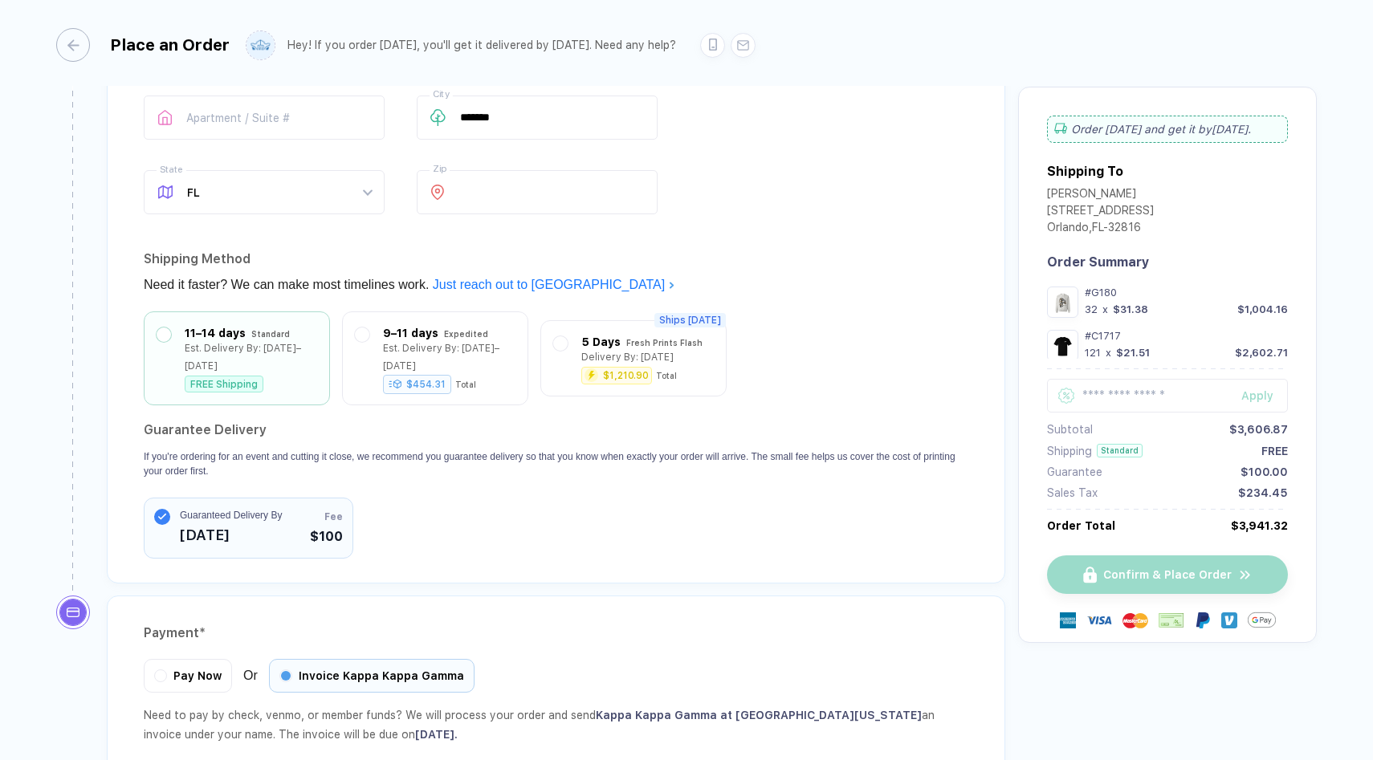
scroll to position [1832, 0]
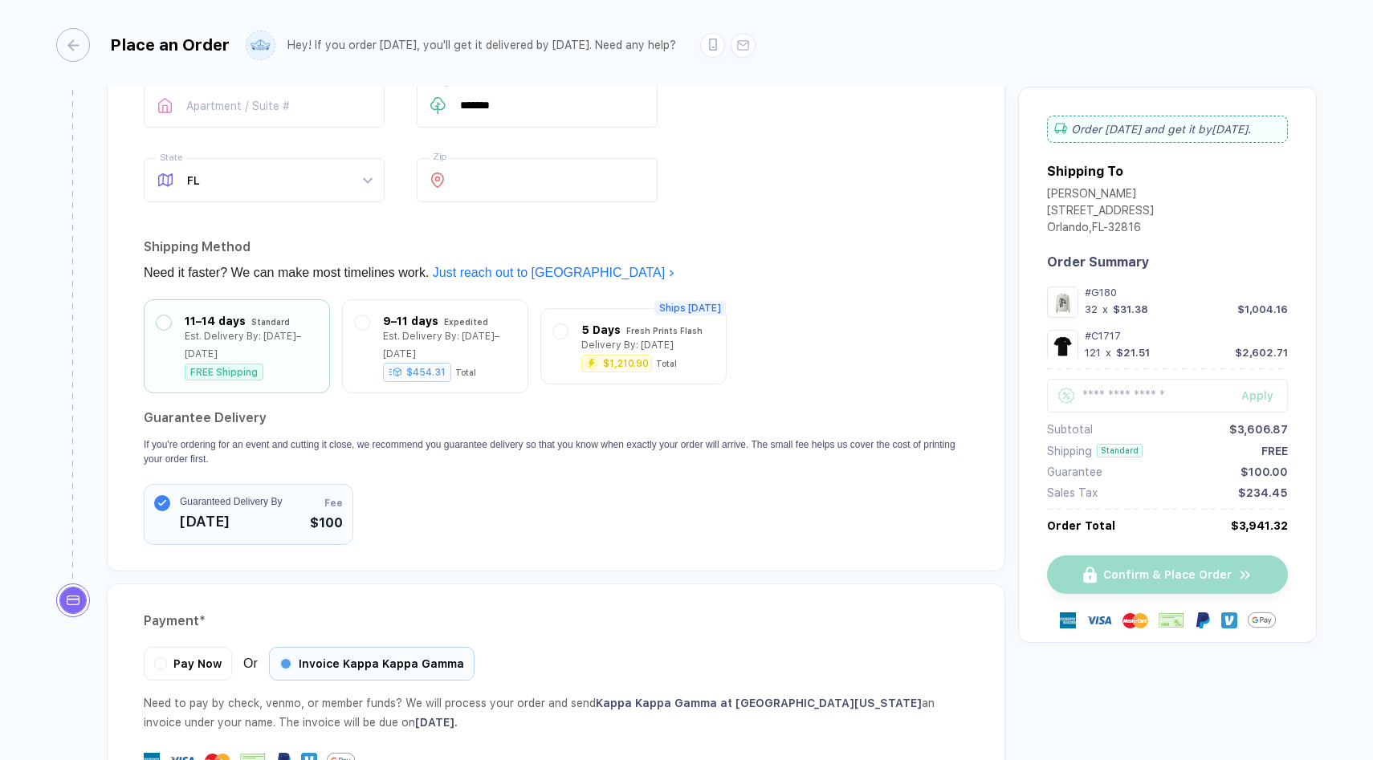
click at [163, 495] on circle "button" at bounding box center [162, 503] width 16 height 16
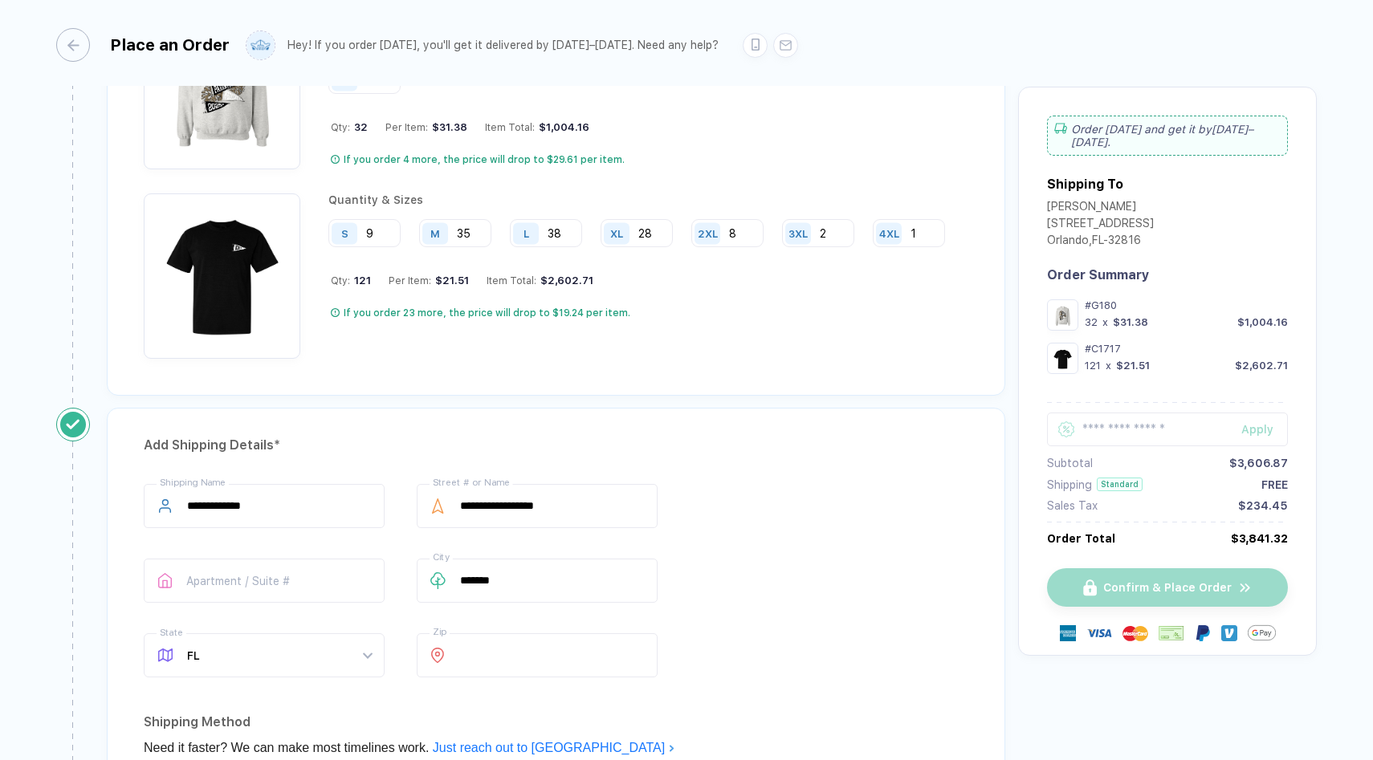
scroll to position [1343, 0]
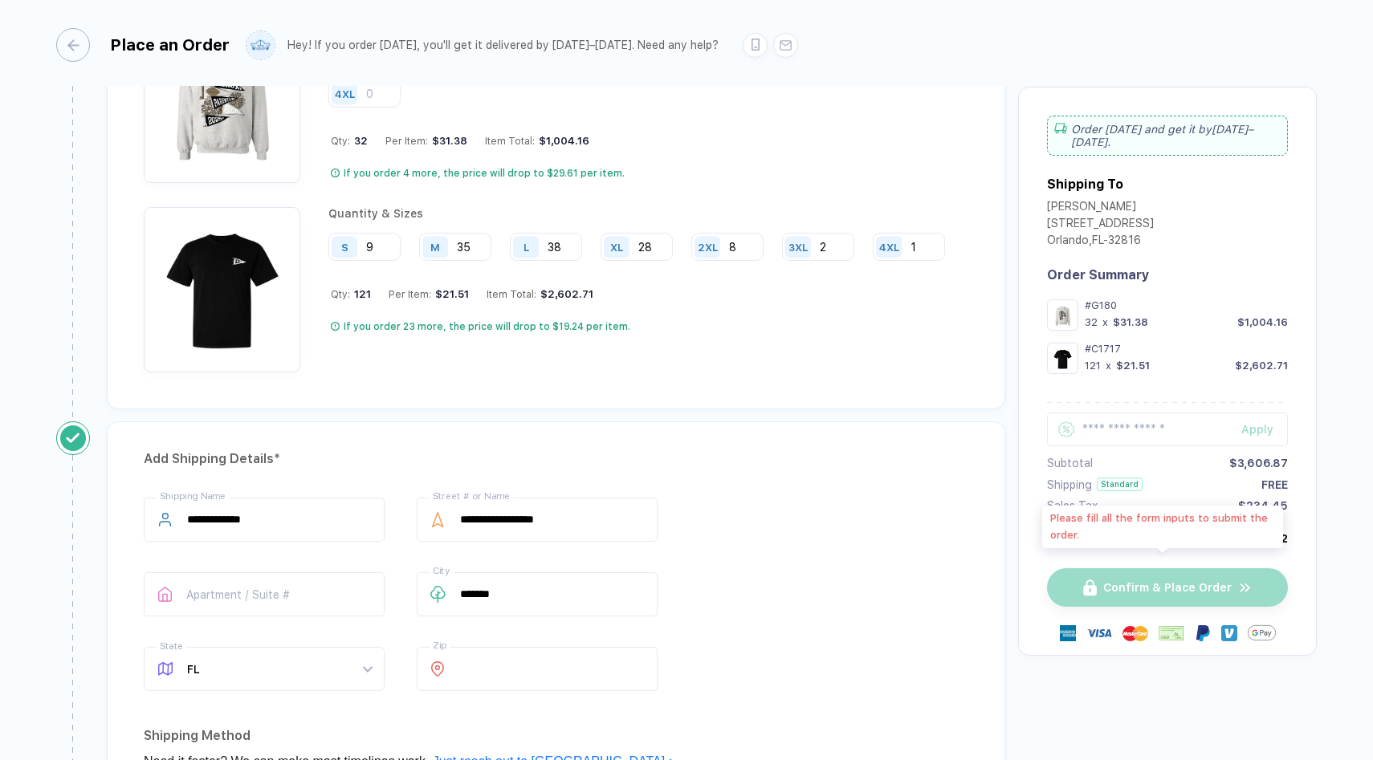
click at [1131, 588] on div "Confirm & Place Order" at bounding box center [1167, 588] width 241 height 39
click at [1165, 573] on div "Confirm & Place Order" at bounding box center [1167, 588] width 241 height 39
click at [1165, 422] on input "text" at bounding box center [1167, 430] width 241 height 34
click at [1192, 522] on div at bounding box center [1167, 522] width 241 height 1
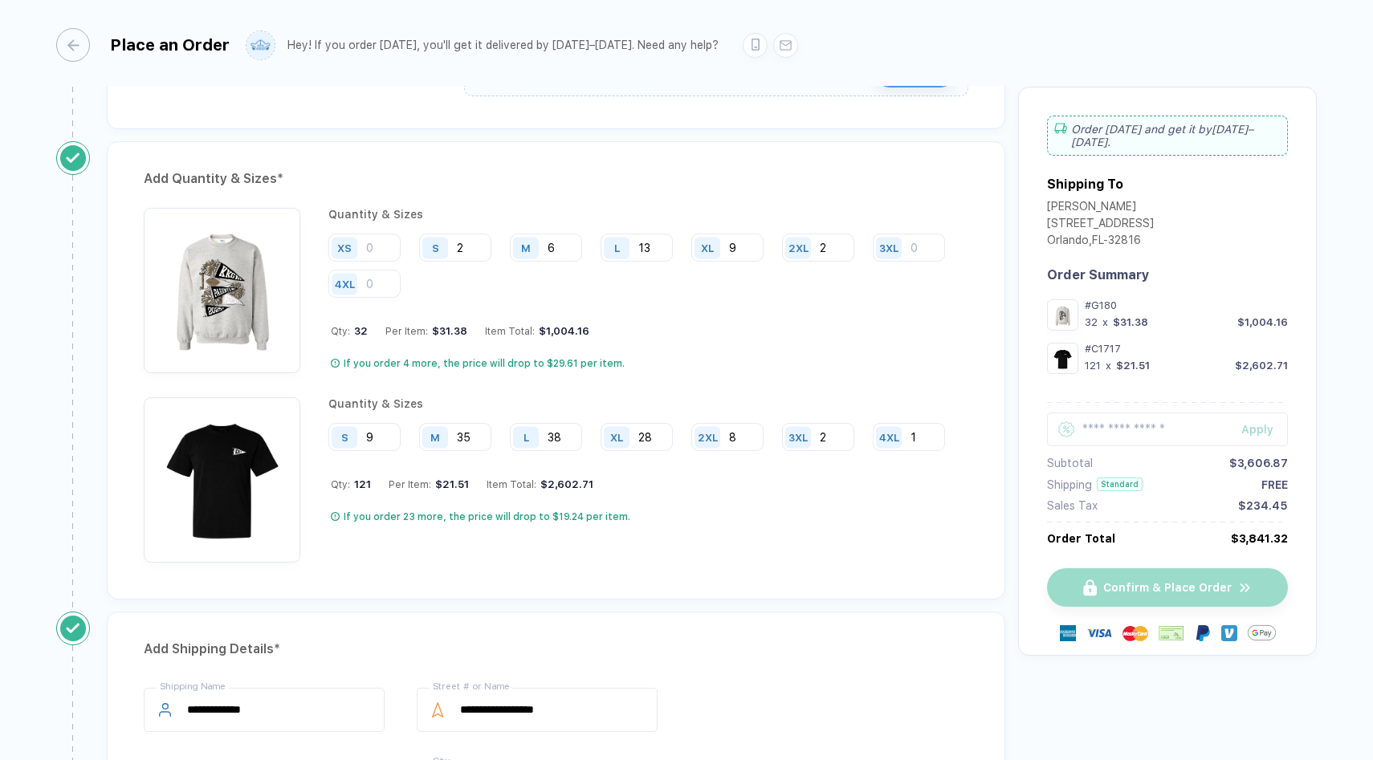
scroll to position [1155, 0]
click at [637, 365] on div "If you order 4 more, the price will drop to $29.61 per item." at bounding box center [650, 361] width 638 height 13
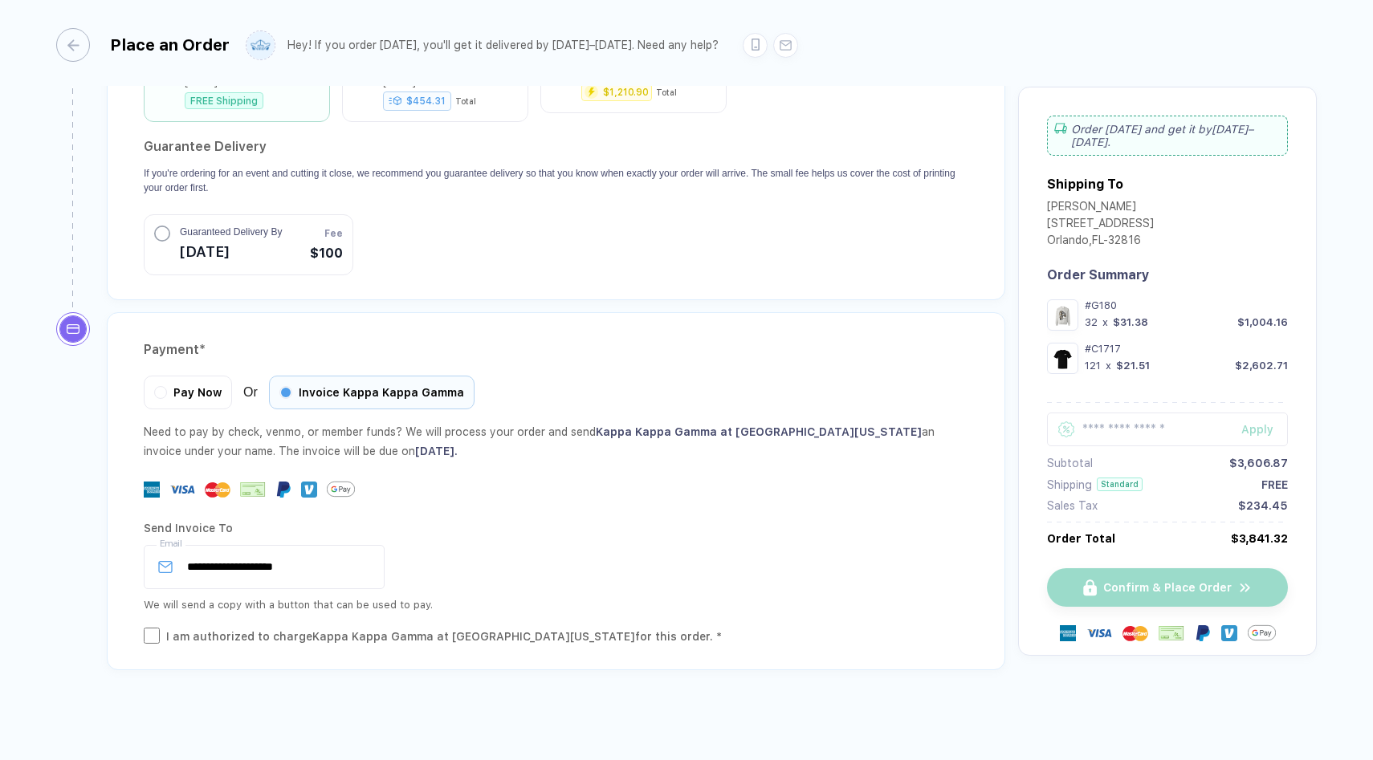
scroll to position [2106, 0]
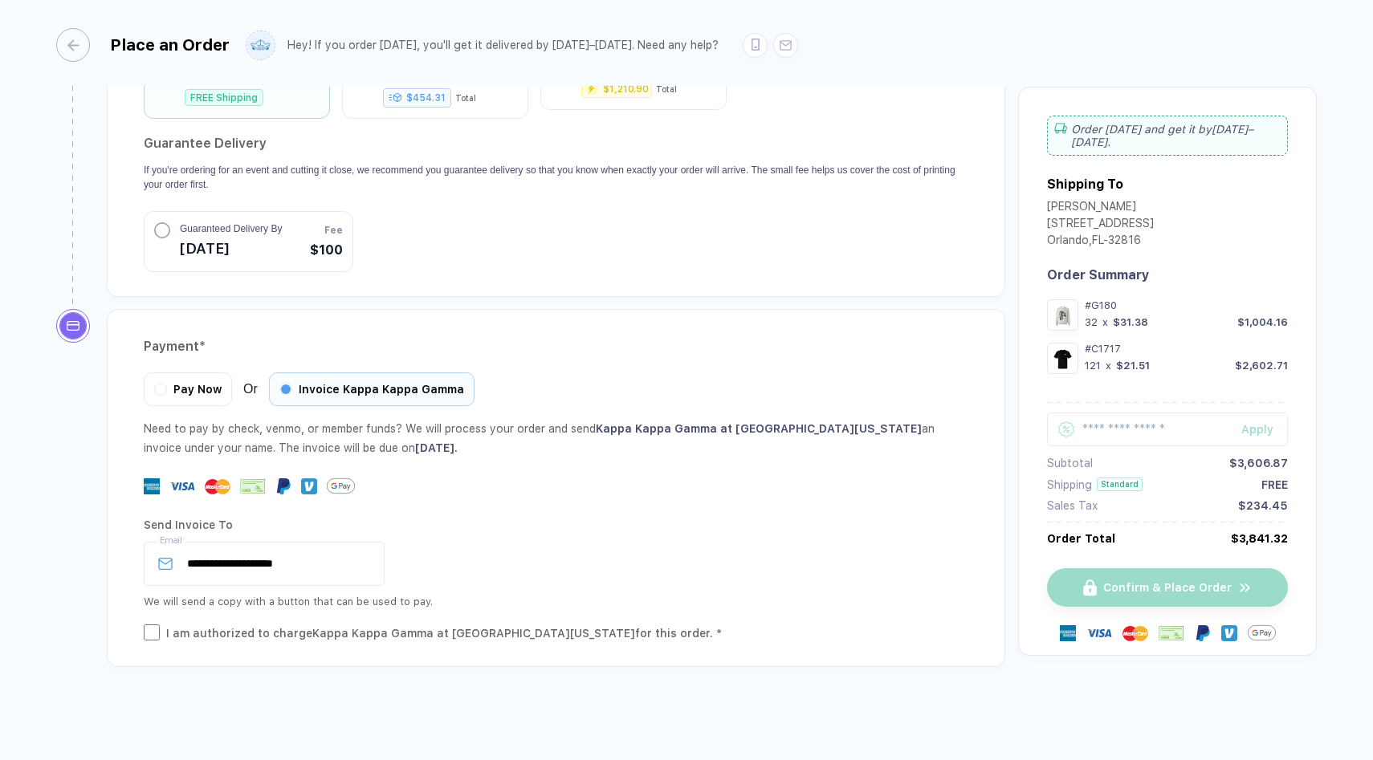
click at [207, 483] on img at bounding box center [218, 487] width 26 height 26
click at [156, 479] on img at bounding box center [152, 487] width 16 height 16
click at [281, 483] on img at bounding box center [283, 487] width 16 height 16
click at [560, 482] on div at bounding box center [556, 486] width 825 height 28
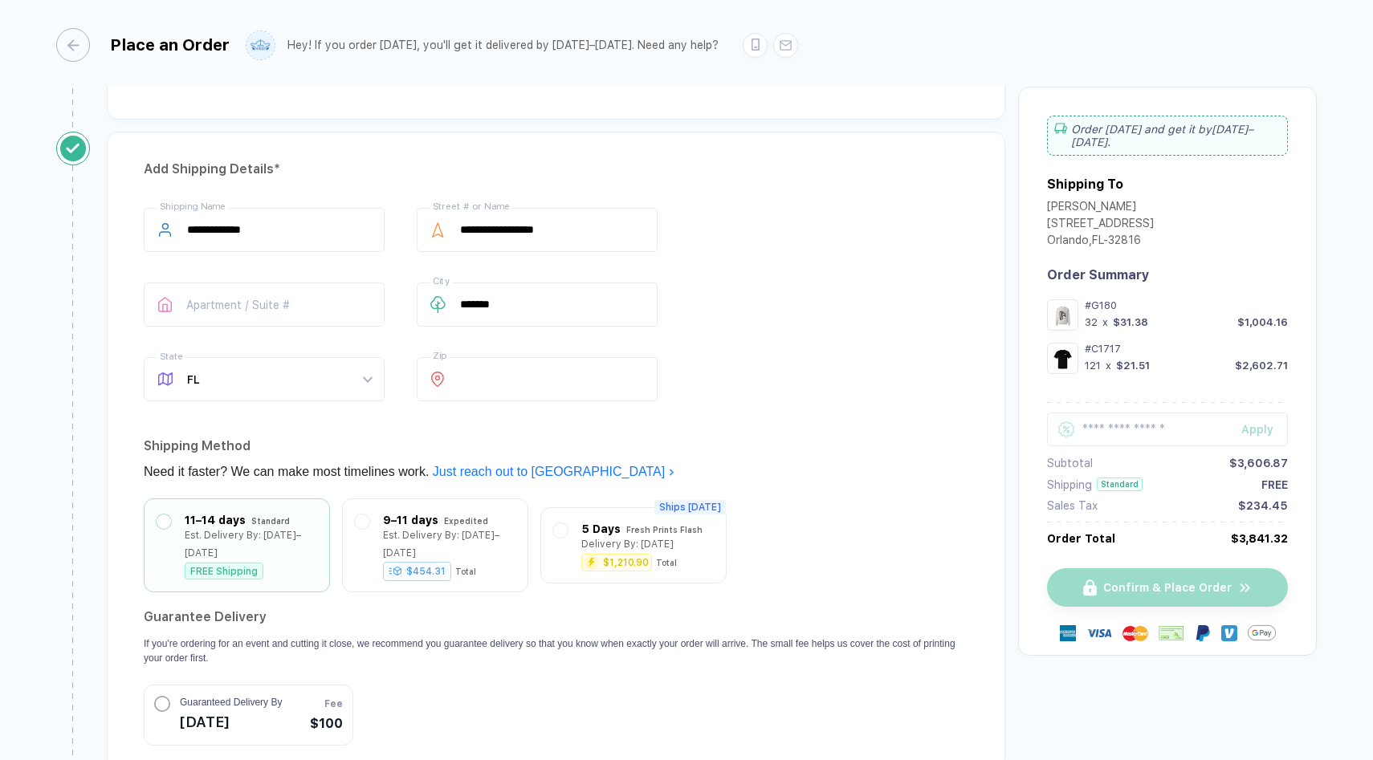
scroll to position [1632, 0]
click at [538, 331] on div "**********" at bounding box center [556, 309] width 825 height 200
click at [540, 303] on input "*******" at bounding box center [537, 305] width 241 height 44
drag, startPoint x: 536, startPoint y: 306, endPoint x: 441, endPoint y: 299, distance: 95.8
click at [441, 299] on div "******* City" at bounding box center [537, 305] width 241 height 44
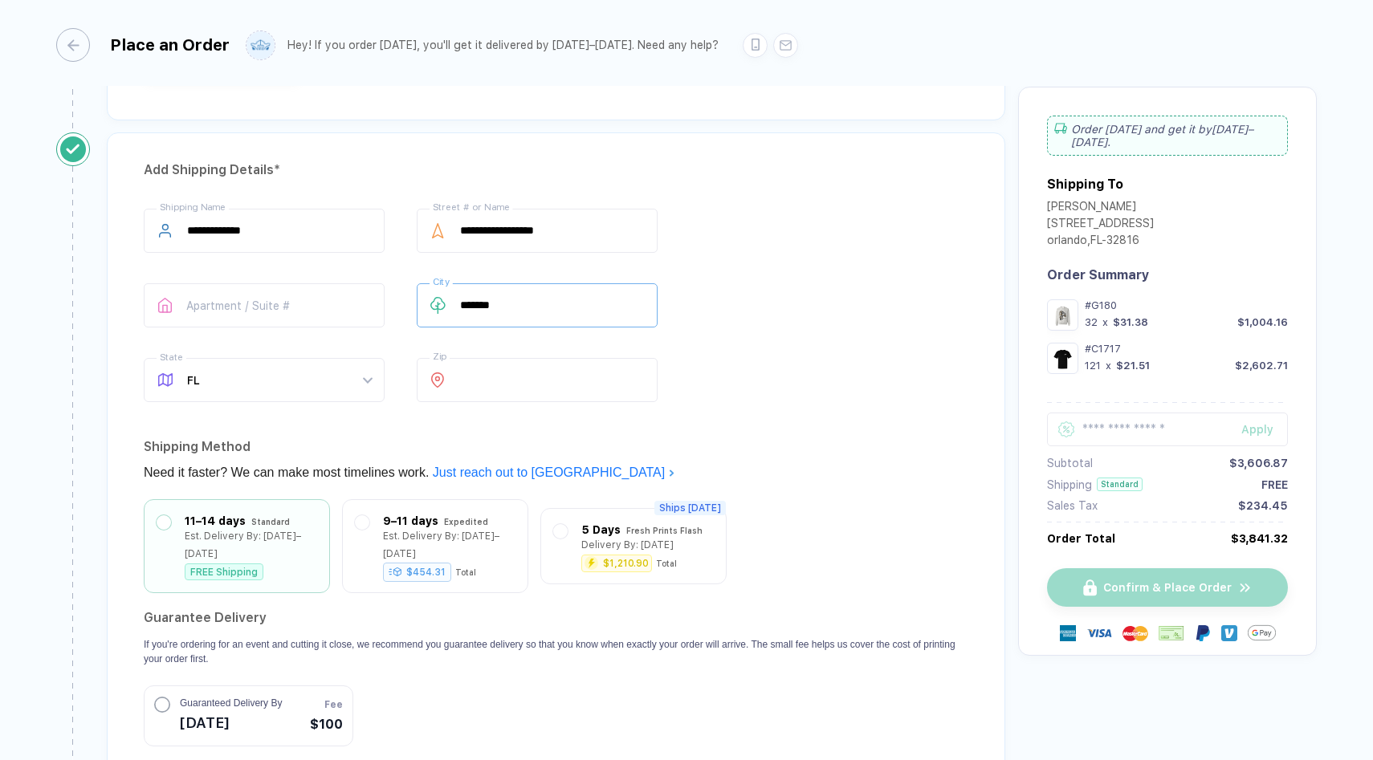
click at [464, 302] on input "*******" at bounding box center [537, 305] width 241 height 44
type input "*******"
click at [538, 305] on input "*******" at bounding box center [537, 305] width 241 height 44
click at [726, 344] on div "**********" at bounding box center [556, 309] width 825 height 200
drag, startPoint x: 600, startPoint y: 377, endPoint x: 458, endPoint y: 370, distance: 142.3
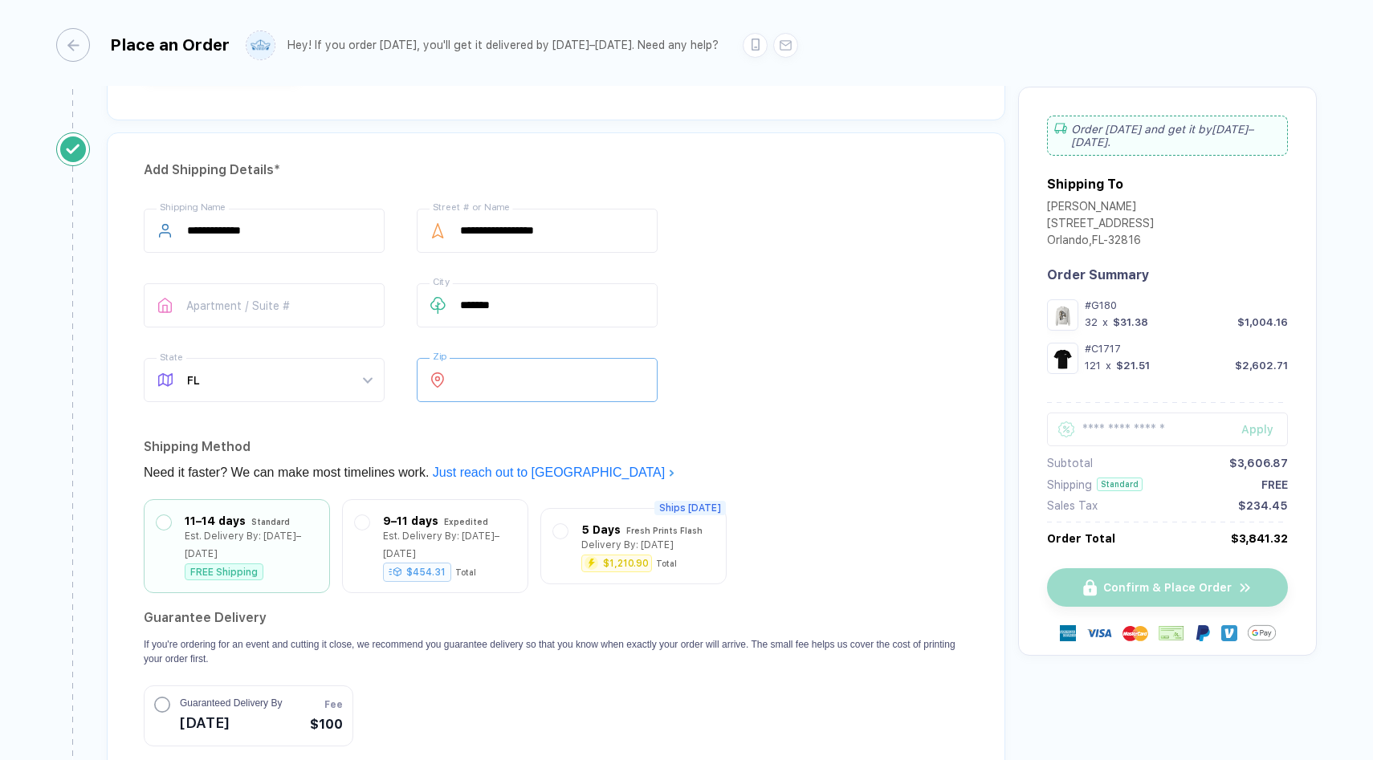
click at [458, 370] on div "***** Zip" at bounding box center [537, 380] width 241 height 44
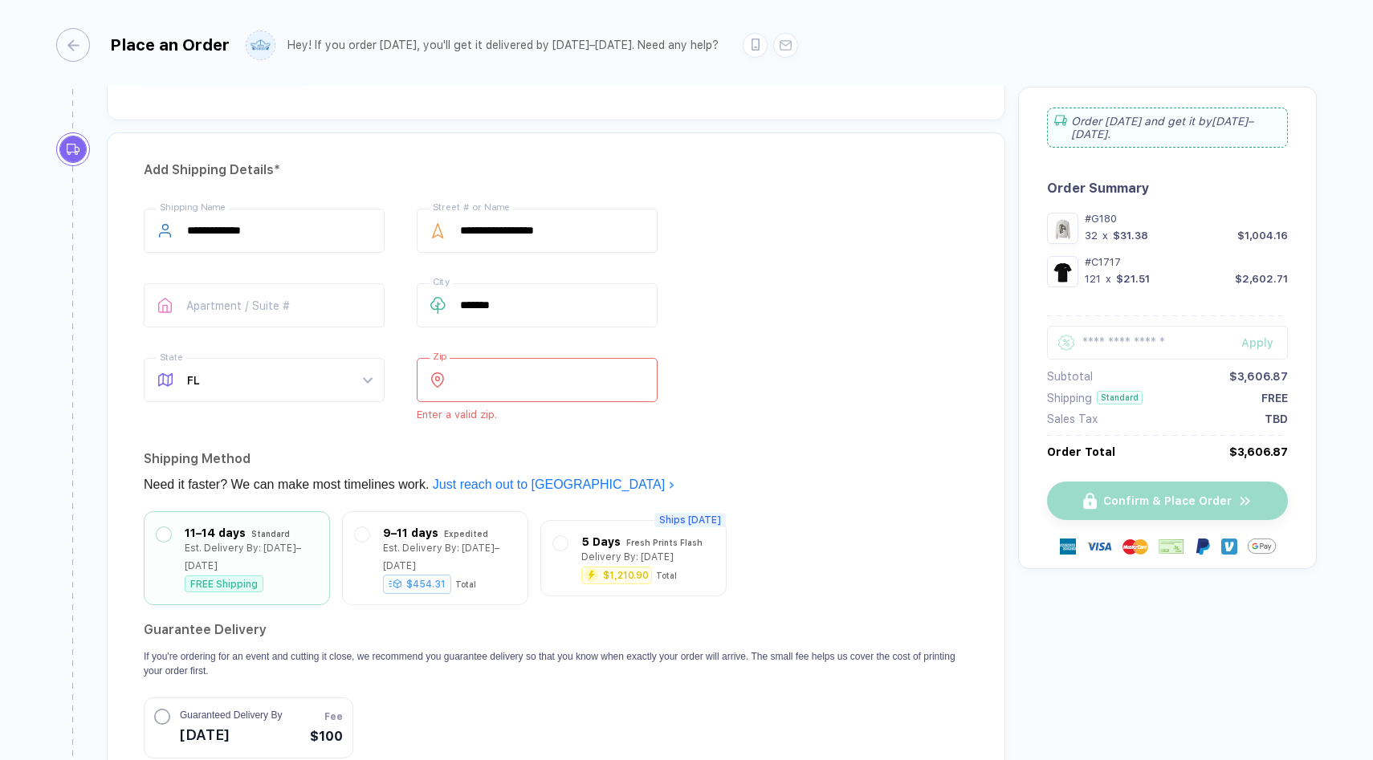
type input "*****"
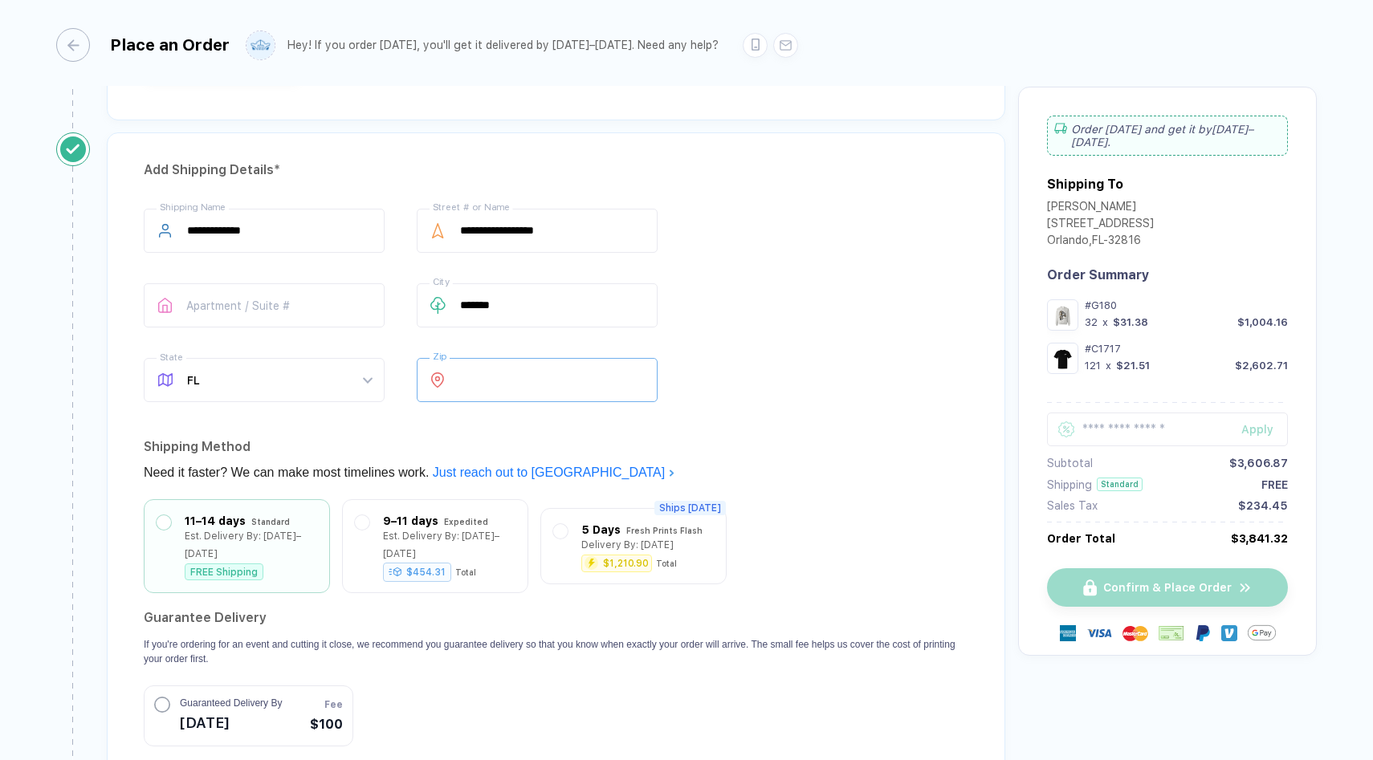
click at [802, 384] on div "**********" at bounding box center [556, 309] width 825 height 200
click at [1131, 413] on input "text" at bounding box center [1167, 430] width 241 height 34
click at [1259, 423] on div "Apply" at bounding box center [1264, 429] width 47 height 13
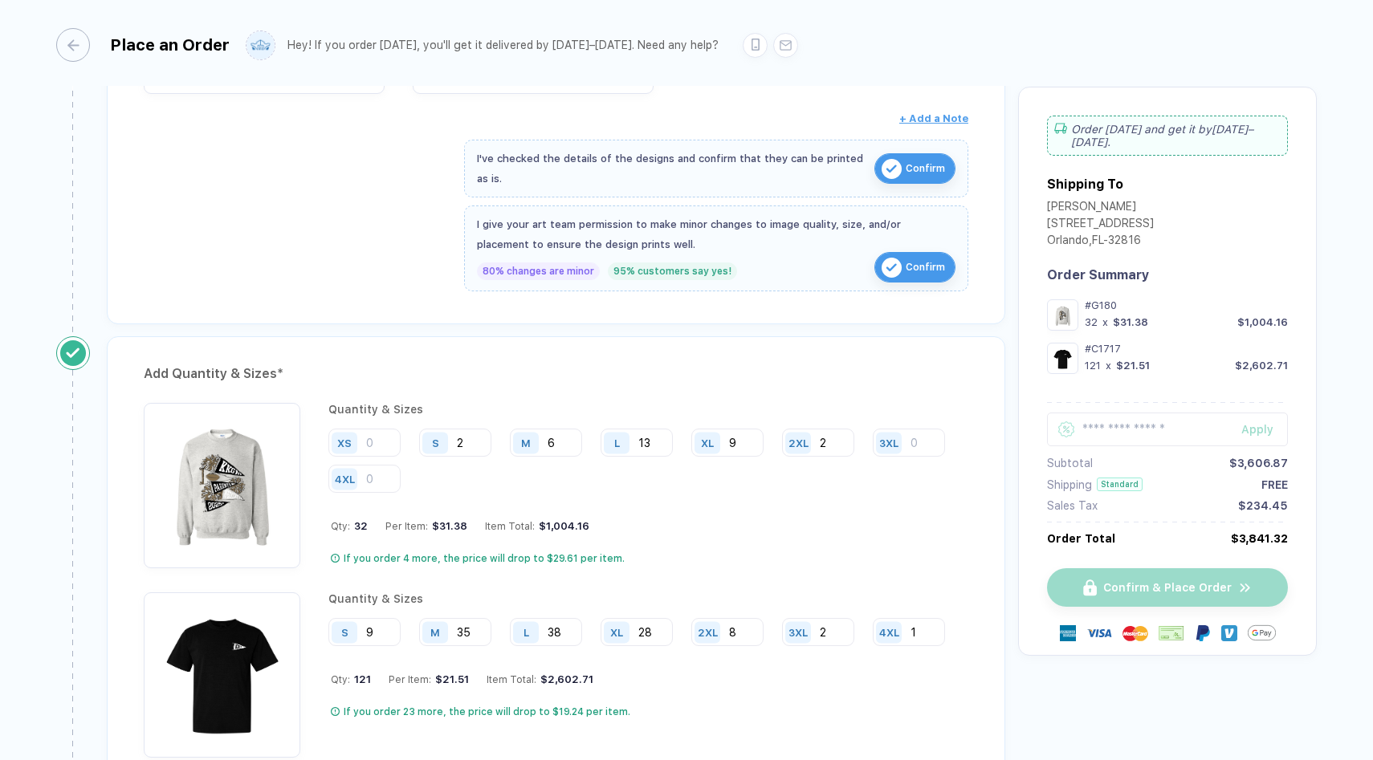
scroll to position [1290, 0]
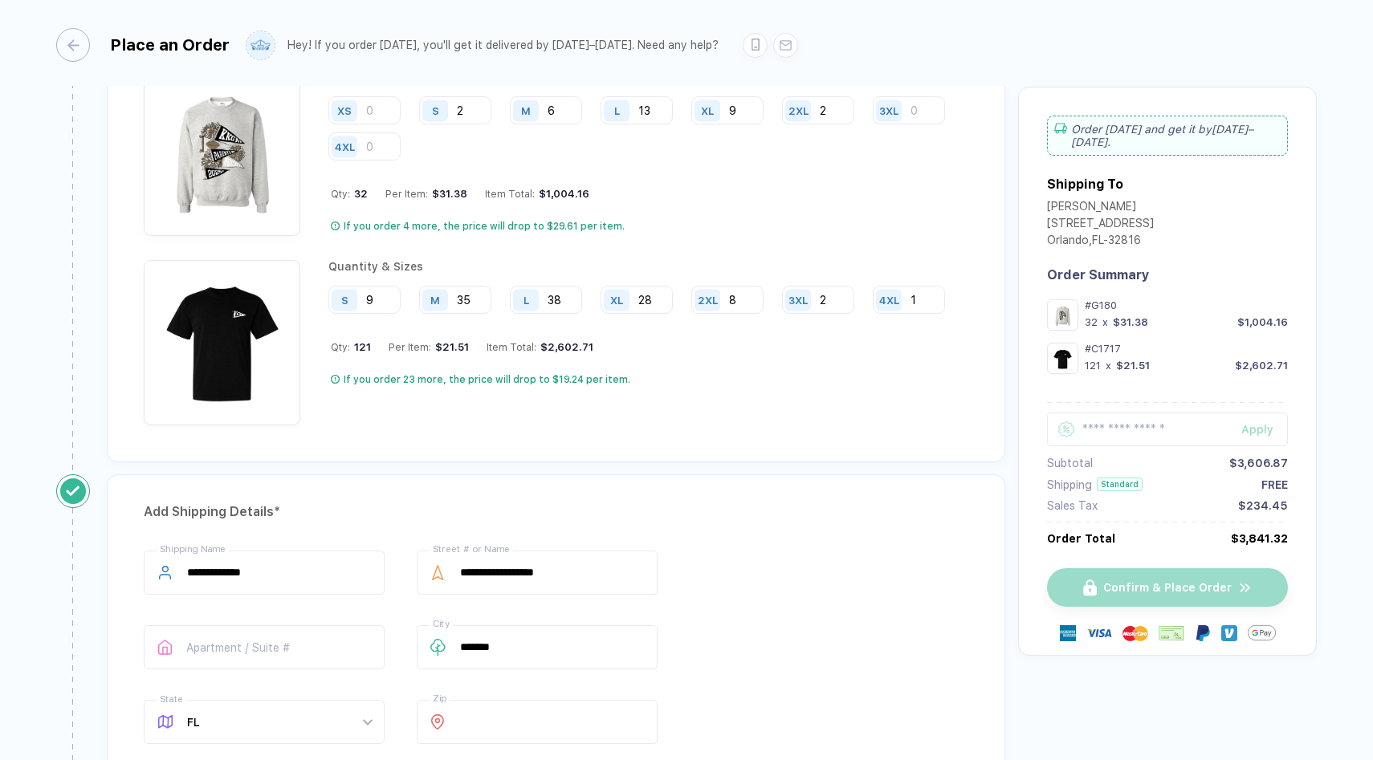
click at [1165, 626] on img at bounding box center [1172, 634] width 26 height 16
click at [1086, 626] on img at bounding box center [1099, 634] width 26 height 26
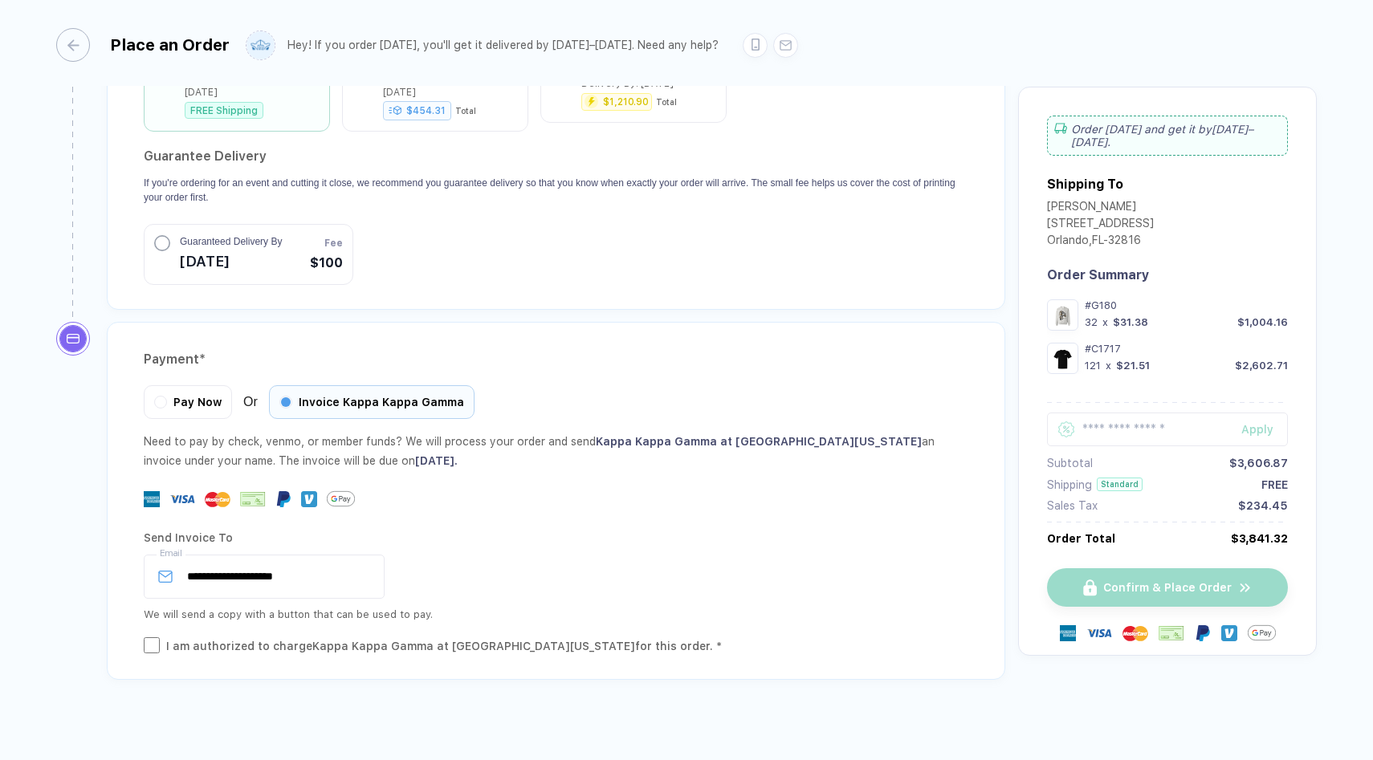
scroll to position [2106, 0]
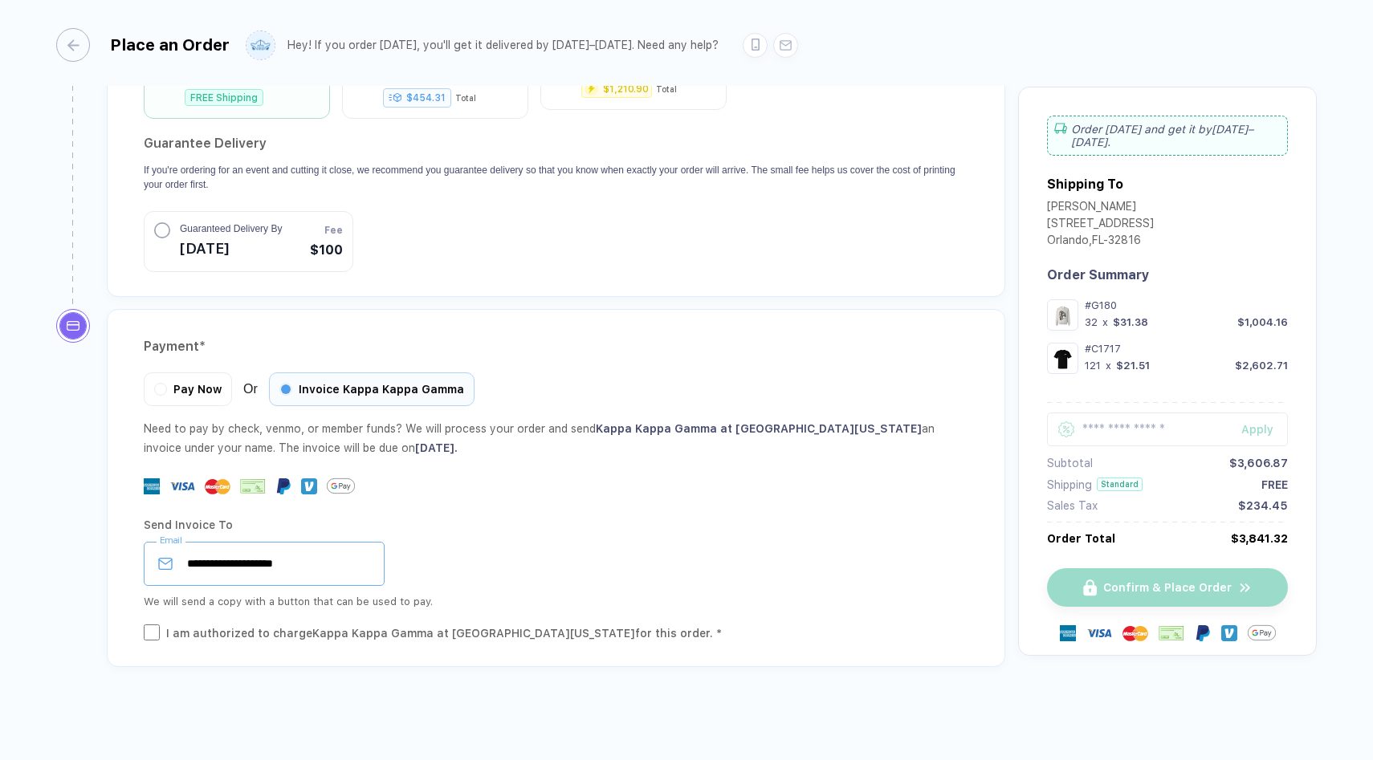
click at [342, 560] on input "**********" at bounding box center [264, 564] width 241 height 44
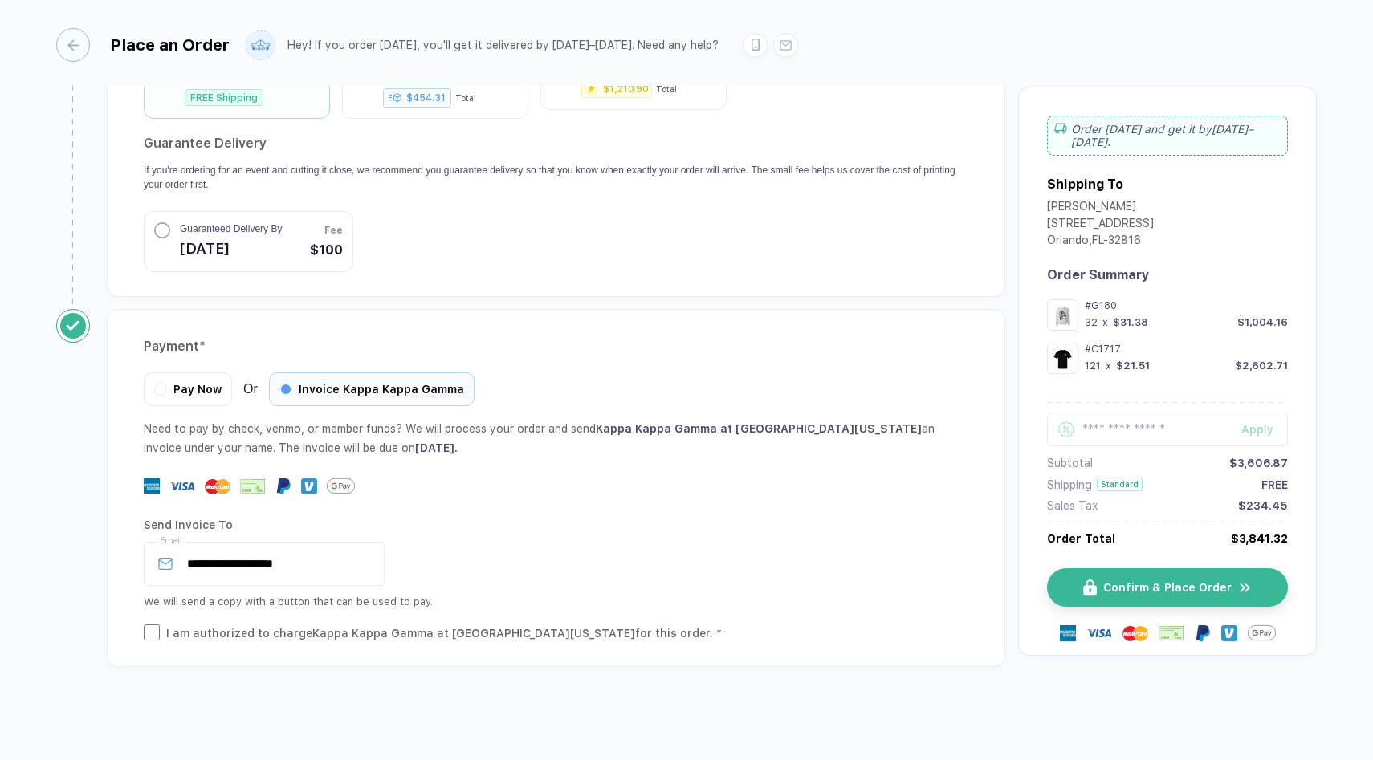
click at [161, 478] on div at bounding box center [556, 486] width 825 height 28
click at [170, 480] on img at bounding box center [182, 487] width 26 height 26
click at [200, 483] on div at bounding box center [556, 486] width 825 height 28
click at [219, 482] on img at bounding box center [218, 487] width 26 height 26
click at [267, 477] on div at bounding box center [556, 486] width 825 height 28
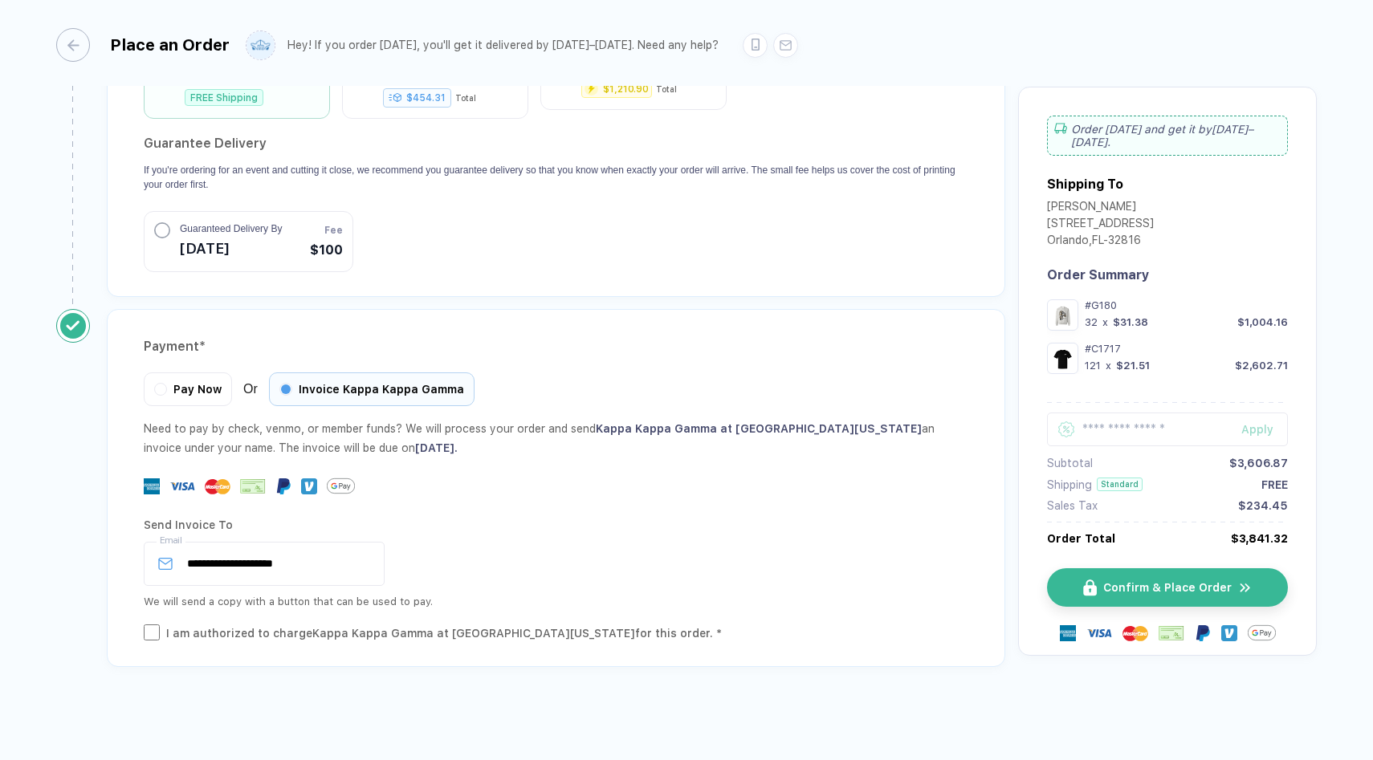
click at [254, 479] on img at bounding box center [253, 487] width 26 height 16
click at [480, 571] on div "**********" at bounding box center [556, 564] width 825 height 44
click at [1183, 581] on span "Confirm & Place Order" at bounding box center [1177, 587] width 128 height 13
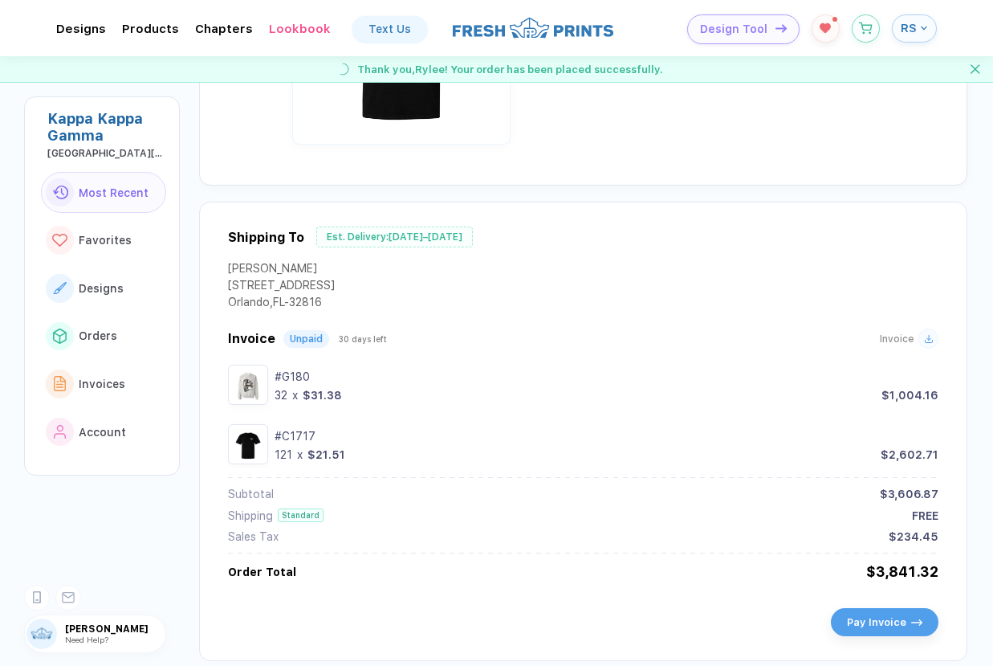
scroll to position [680, 0]
click at [924, 343] on div at bounding box center [929, 335] width 20 height 20
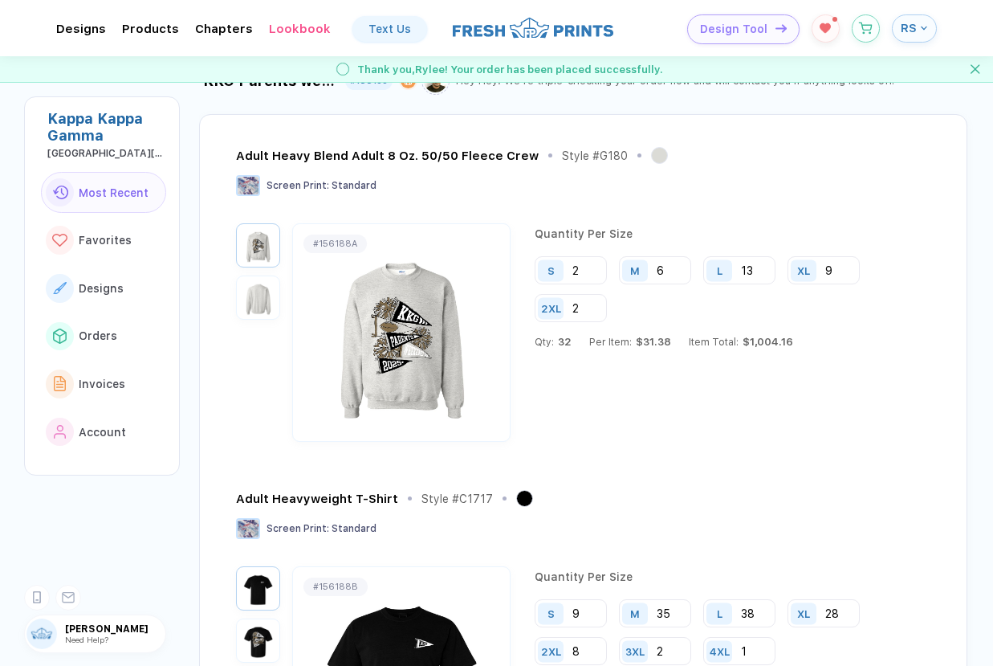
scroll to position [0, 0]
